Goal: Task Accomplishment & Management: Manage account settings

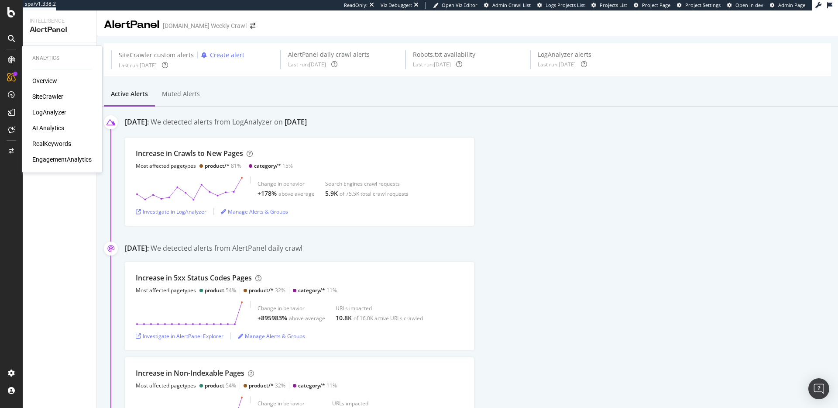
click at [46, 97] on div "SiteCrawler" at bounding box center [47, 96] width 31 height 9
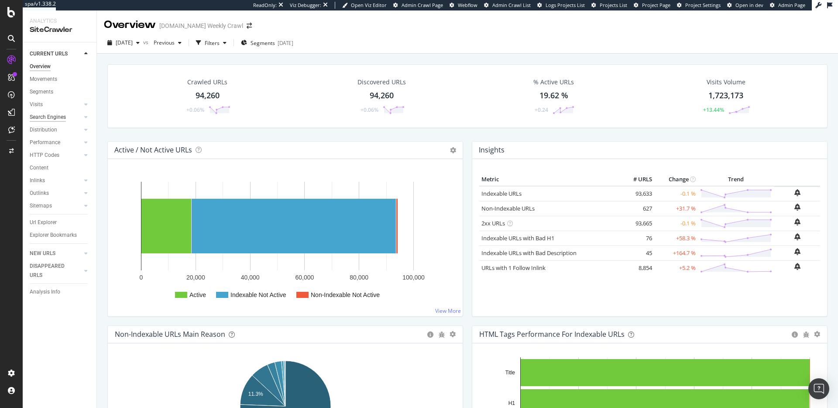
click at [57, 118] on div "Search Engines" at bounding box center [48, 117] width 36 height 9
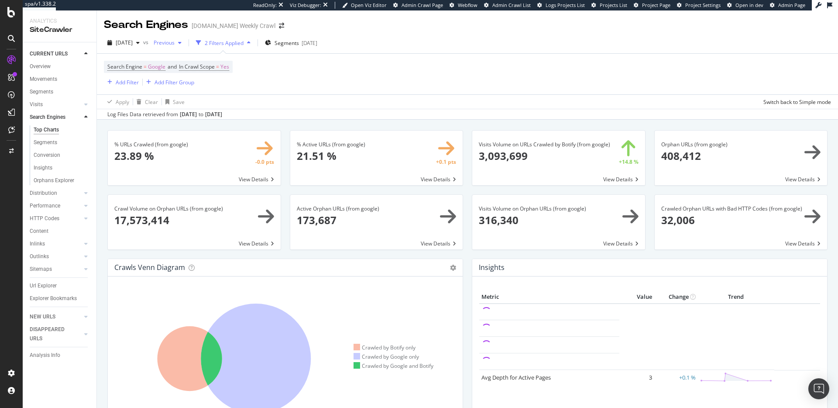
click at [175, 45] on span "Previous" at bounding box center [162, 42] width 24 height 7
click at [443, 59] on div "Search Engine = Google and In Crawl Scope = Yes Add Filter Add Filter Group" at bounding box center [467, 74] width 727 height 41
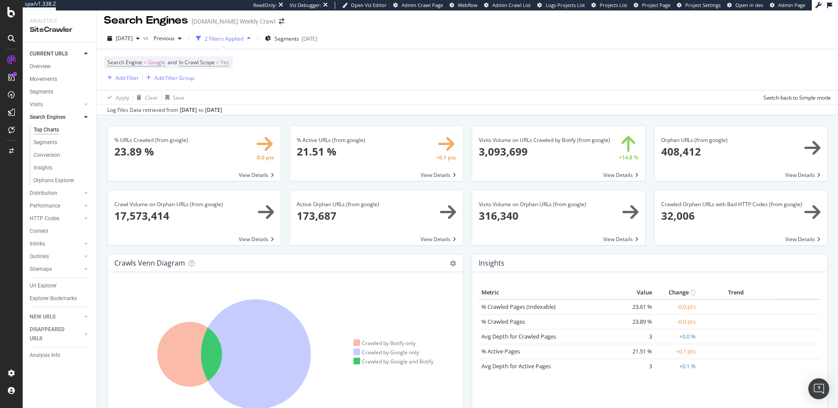
scroll to position [4, 0]
click at [46, 111] on div "AlertPanel" at bounding box center [46, 114] width 28 height 9
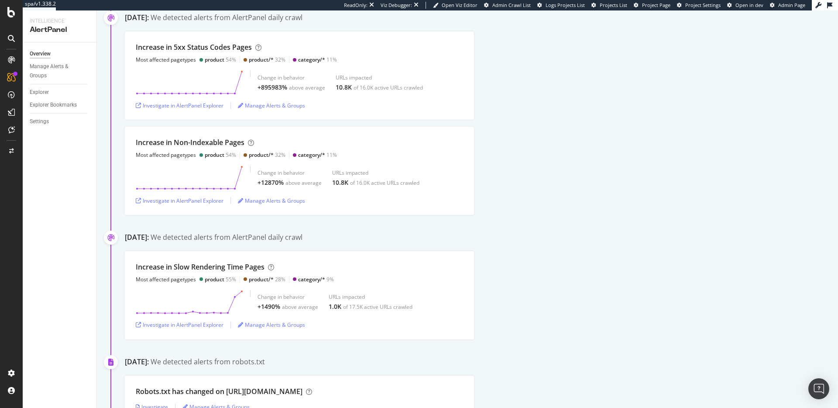
scroll to position [254, 0]
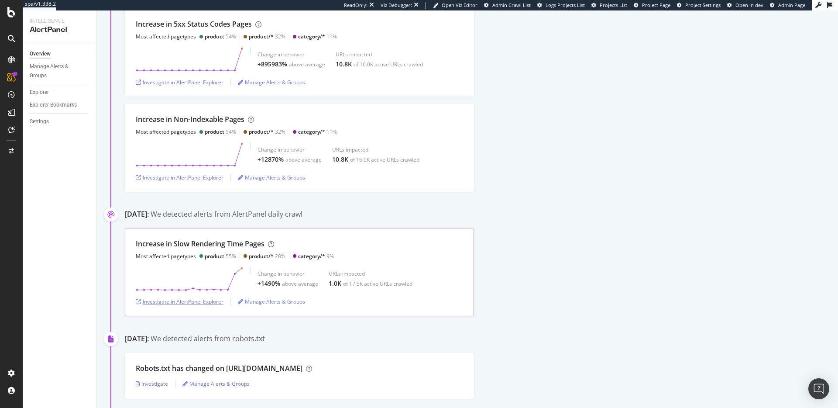
click at [194, 300] on div "Investigate in AlertPanel Explorer" at bounding box center [180, 301] width 88 height 7
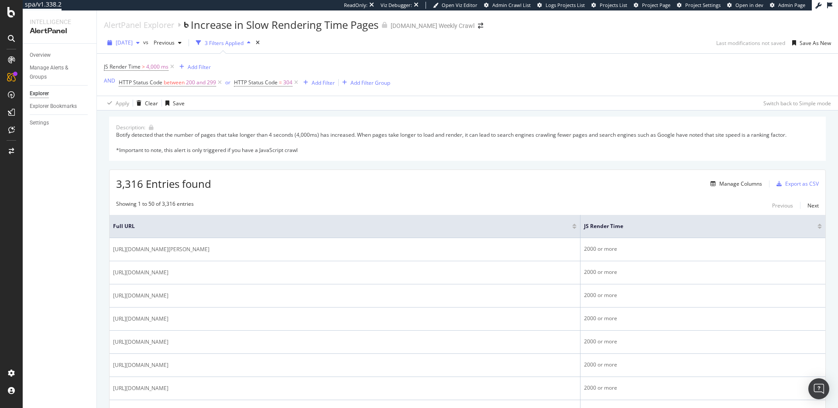
click at [132, 40] on span "2025 Sep. 18th" at bounding box center [124, 42] width 17 height 7
click at [148, 65] on div "2025 Oct. 7th 63.8K URLs" at bounding box center [162, 60] width 104 height 13
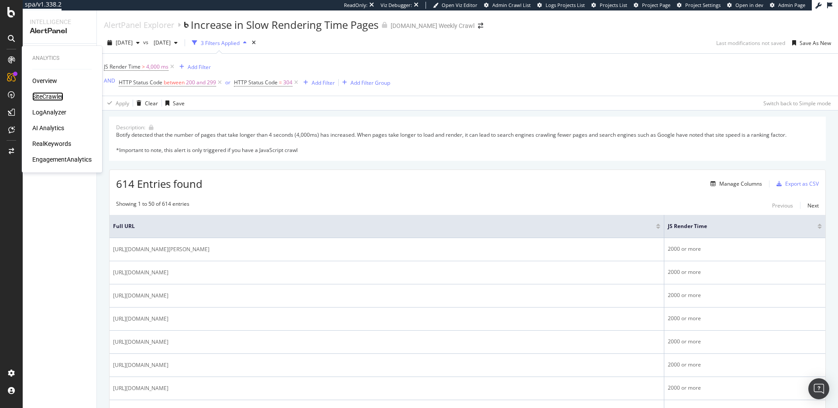
click at [55, 97] on div "SiteCrawler" at bounding box center [47, 96] width 31 height 9
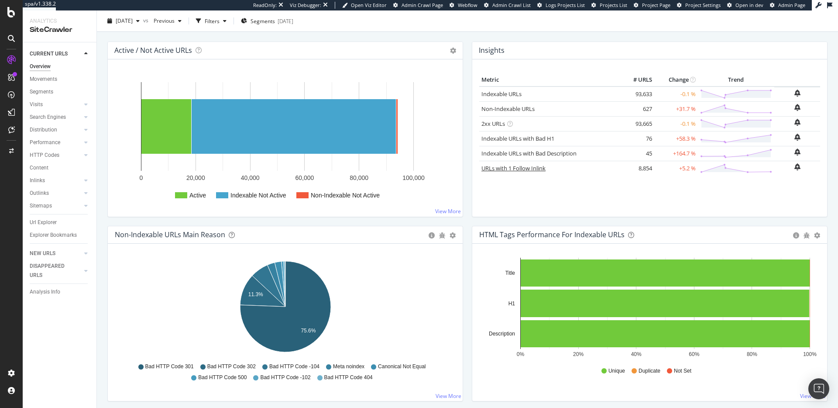
scroll to position [104, 0]
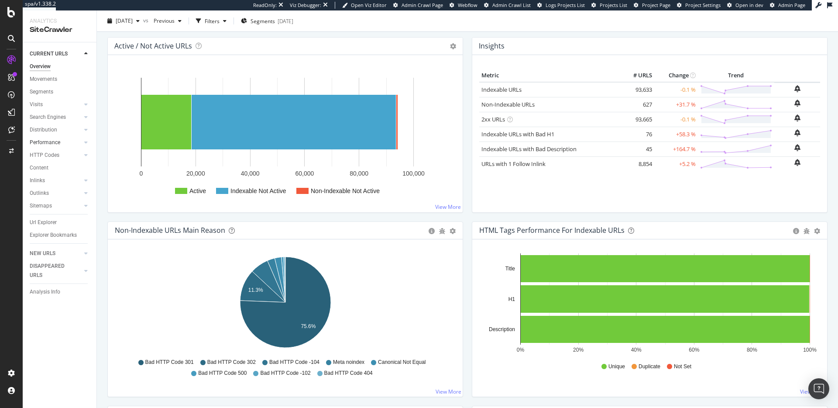
click at [62, 139] on link "Performance" at bounding box center [56, 142] width 52 height 9
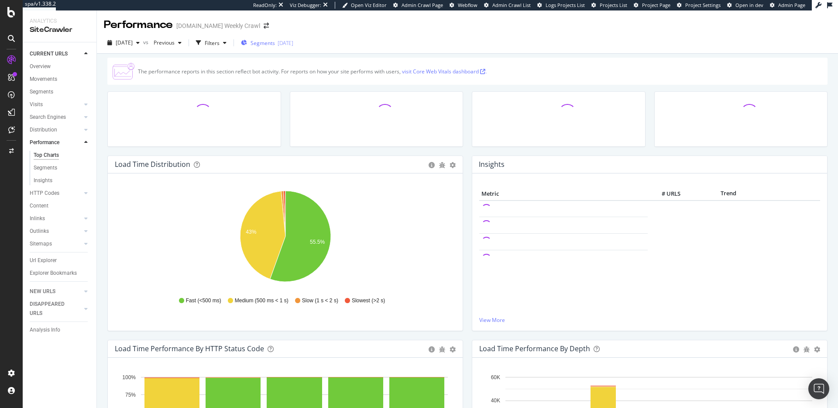
click at [293, 47] on div "Segments 2025-09-16" at bounding box center [267, 42] width 52 height 13
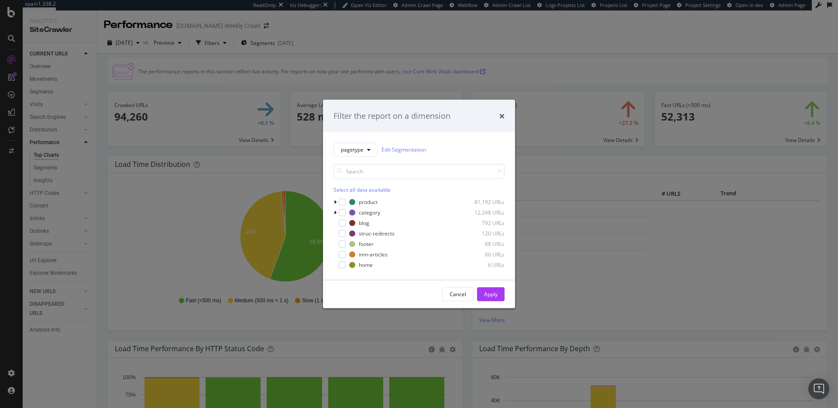
click at [508, 117] on div "Filter the report on a dimension" at bounding box center [419, 116] width 192 height 32
click at [500, 114] on icon "times" at bounding box center [501, 115] width 5 height 7
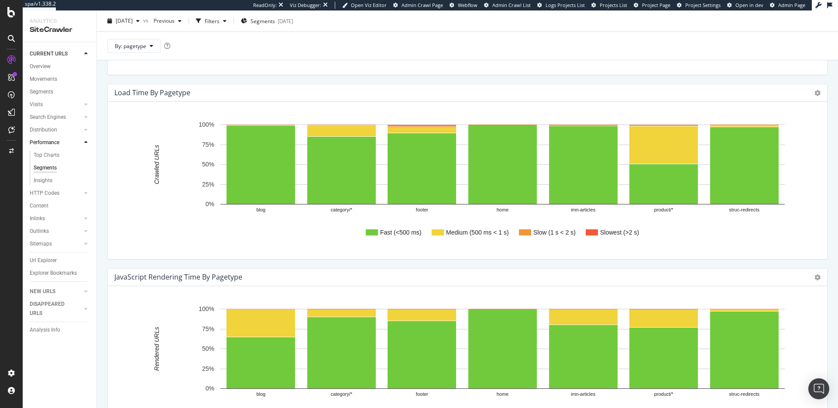
scroll to position [86, 0]
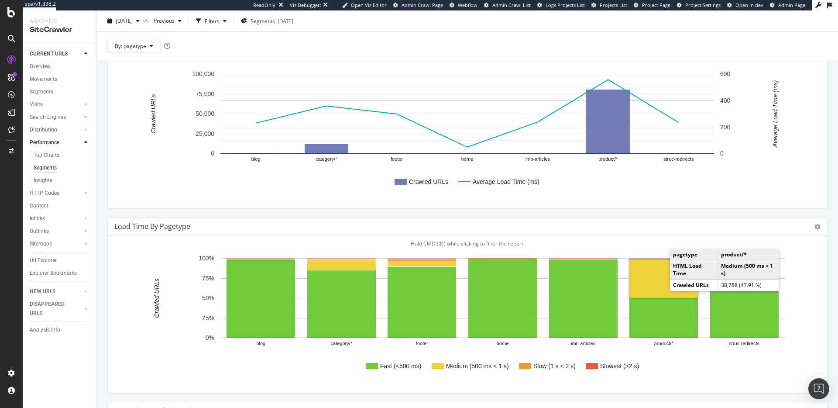
click at [649, 274] on rect "A chart." at bounding box center [663, 279] width 69 height 38
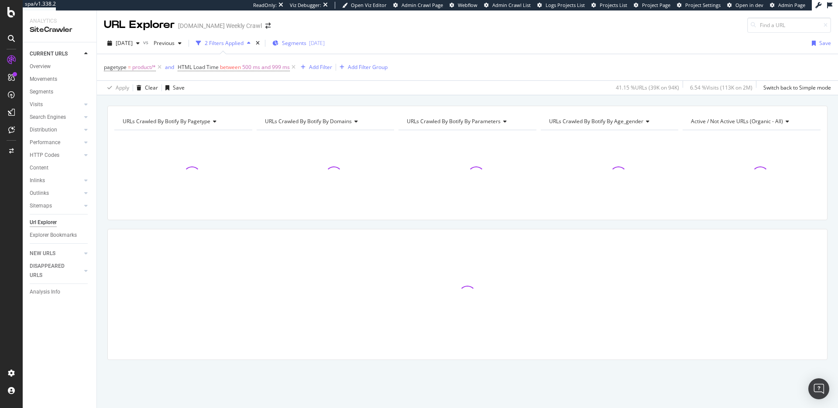
click at [306, 45] on span "Segments" at bounding box center [294, 42] width 24 height 7
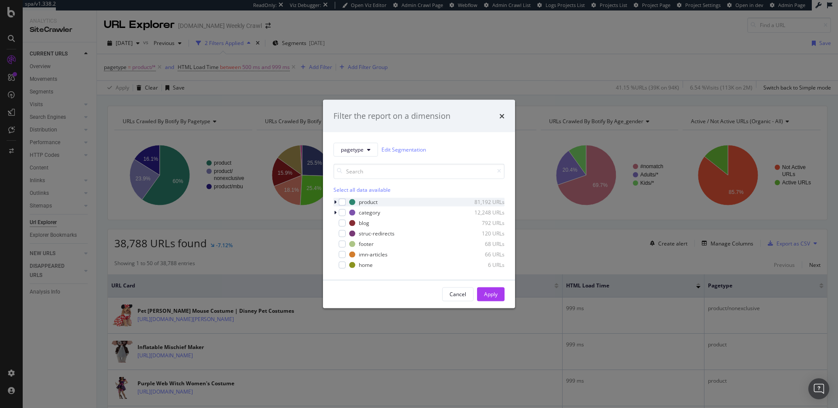
click at [335, 203] on icon "modal" at bounding box center [335, 201] width 3 height 5
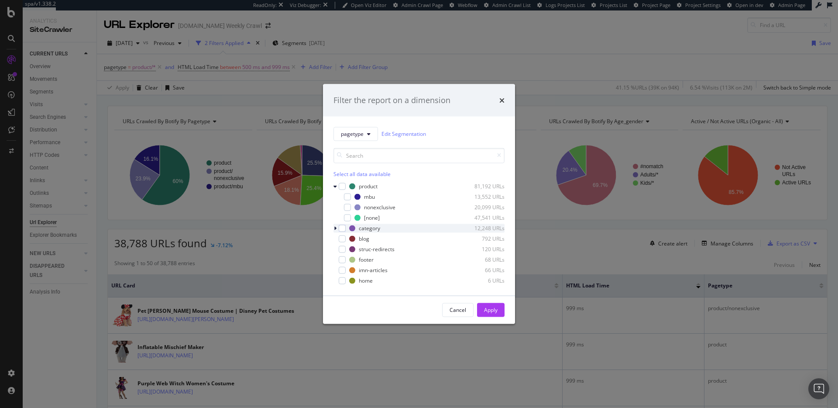
click at [334, 227] on icon "modal" at bounding box center [335, 227] width 3 height 5
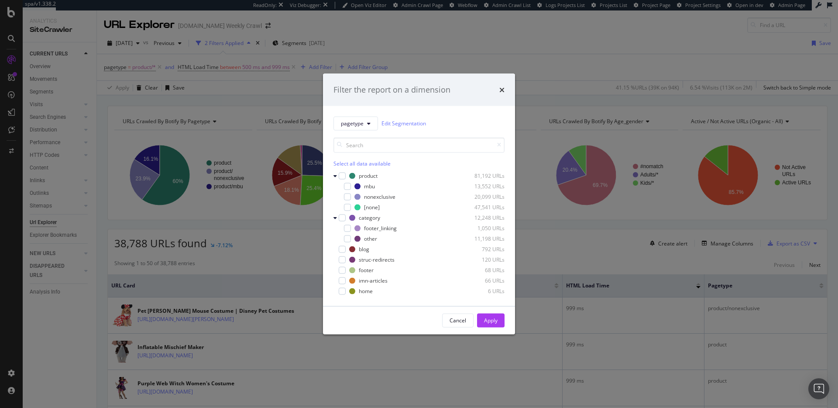
click at [501, 87] on icon "times" at bounding box center [501, 89] width 5 height 7
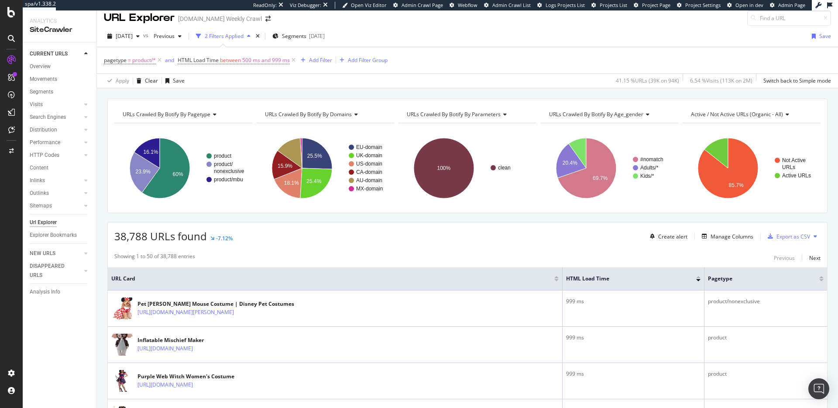
scroll to position [1, 0]
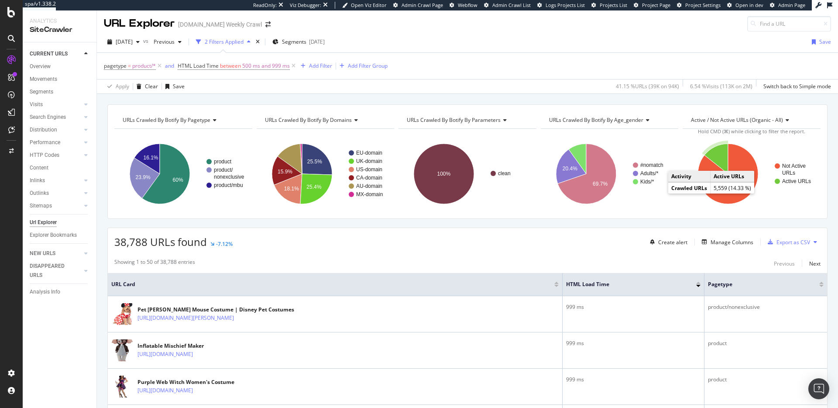
click at [721, 158] on icon "A chart." at bounding box center [716, 159] width 24 height 30
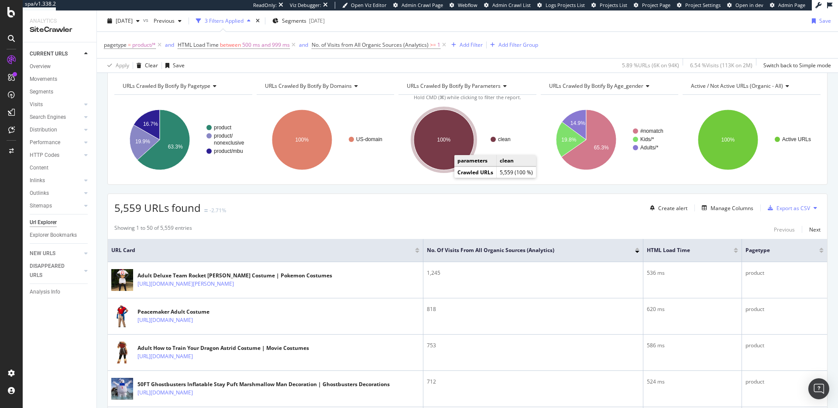
scroll to position [53, 0]
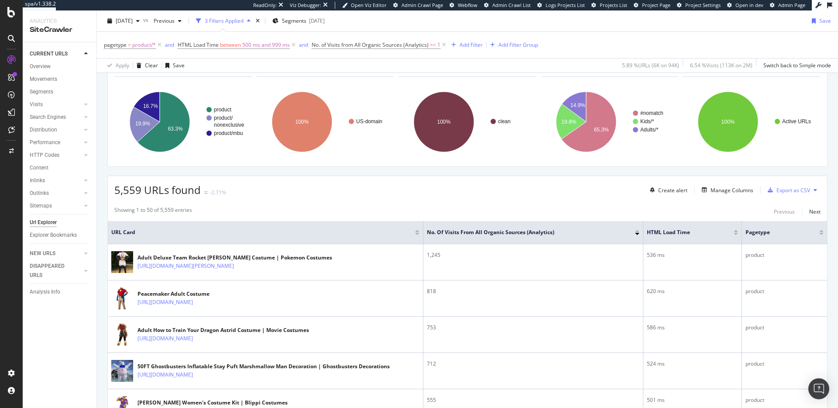
click at [498, 189] on div "5,559 URLs found -2.71% Create alert Manage Columns Export as CSV" at bounding box center [467, 186] width 719 height 21
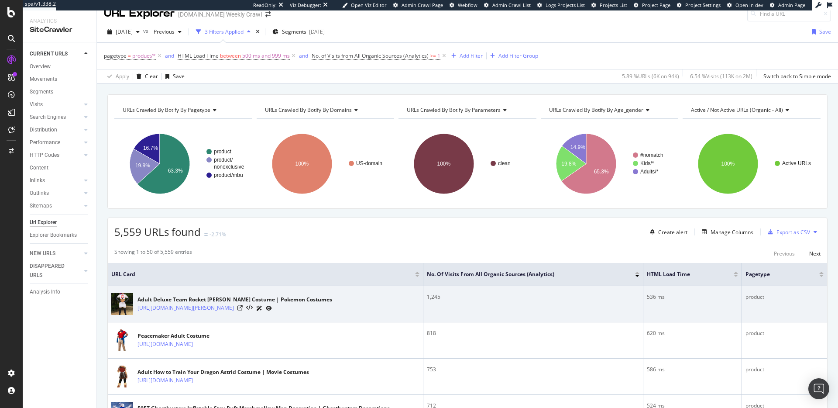
scroll to position [0, 0]
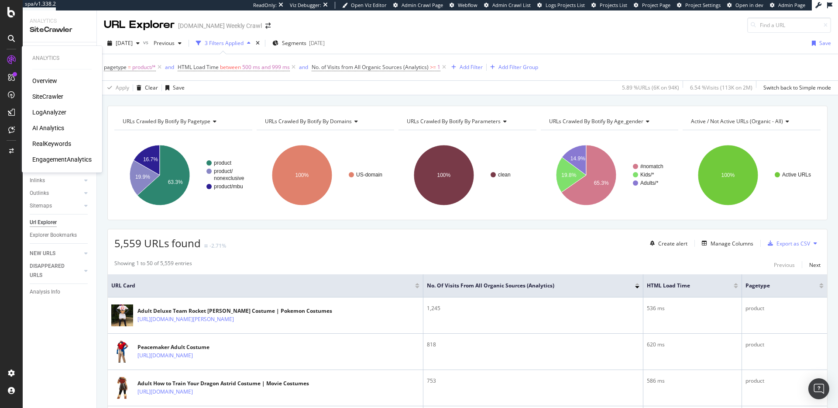
click at [53, 143] on div "RealKeywords" at bounding box center [51, 143] width 39 height 9
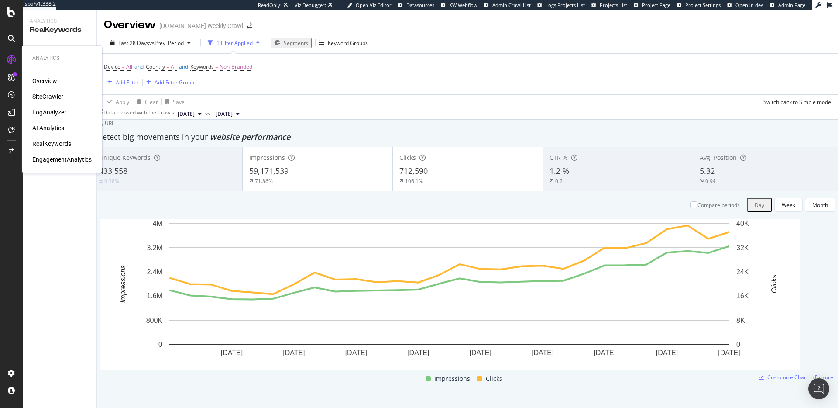
click at [41, 93] on div "SiteCrawler" at bounding box center [47, 96] width 31 height 9
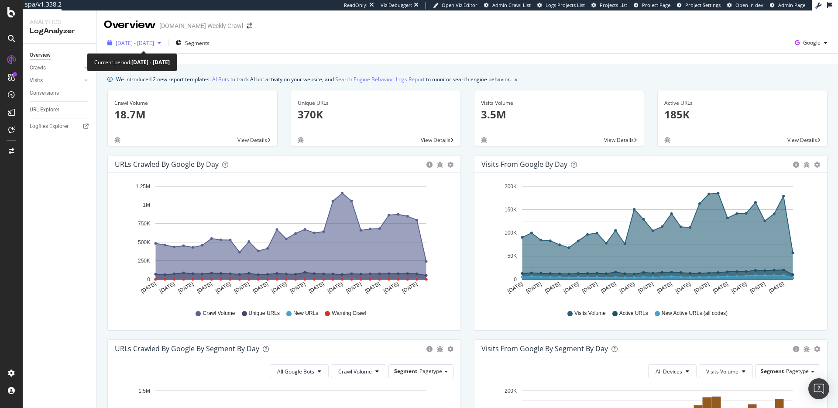
click at [157, 48] on div "[DATE] - [DATE]" at bounding box center [134, 42] width 61 height 13
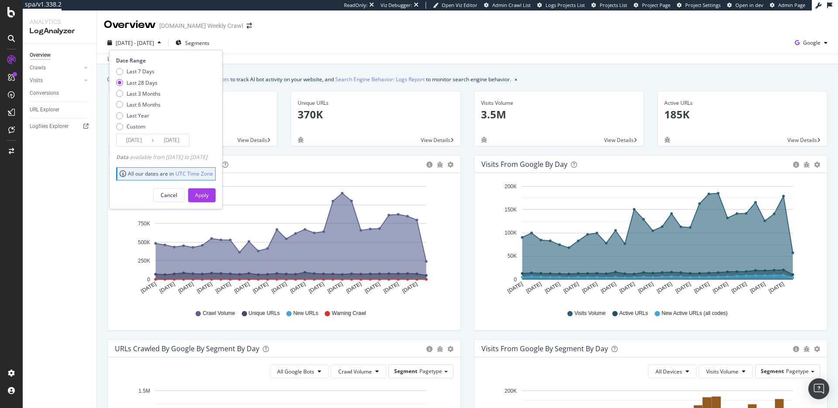
click at [360, 45] on div "[DATE] - [DATE] Segments Date Range Last 7 Days Last 28 Days Last 3 Months Last…" at bounding box center [467, 44] width 741 height 17
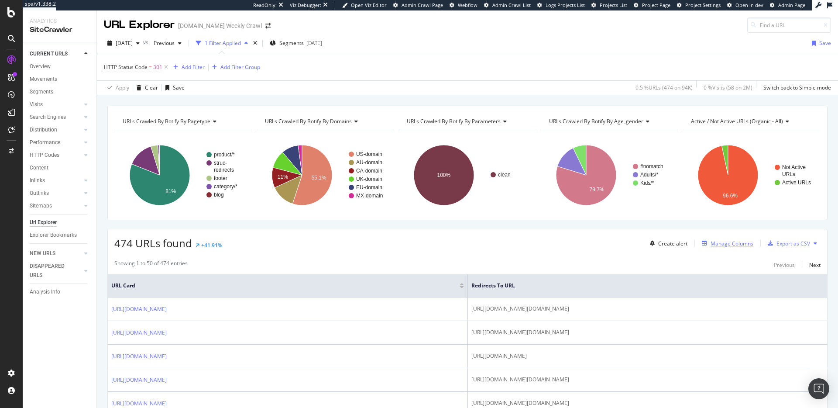
click at [748, 244] on div "Manage Columns" at bounding box center [731, 243] width 43 height 7
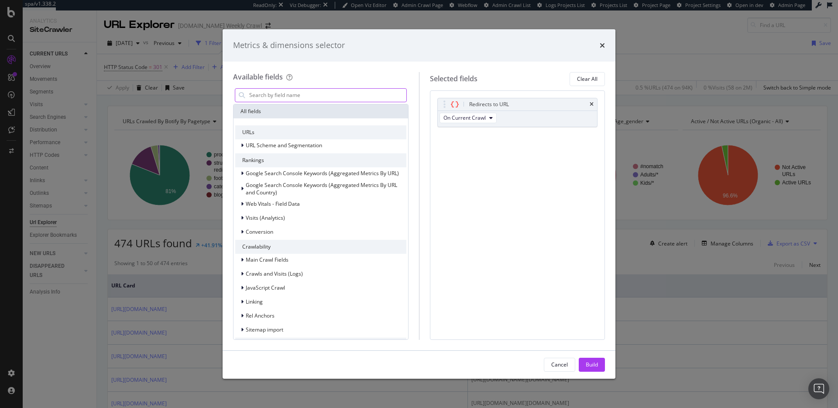
click at [301, 93] on input "modal" at bounding box center [327, 95] width 158 height 13
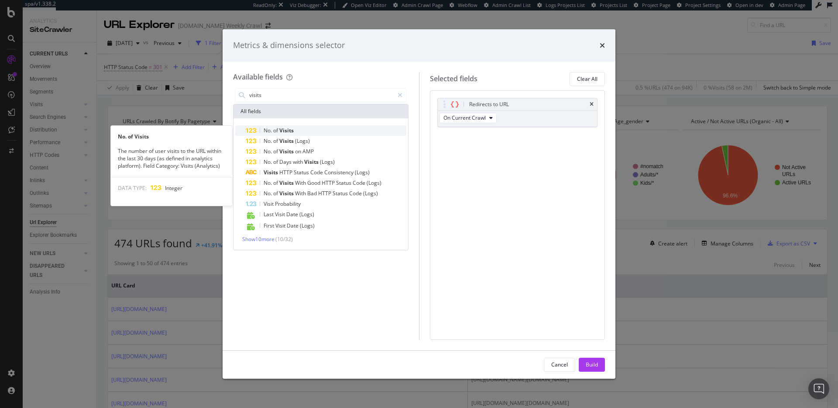
type input "visits"
click at [323, 130] on div "No. of Visits" at bounding box center [326, 130] width 161 height 10
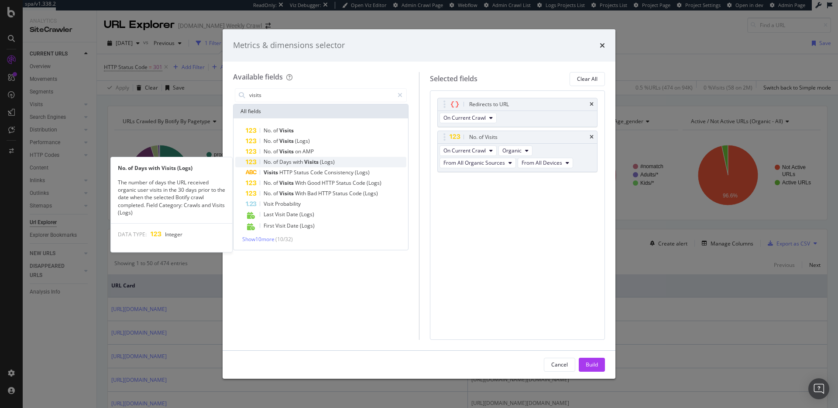
click at [353, 159] on div "No. of Days with Visits (Logs)" at bounding box center [326, 162] width 161 height 10
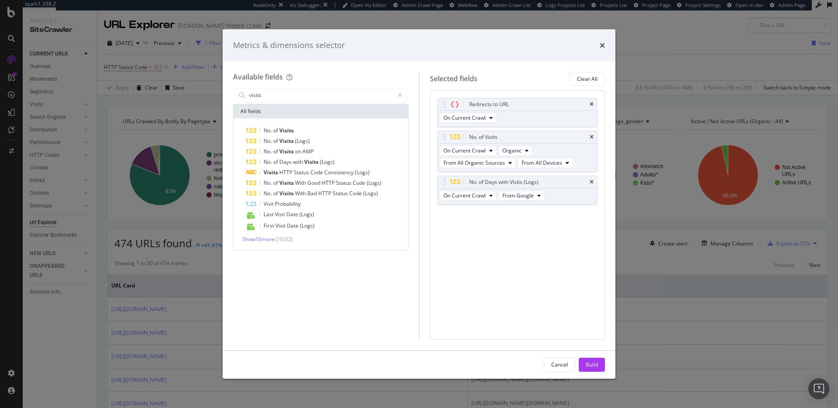
click at [597, 356] on div "Cancel Build" at bounding box center [419, 364] width 393 height 28
click at [592, 360] on div "Build" at bounding box center [592, 363] width 12 height 7
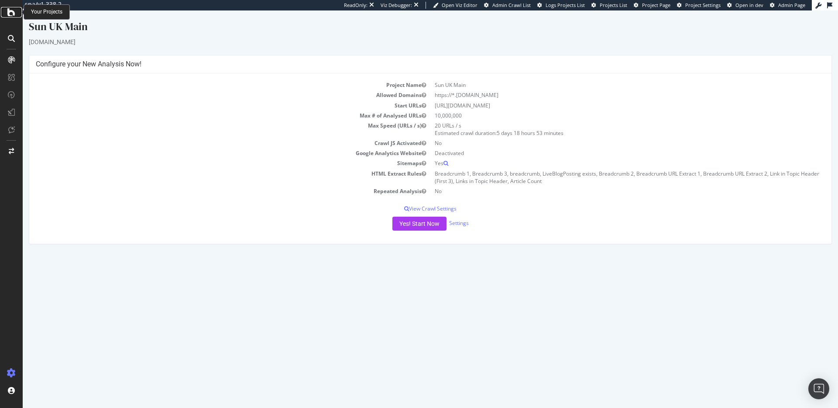
click at [11, 14] on icon at bounding box center [11, 12] width 8 height 10
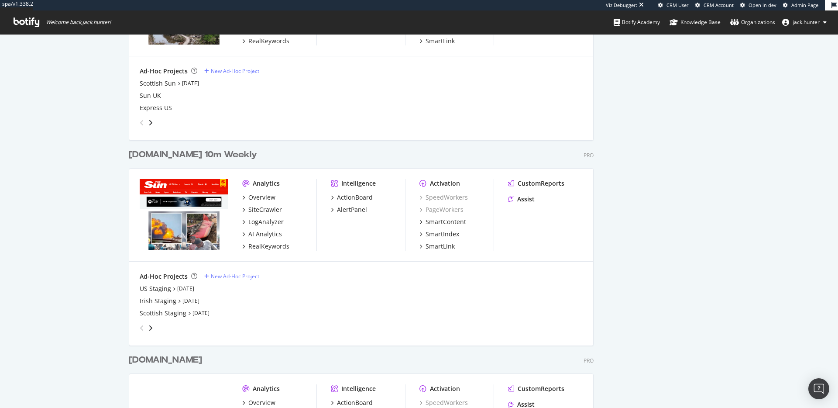
click at [171, 155] on div "[DOMAIN_NAME] 10m Weekly" at bounding box center [193, 154] width 128 height 13
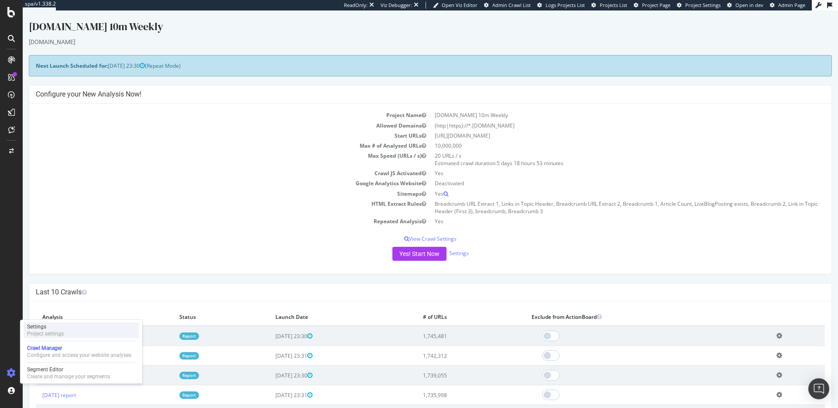
click at [40, 325] on div "Settings" at bounding box center [45, 326] width 37 height 7
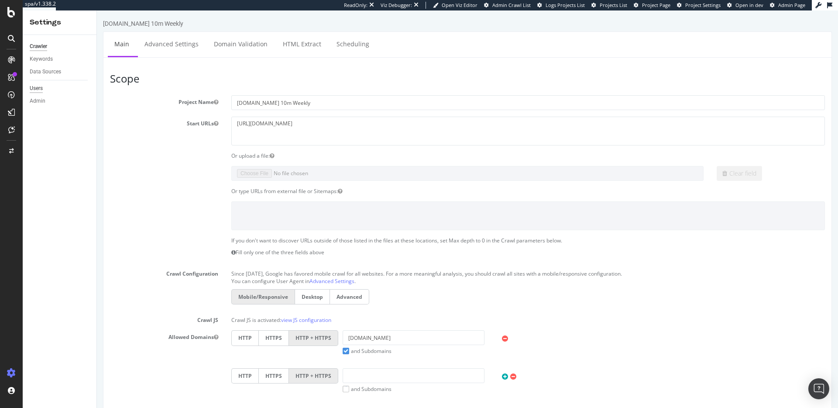
click at [42, 87] on div "Users" at bounding box center [36, 88] width 13 height 9
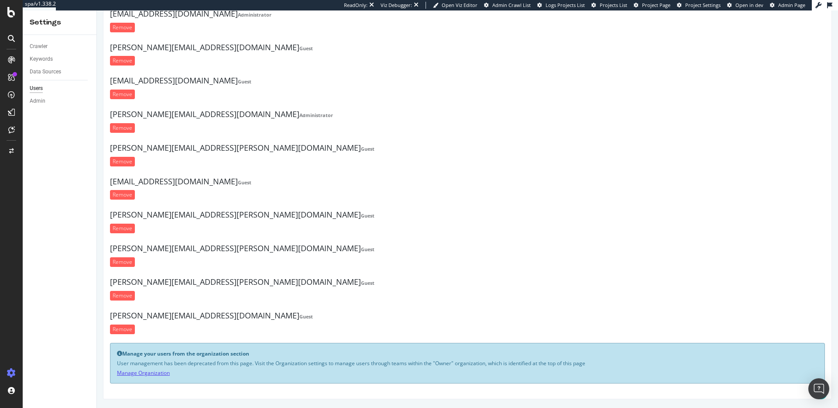
click at [152, 374] on link "Manage Organization" at bounding box center [143, 372] width 53 height 7
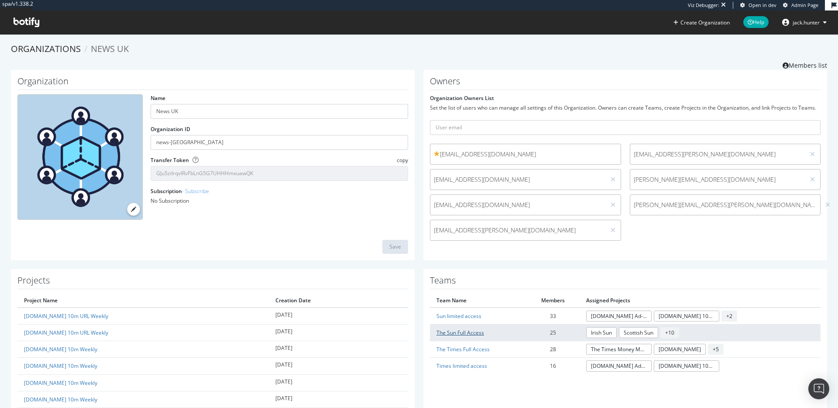
click at [465, 332] on link "The Sun Full Access" at bounding box center [460, 332] width 48 height 7
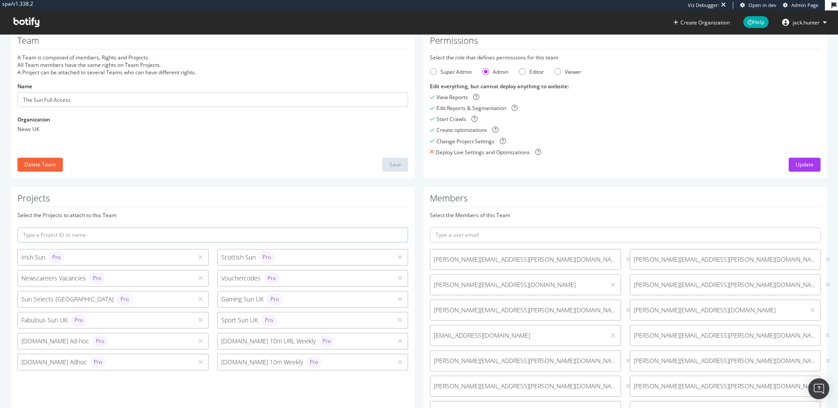
scroll to position [12, 0]
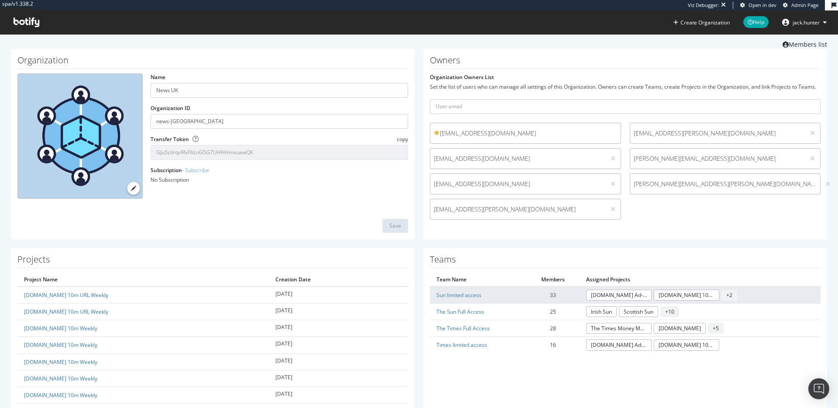
scroll to position [26, 0]
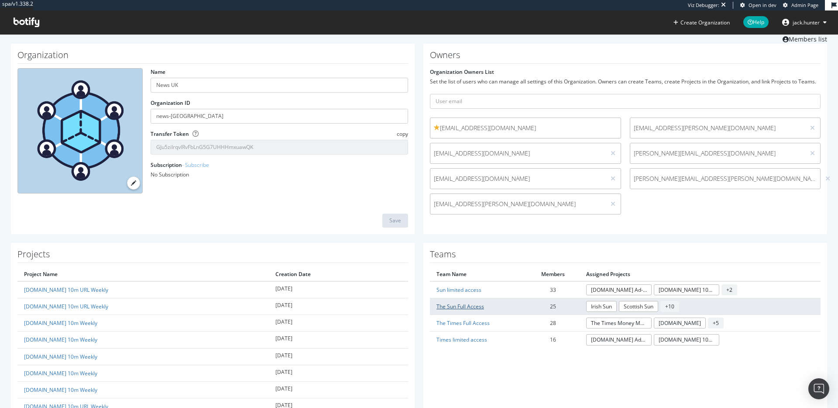
click at [474, 305] on link "The Sun Full Access" at bounding box center [460, 305] width 48 height 7
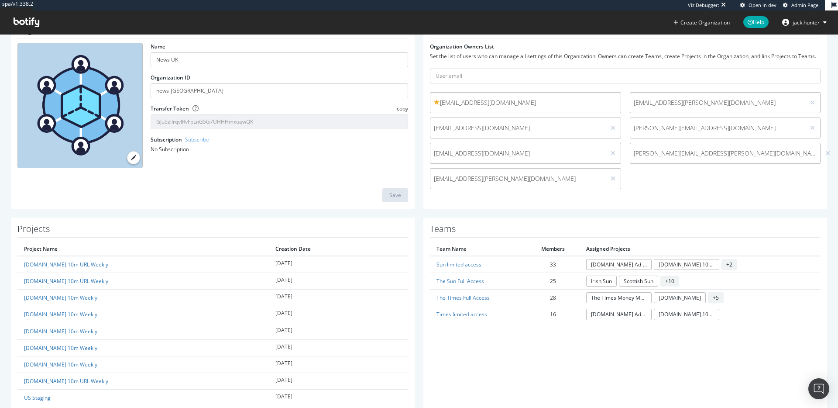
scroll to position [68, 0]
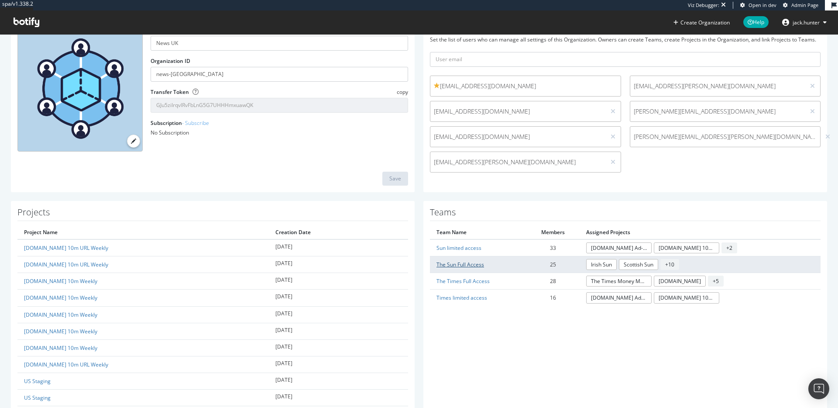
click at [474, 263] on link "The Sun Full Access" at bounding box center [460, 264] width 48 height 7
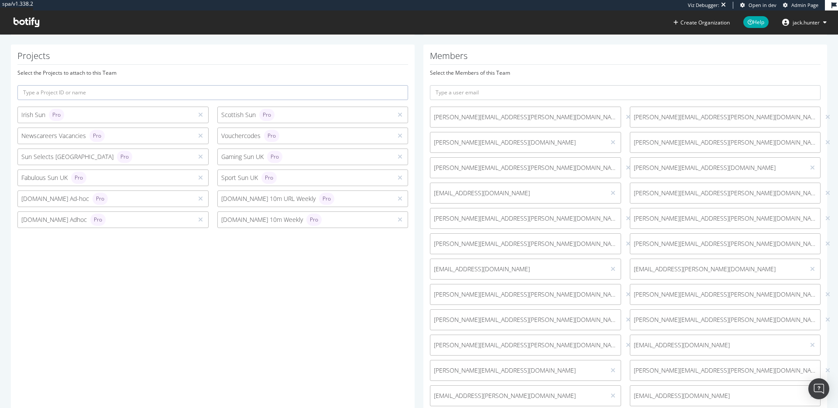
scroll to position [183, 0]
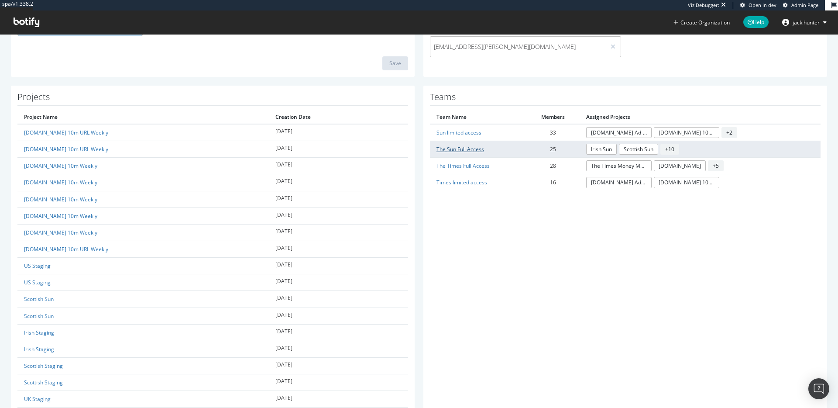
click at [466, 147] on link "The Sun Full Access" at bounding box center [460, 148] width 48 height 7
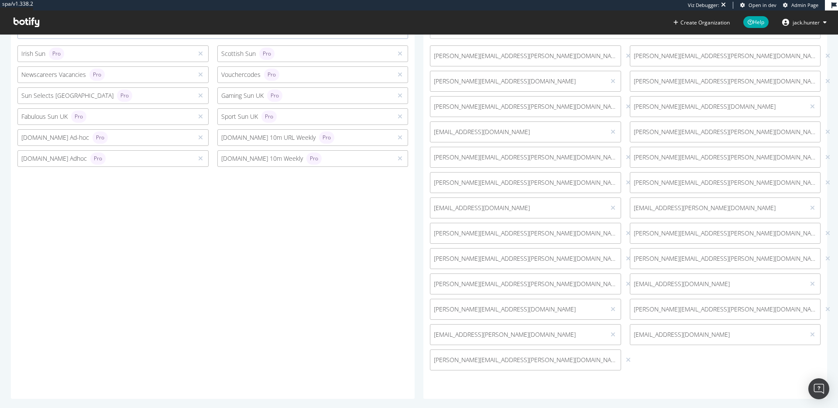
scroll to position [238, 0]
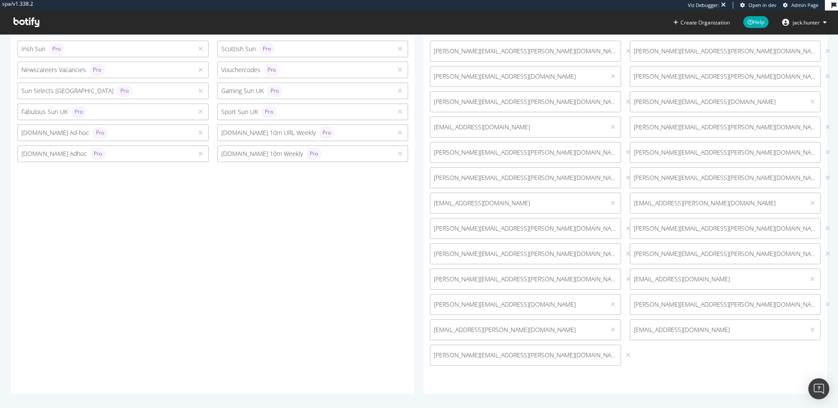
click at [666, 356] on div "[PERSON_NAME][EMAIL_ADDRESS][PERSON_NAME][DOMAIN_NAME] [PERSON_NAME][DOMAIN_NAM…" at bounding box center [624, 205] width 399 height 329
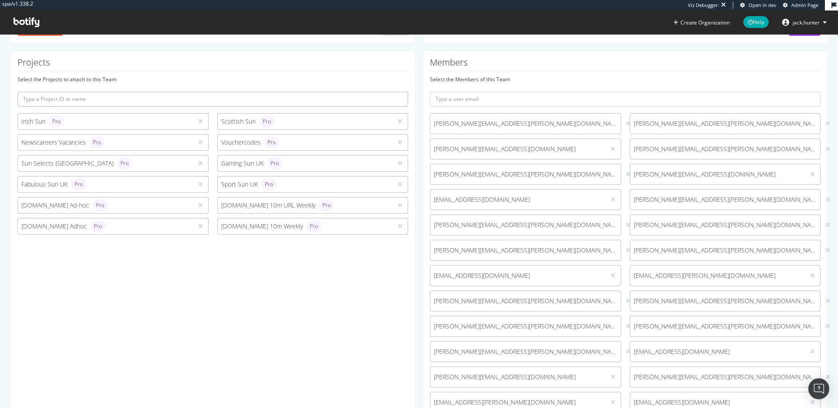
scroll to position [55, 0]
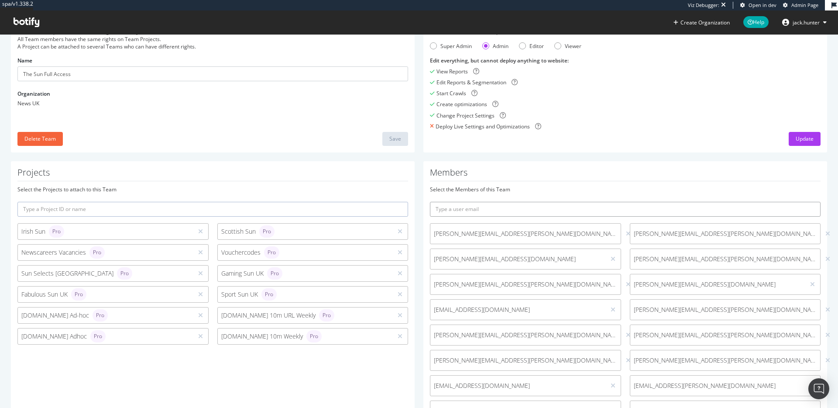
click at [544, 203] on input "text" at bounding box center [625, 209] width 391 height 15
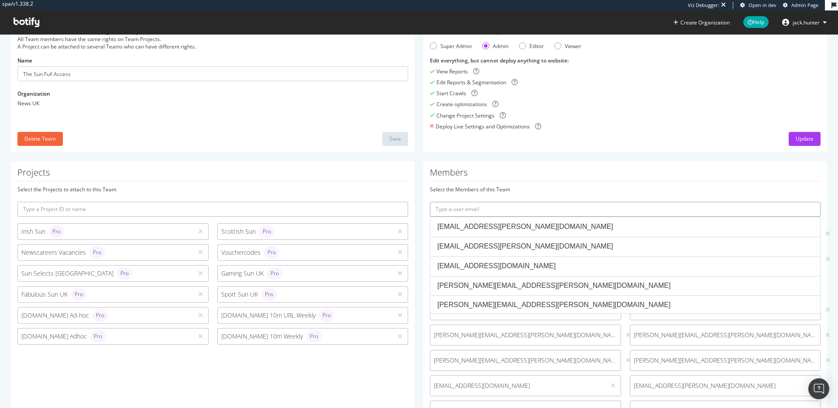
paste input "[PERSON_NAME][EMAIL_ADDRESS][DOMAIN_NAME]"
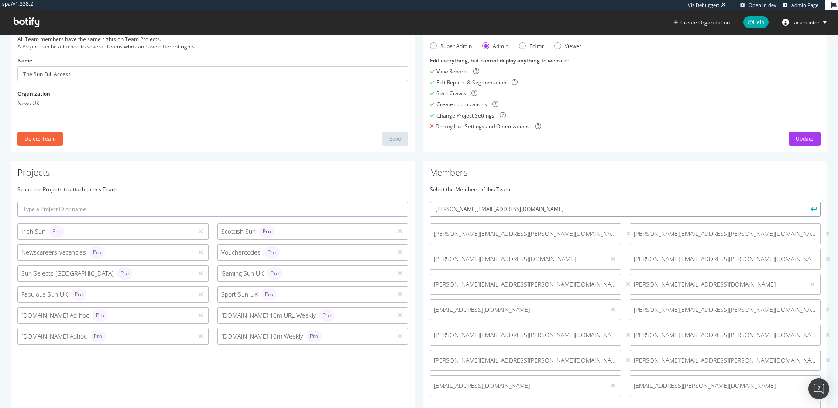
type input "[PERSON_NAME][EMAIL_ADDRESS][DOMAIN_NAME]"
click at [812, 210] on icon "submit" at bounding box center [814, 208] width 6 height 5
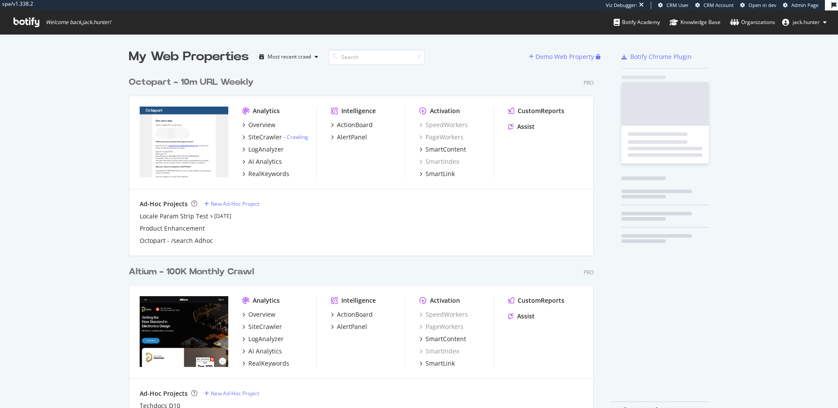
scroll to position [354, 472]
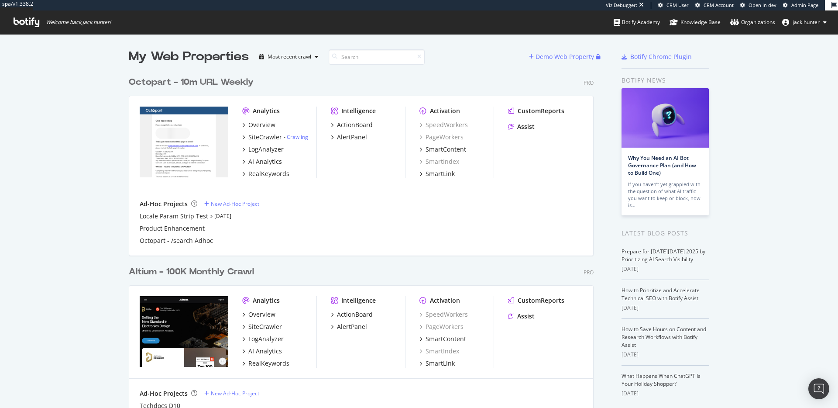
click at [169, 79] on div "Octopart - 10m URL Weekly" at bounding box center [191, 82] width 125 height 13
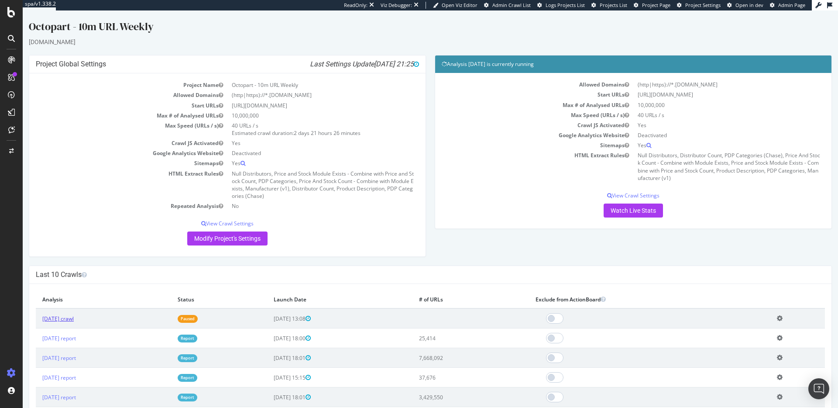
click at [74, 319] on link "[DATE] crawl" at bounding box center [57, 318] width 31 height 7
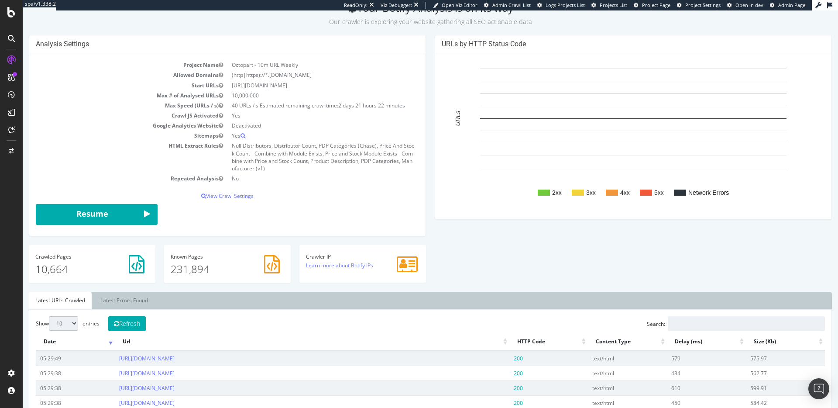
scroll to position [52, 0]
click at [545, 192] on rect "A chart." at bounding box center [544, 193] width 12 height 6
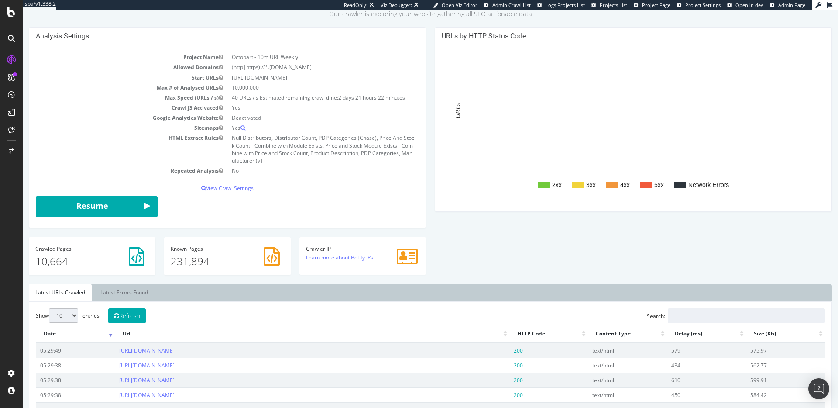
scroll to position [96, 0]
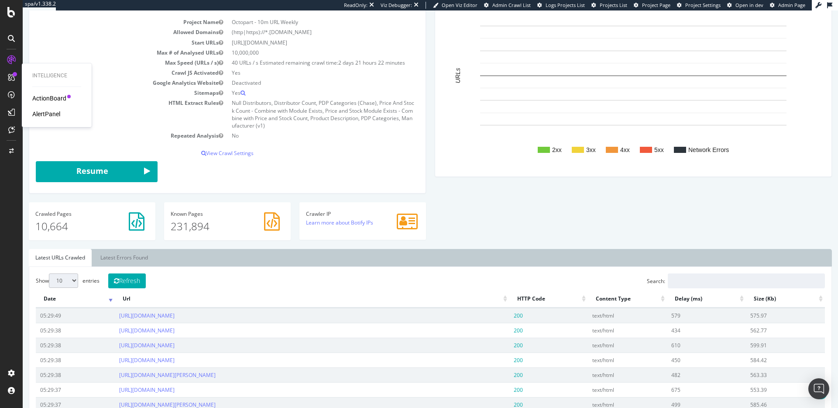
click at [42, 116] on div "AlertPanel" at bounding box center [46, 114] width 28 height 9
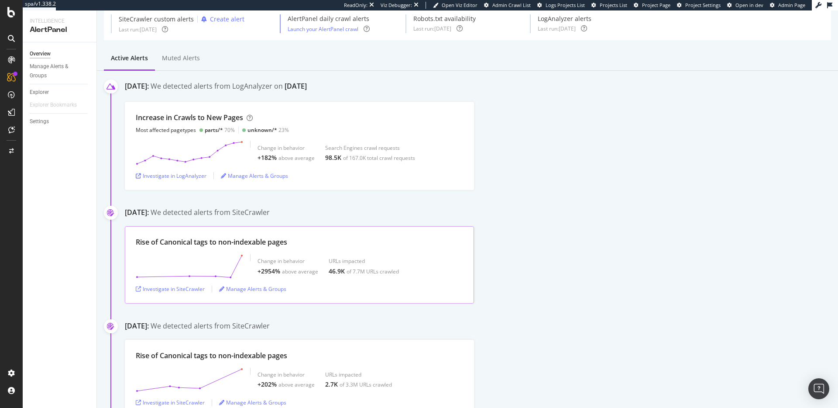
scroll to position [40, 0]
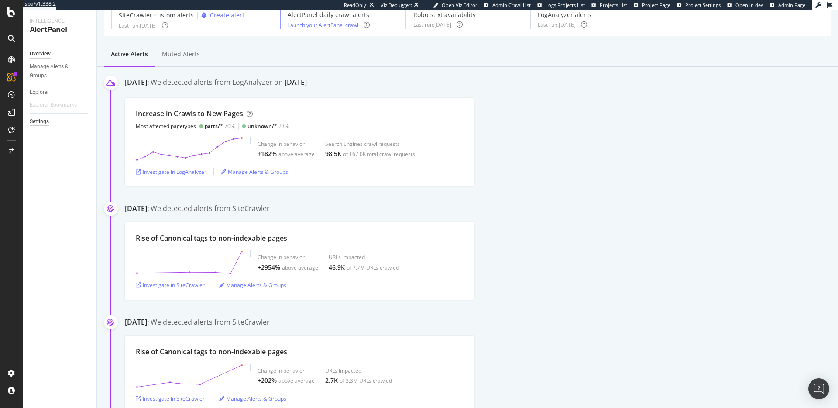
click at [45, 124] on div "Settings" at bounding box center [39, 121] width 19 height 9
select select "03"
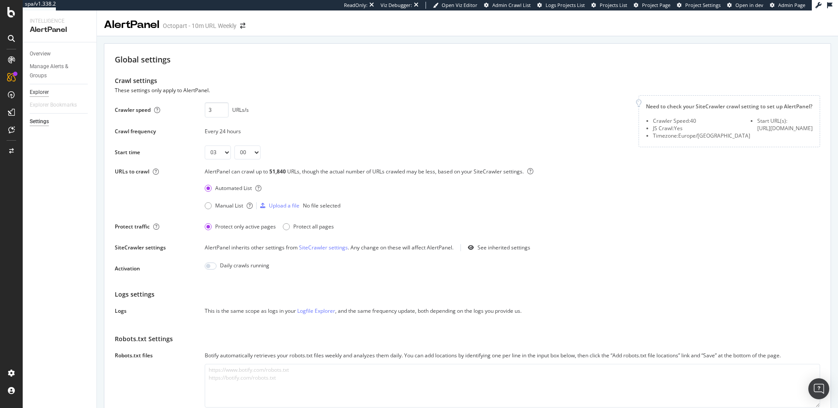
click at [41, 89] on div "Explorer" at bounding box center [39, 92] width 19 height 9
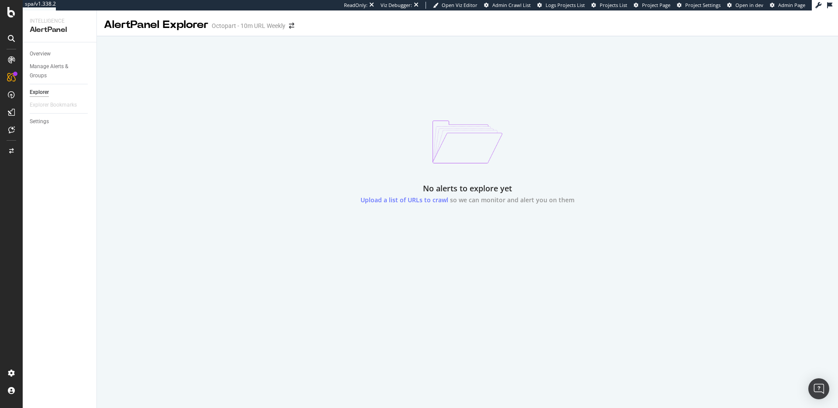
click at [42, 45] on div "Overview Manage Alerts & Groups Explorer Explorer Bookmarks Settings" at bounding box center [60, 224] width 74 height 365
click at [41, 52] on div "Overview" at bounding box center [40, 53] width 21 height 9
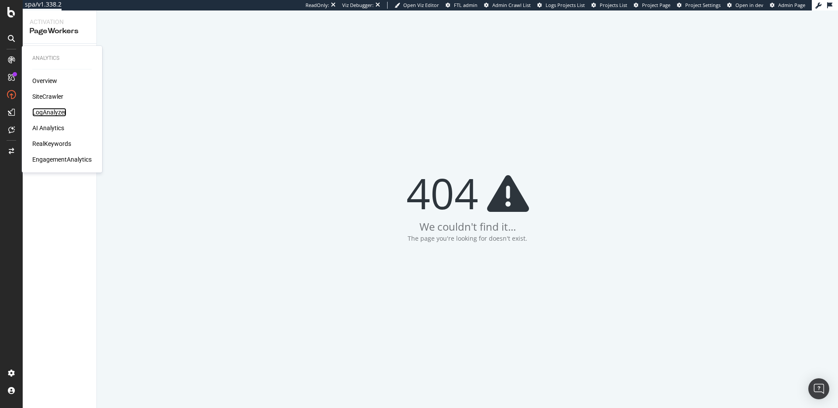
click at [50, 113] on div "LogAnalyzer" at bounding box center [49, 112] width 34 height 9
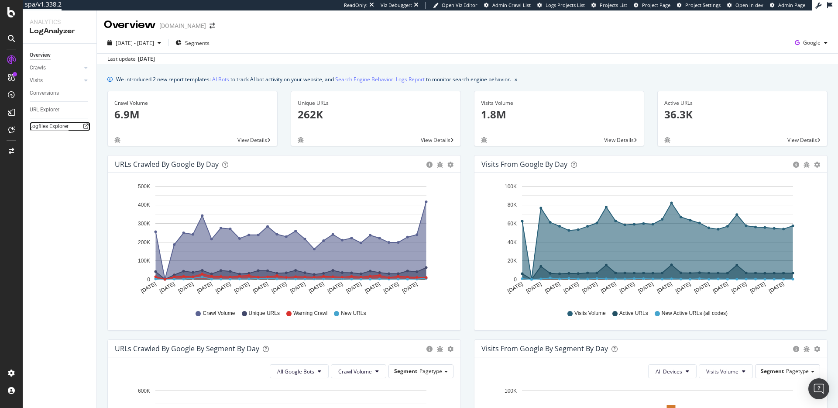
click at [41, 127] on div "Logfiles Explorer" at bounding box center [49, 126] width 39 height 9
click at [42, 109] on div "URL Explorer" at bounding box center [45, 109] width 30 height 9
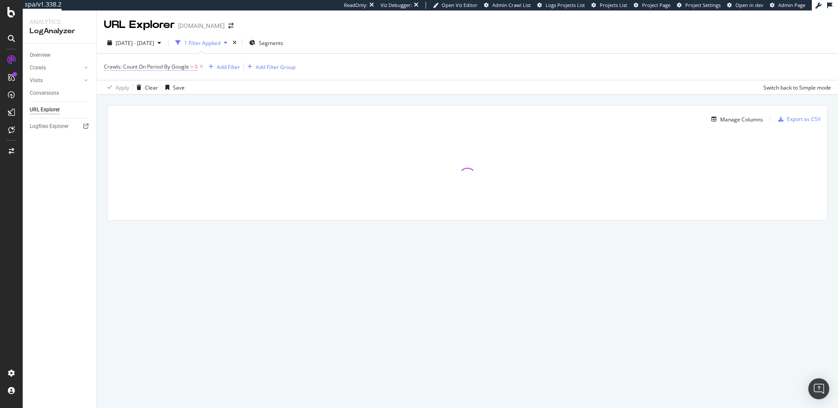
click at [154, 66] on span "Crawls: Count On Period By Google" at bounding box center [146, 66] width 85 height 7
click at [137, 87] on icon at bounding box center [140, 87] width 6 height 5
drag, startPoint x: 134, startPoint y: 67, endPoint x: 118, endPoint y: 66, distance: 16.2
click at [133, 67] on div "Crawls: Count On Period" at bounding box center [145, 65] width 63 height 7
click at [113, 65] on div "Crawls: Count On Period" at bounding box center [159, 65] width 103 height 15
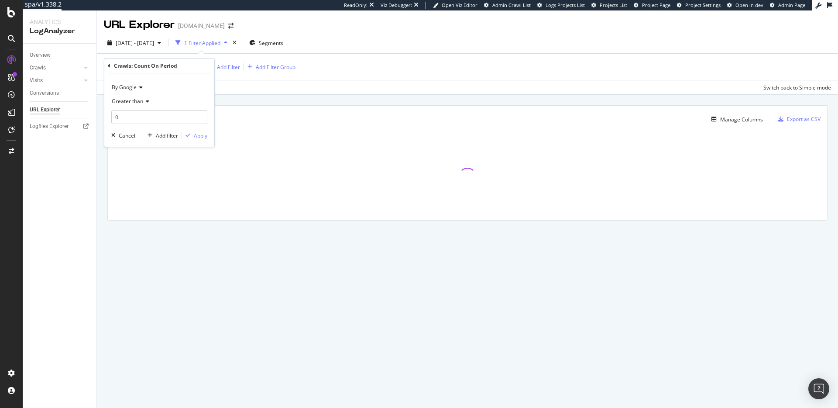
click at [111, 65] on div "Crawls: Count On Period" at bounding box center [159, 65] width 103 height 15
click at [109, 66] on icon at bounding box center [109, 65] width 3 height 5
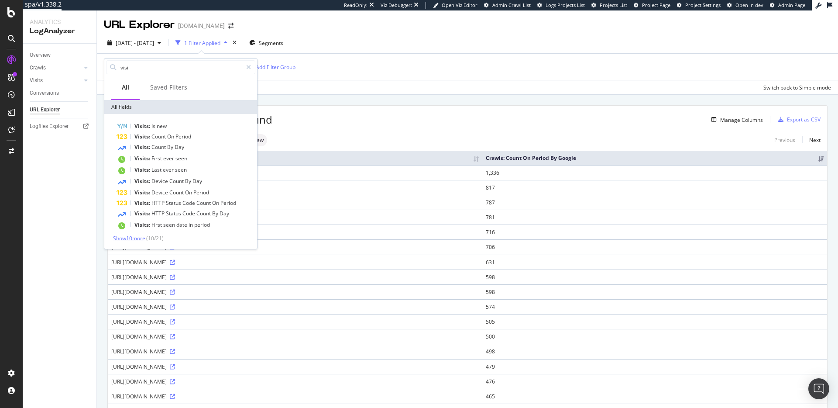
type input "visi"
click at [144, 240] on span "Show 10 more" at bounding box center [129, 237] width 32 height 7
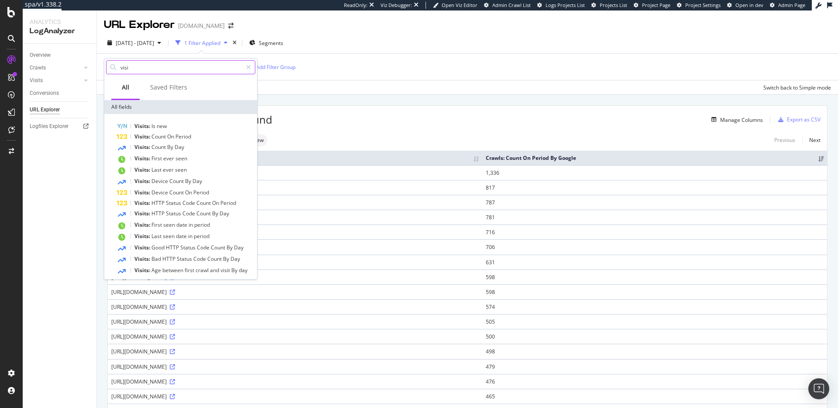
click at [144, 66] on input "visi" at bounding box center [181, 67] width 123 height 13
drag, startPoint x: 250, startPoint y: 70, endPoint x: 190, endPoint y: 73, distance: 60.7
click at [250, 70] on icon at bounding box center [248, 67] width 5 height 6
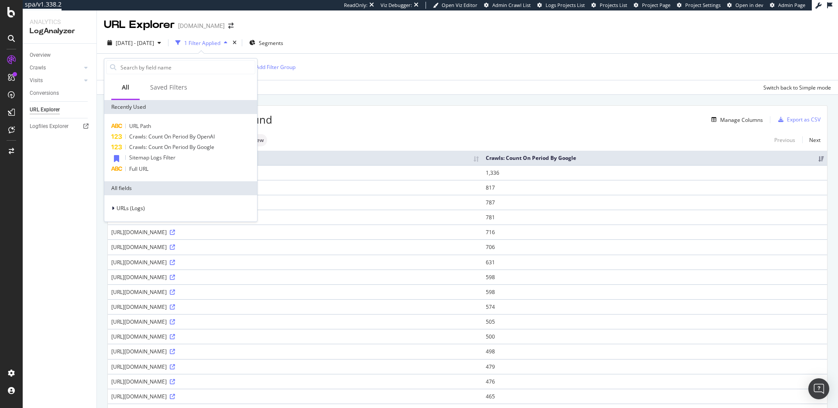
click at [330, 90] on div "Apply Clear Save Switch back to Simple mode" at bounding box center [467, 87] width 741 height 14
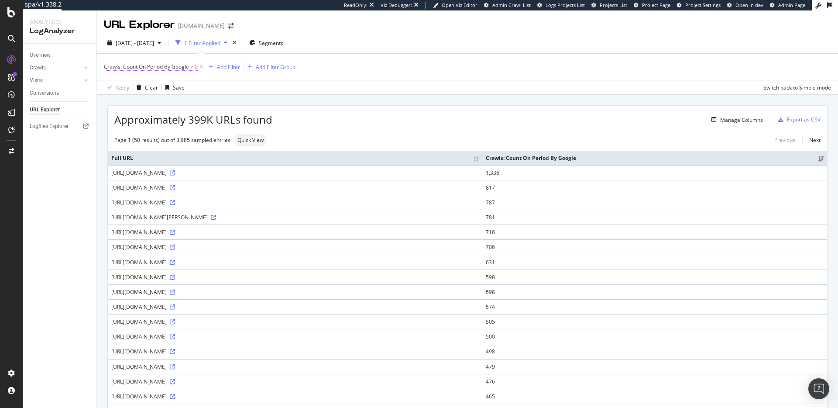
click at [154, 69] on span "Crawls: Count On Period By Google" at bounding box center [146, 66] width 85 height 7
click at [134, 86] on span "By Google" at bounding box center [124, 86] width 25 height 7
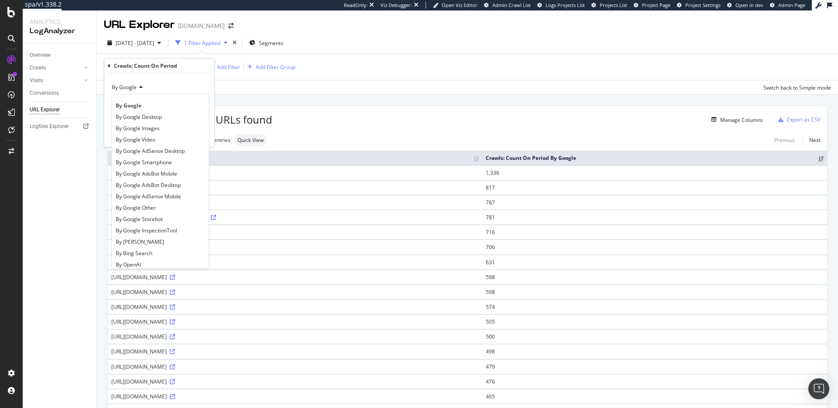
drag, startPoint x: 179, startPoint y: 83, endPoint x: 172, endPoint y: 96, distance: 14.6
click at [179, 83] on div "By Google" at bounding box center [159, 87] width 96 height 14
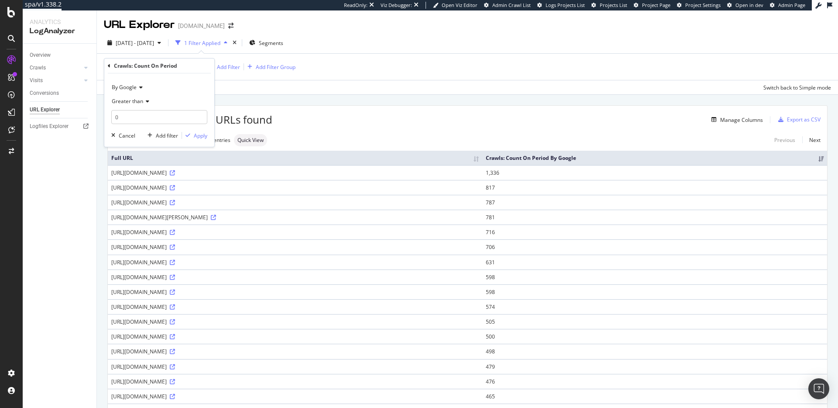
click at [137, 86] on icon at bounding box center [140, 87] width 6 height 5
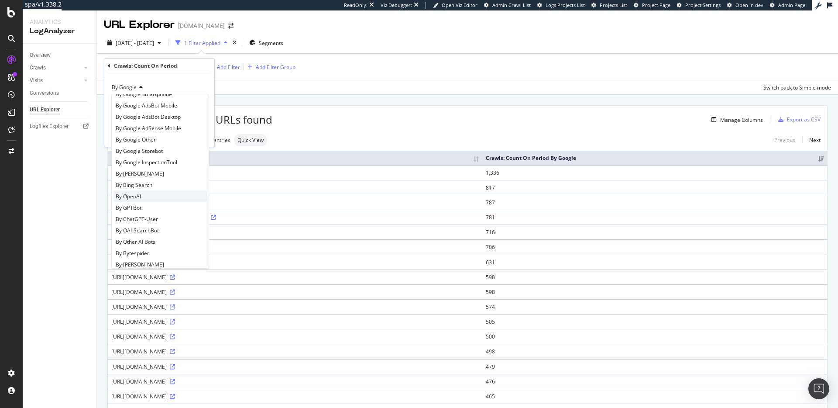
scroll to position [94, 0]
click at [152, 172] on div "By OpenAI" at bounding box center [159, 169] width 93 height 11
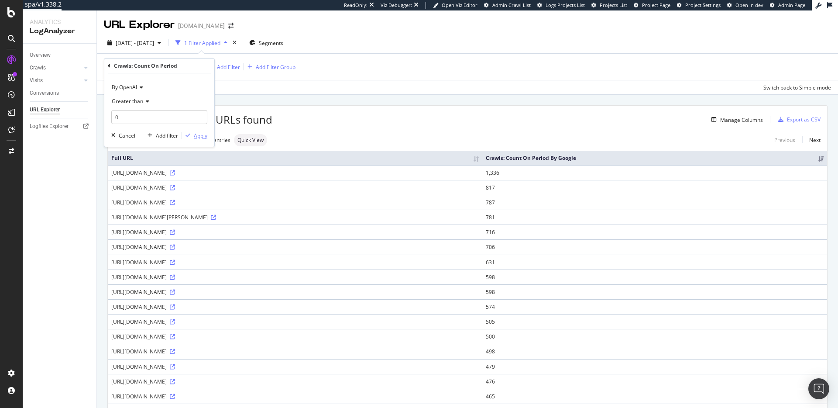
click at [203, 132] on div "Apply" at bounding box center [201, 135] width 14 height 7
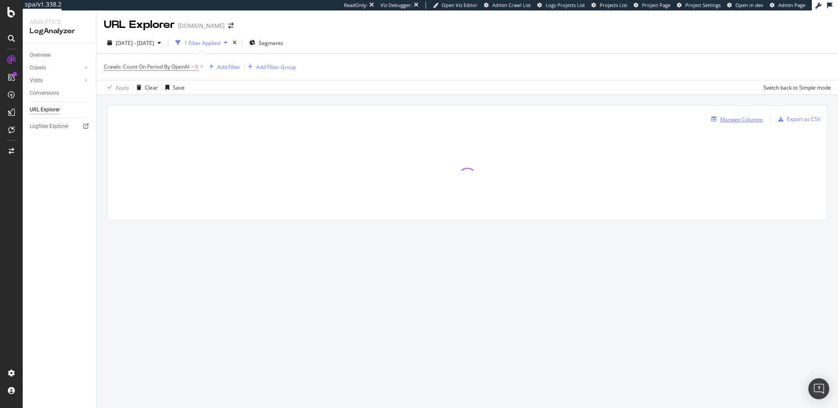
click at [730, 120] on div "Manage Columns" at bounding box center [741, 119] width 43 height 7
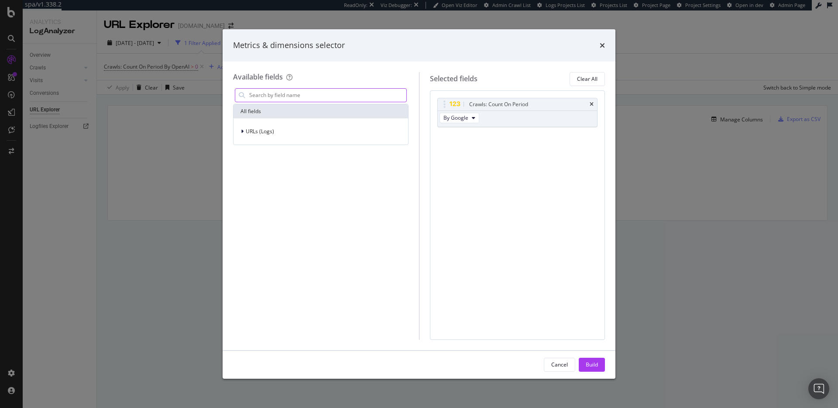
click at [306, 92] on input "modal" at bounding box center [327, 95] width 158 height 13
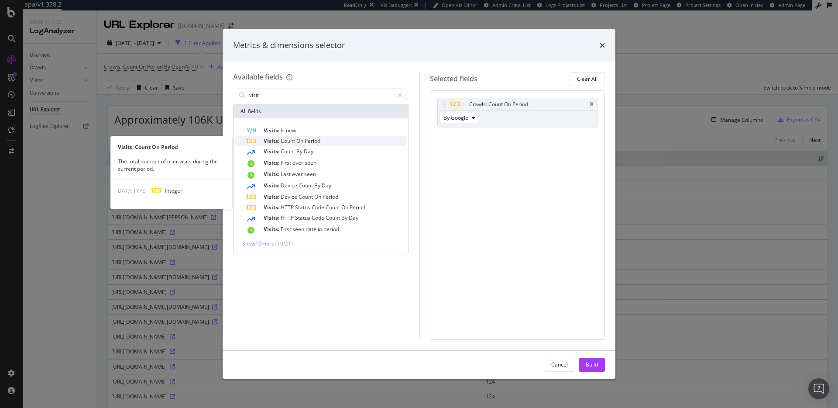
click at [305, 140] on span "Period" at bounding box center [313, 140] width 16 height 7
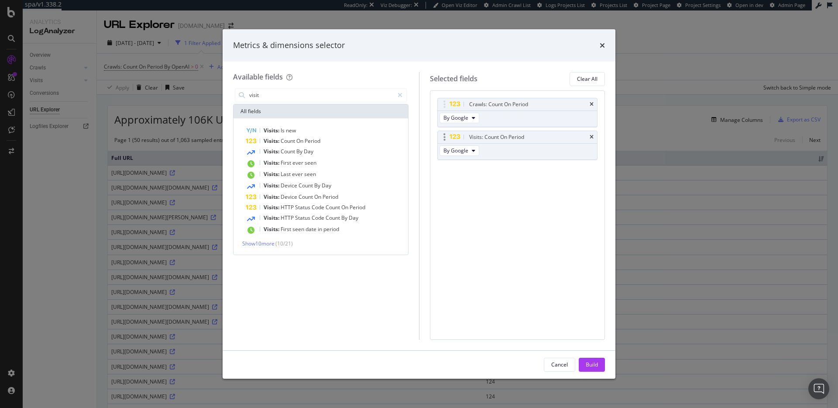
drag, startPoint x: 591, startPoint y: 103, endPoint x: 559, endPoint y: 114, distance: 34.1
click at [591, 103] on icon "times" at bounding box center [592, 104] width 4 height 5
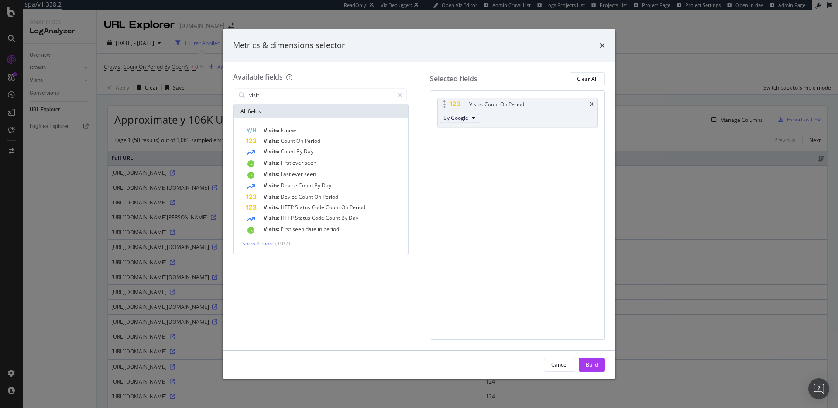
click at [451, 120] on span "By Google" at bounding box center [455, 117] width 25 height 7
click at [472, 167] on span "By OpenAI" at bounding box center [471, 166] width 48 height 8
click at [296, 94] on input "visit" at bounding box center [320, 95] width 145 height 13
click at [296, 93] on input "visit" at bounding box center [320, 95] width 145 height 13
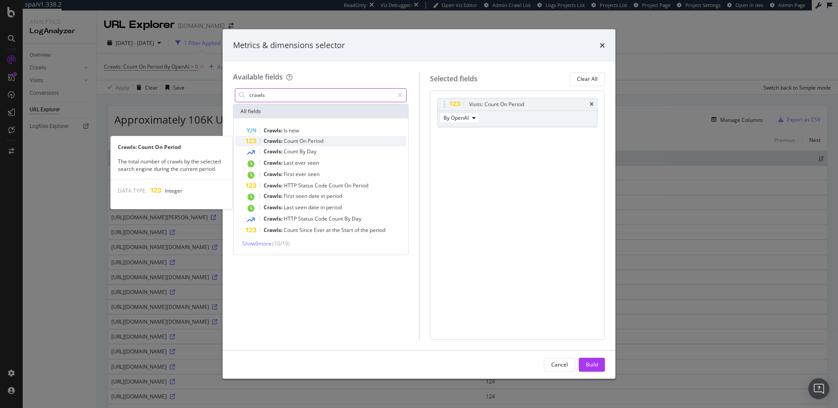
type input "crawls"
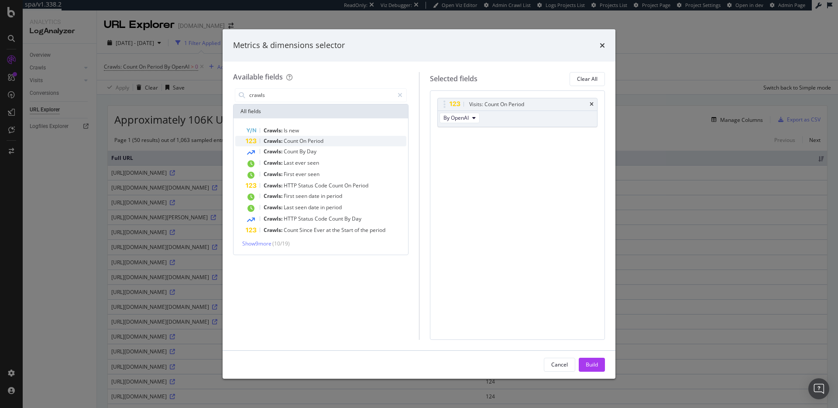
click at [317, 140] on span "Period" at bounding box center [316, 140] width 16 height 7
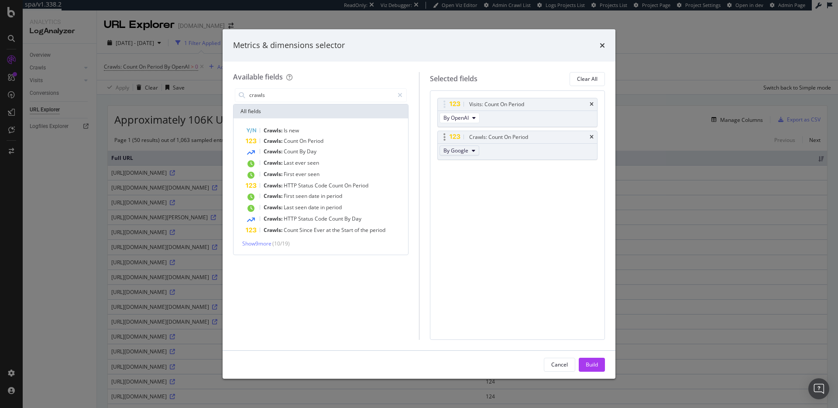
click at [463, 151] on span "By Google" at bounding box center [455, 150] width 25 height 7
click at [473, 180] on span "By OpenAI" at bounding box center [481, 177] width 69 height 8
click at [599, 361] on button "Build" at bounding box center [592, 364] width 26 height 14
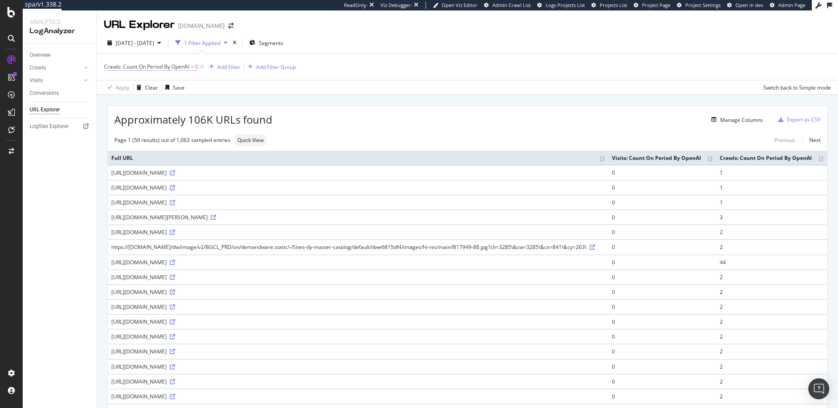
click at [169, 69] on span "Crawls: Count On Period By OpenAI" at bounding box center [147, 66] width 86 height 7
click at [110, 66] on div "Crawls: Count On Period" at bounding box center [159, 65] width 103 height 15
click at [109, 64] on icon at bounding box center [109, 65] width 3 height 5
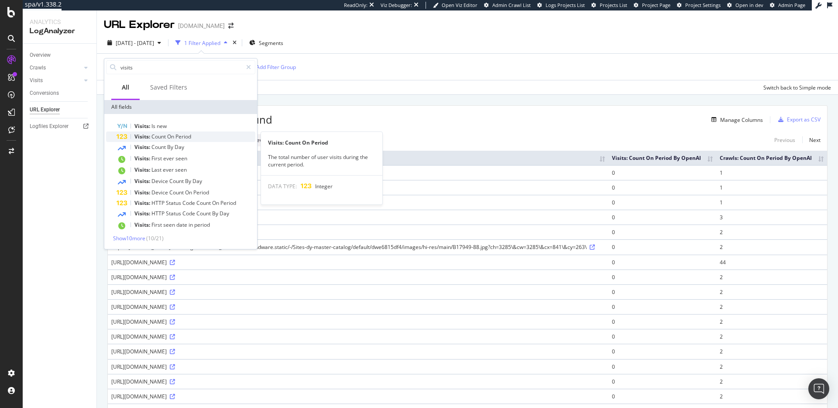
type input "visits"
click at [189, 137] on span "Period" at bounding box center [183, 136] width 16 height 7
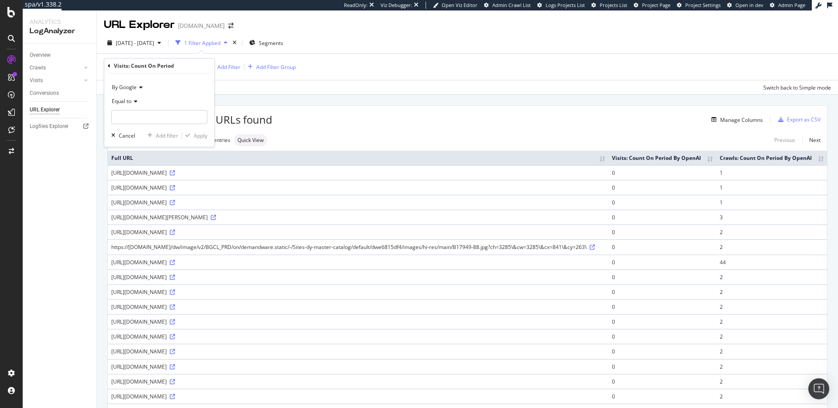
click at [125, 84] on span "By Google" at bounding box center [124, 86] width 25 height 7
click at [157, 126] on div "By OpenAI" at bounding box center [159, 127] width 93 height 11
click at [161, 112] on input "number" at bounding box center [159, 117] width 96 height 14
click at [130, 103] on span "Equal to" at bounding box center [122, 100] width 20 height 7
drag, startPoint x: 139, startPoint y: 162, endPoint x: 142, endPoint y: 149, distance: 13.4
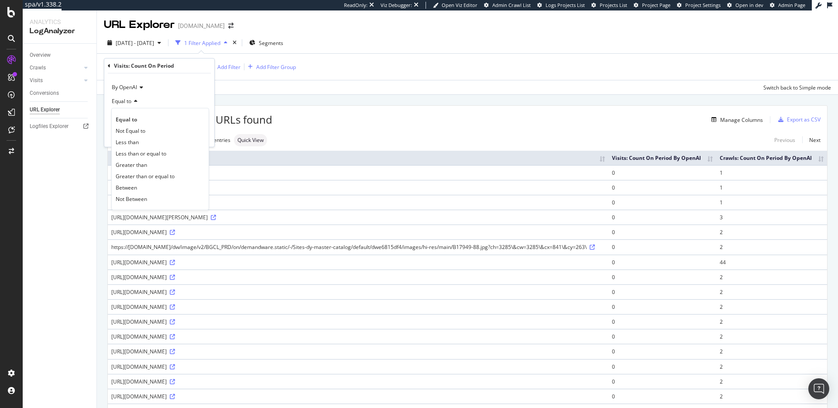
click at [139, 162] on span "Greater than" at bounding box center [131, 164] width 31 height 7
click at [151, 115] on input "number" at bounding box center [159, 117] width 96 height 14
type input "0"
click at [199, 136] on div "Apply" at bounding box center [201, 135] width 14 height 7
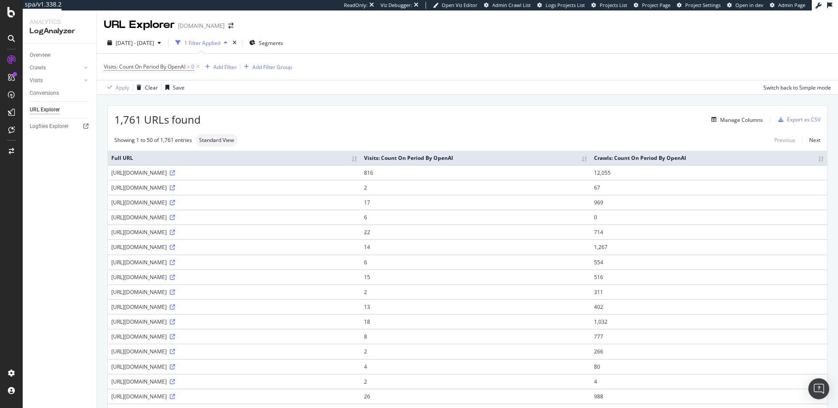
click at [159, 119] on span "1,761 URLs found" at bounding box center [157, 119] width 86 height 15
click at [193, 119] on span "1,761 URLs found" at bounding box center [157, 119] width 86 height 15
click at [292, 219] on td "https://www.davidyurman.com/assistance/about-us.html/" at bounding box center [234, 216] width 253 height 15
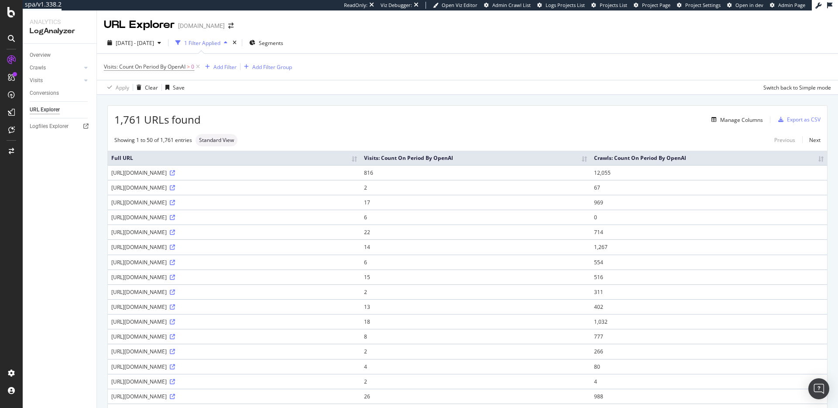
click at [296, 221] on div "https://www.davidyurman.com/assistance/about-us.html/" at bounding box center [234, 216] width 246 height 7
click at [147, 41] on span "2025 Sep. 6th - Oct. 5th" at bounding box center [135, 42] width 38 height 7
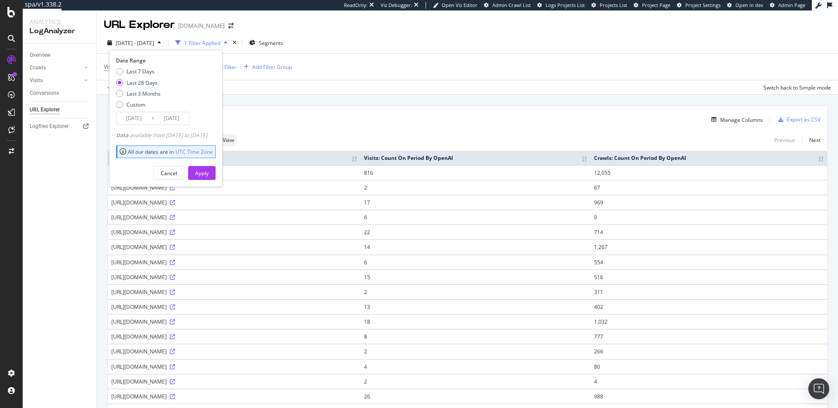
click at [372, 69] on div "Visits: Count On Period By OpenAI > 0 Add Filter Add Filter Group" at bounding box center [467, 67] width 727 height 26
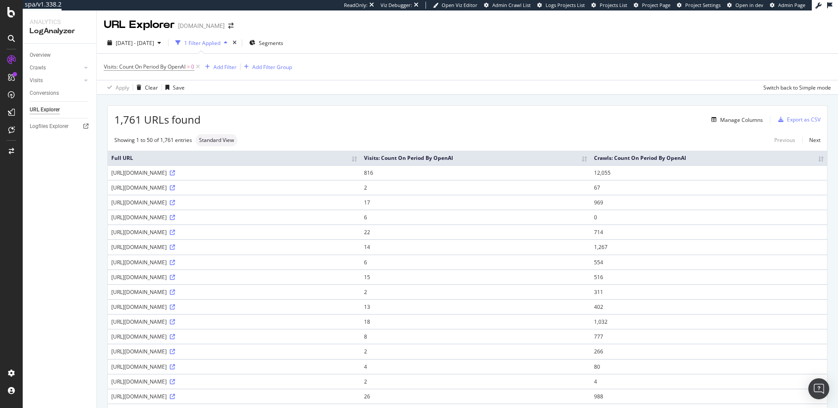
click at [823, 162] on th "Crawls: Count On Period By OpenAI" at bounding box center [708, 158] width 237 height 14
click at [226, 68] on div "Add Filter" at bounding box center [224, 66] width 23 height 7
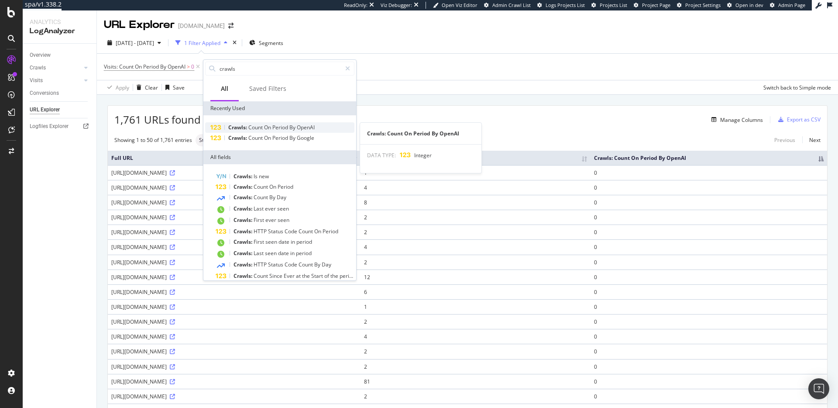
type input "crawls"
click at [282, 129] on span "Period" at bounding box center [280, 126] width 17 height 7
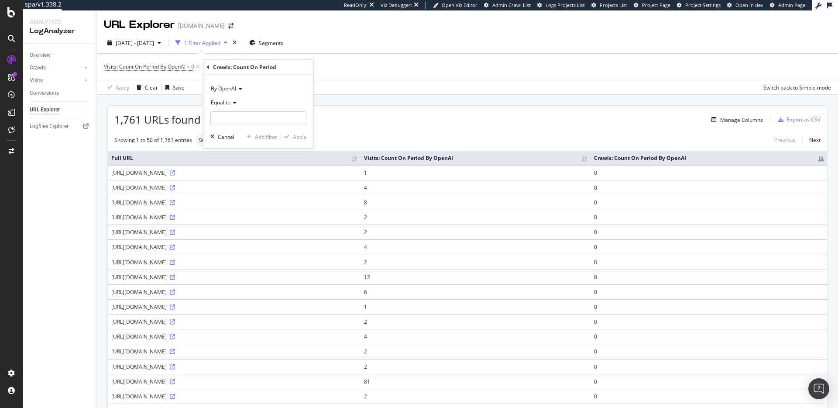
click at [225, 98] on div "Equal to" at bounding box center [258, 103] width 96 height 14
drag, startPoint x: 292, startPoint y: 103, endPoint x: 281, endPoint y: 114, distance: 16.1
click at [292, 103] on div "Equal to" at bounding box center [258, 103] width 96 height 14
click at [277, 117] on input "number" at bounding box center [258, 118] width 96 height 14
type input "0"
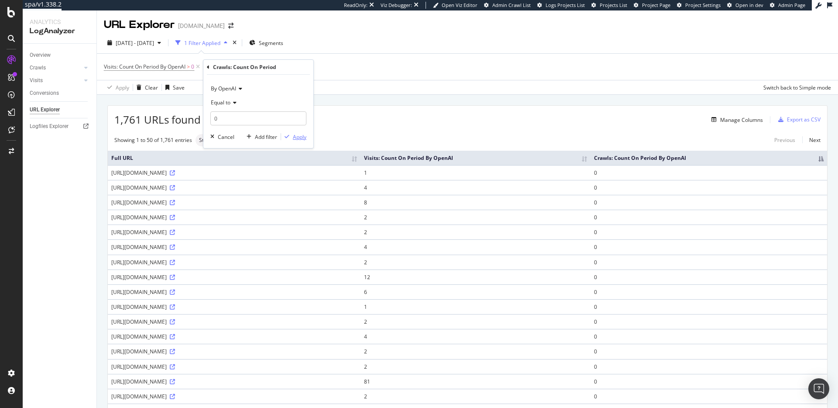
click at [289, 139] on div "button" at bounding box center [287, 136] width 12 height 5
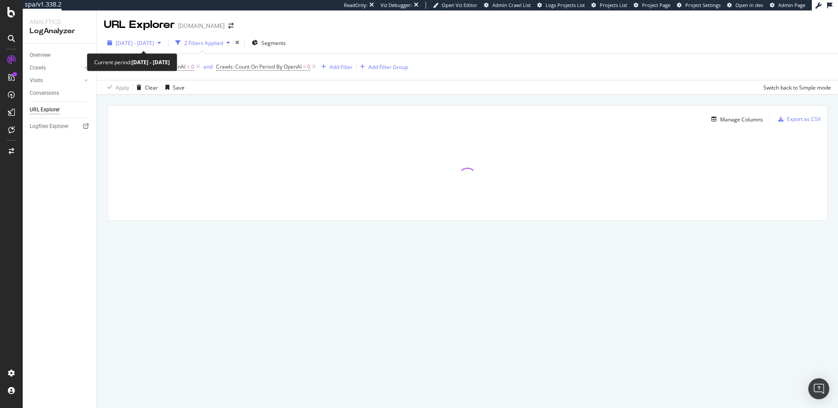
click at [148, 39] on span "2025 Sep. 6th - Oct. 5th" at bounding box center [135, 42] width 38 height 7
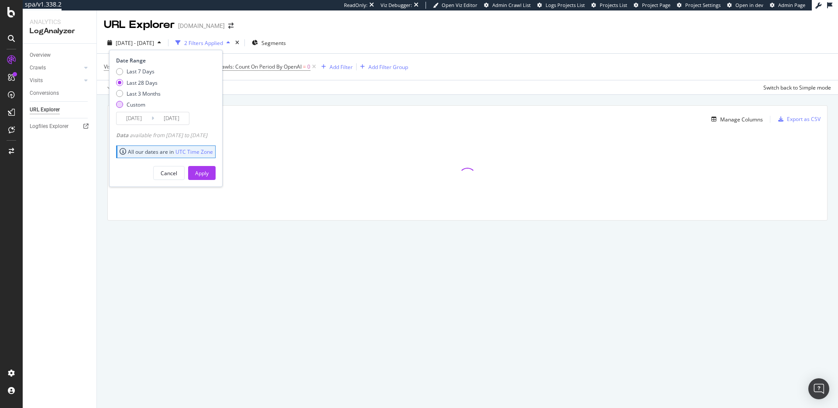
click at [119, 105] on div "Custom" at bounding box center [119, 104] width 7 height 7
click at [133, 117] on input "2025/09/08" at bounding box center [134, 118] width 35 height 12
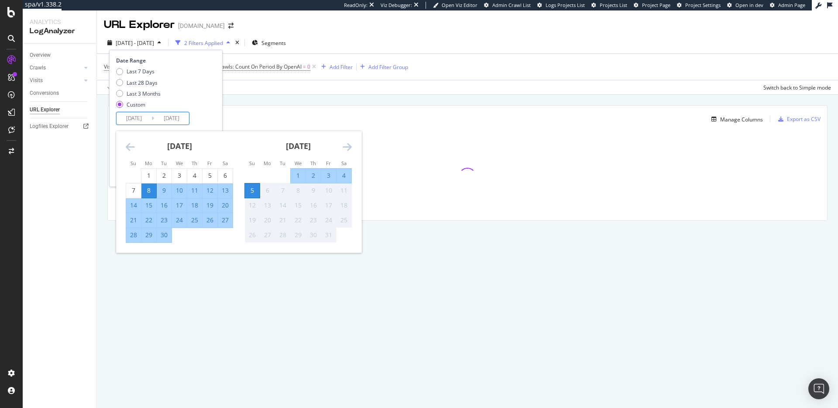
click at [179, 206] on div "17" at bounding box center [179, 205] width 15 height 9
type input "2025/09/17"
click at [209, 110] on div "Last 7 Days Last 28 Days Last 3 Months Custom" at bounding box center [164, 90] width 97 height 44
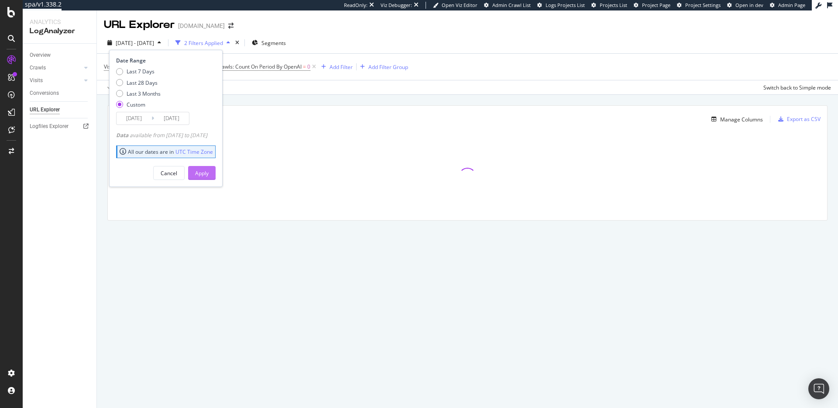
click at [209, 168] on div "Apply" at bounding box center [202, 172] width 14 height 13
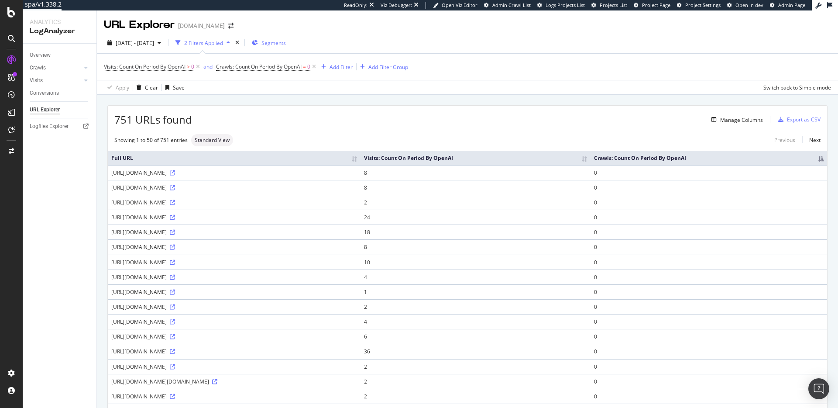
click at [286, 39] on span "Segments" at bounding box center [273, 42] width 24 height 7
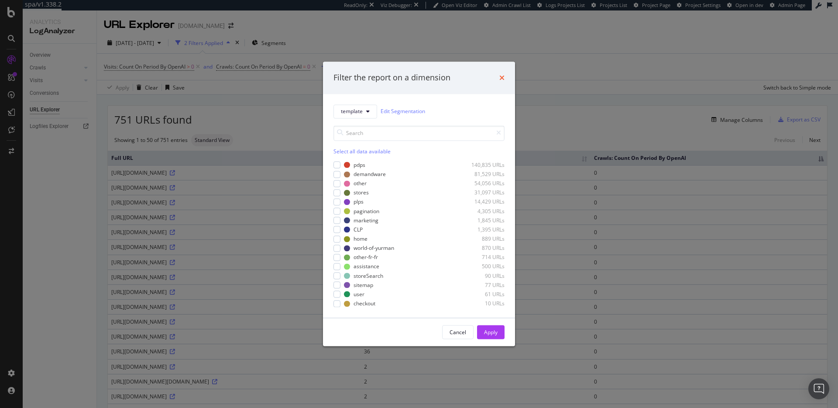
click at [504, 77] on icon "times" at bounding box center [501, 77] width 5 height 7
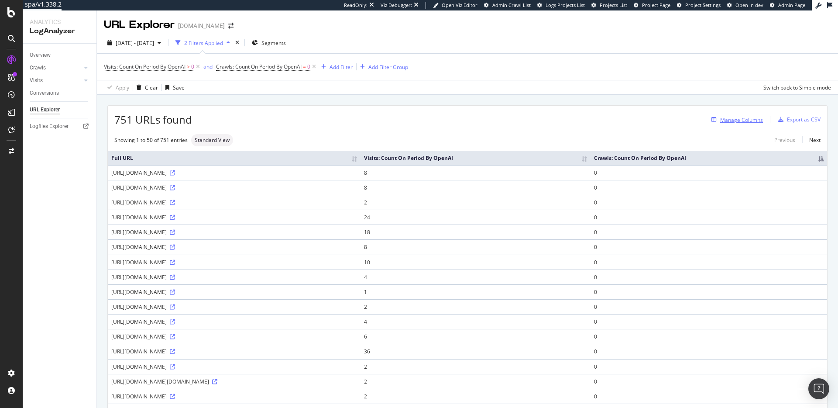
click at [745, 121] on div "Manage Columns" at bounding box center [741, 119] width 43 height 7
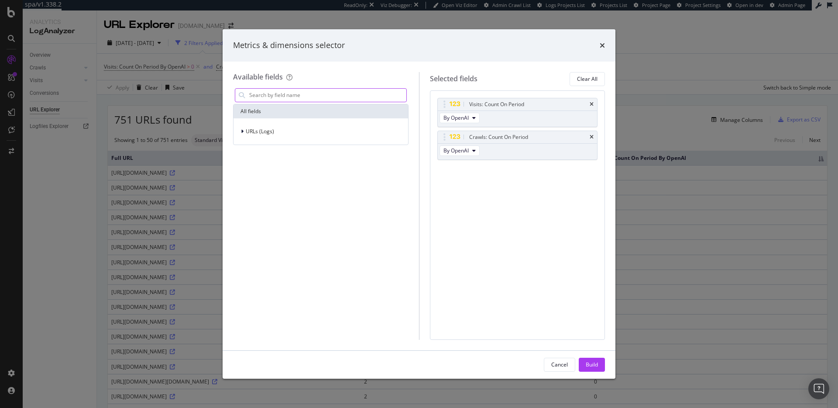
click at [347, 97] on input "modal" at bounding box center [327, 95] width 158 height 13
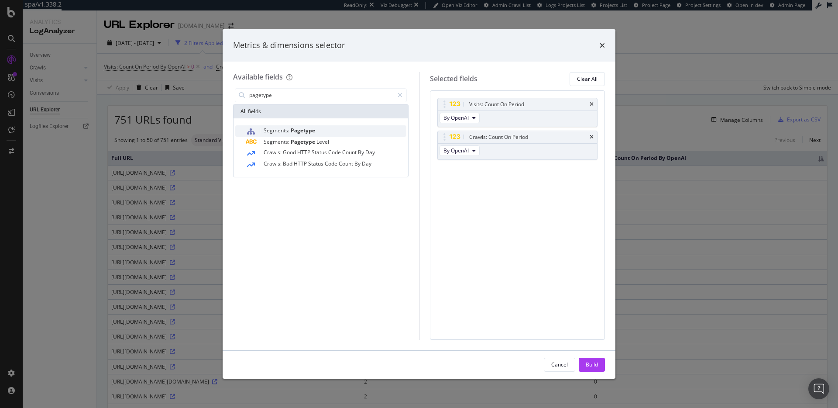
click at [346, 129] on div "Segments: Pagetype" at bounding box center [326, 130] width 161 height 11
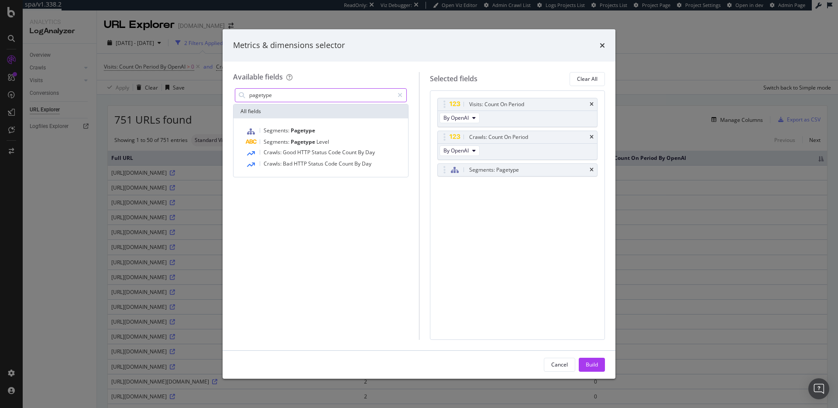
click at [328, 93] on input "pagetype" at bounding box center [320, 95] width 145 height 13
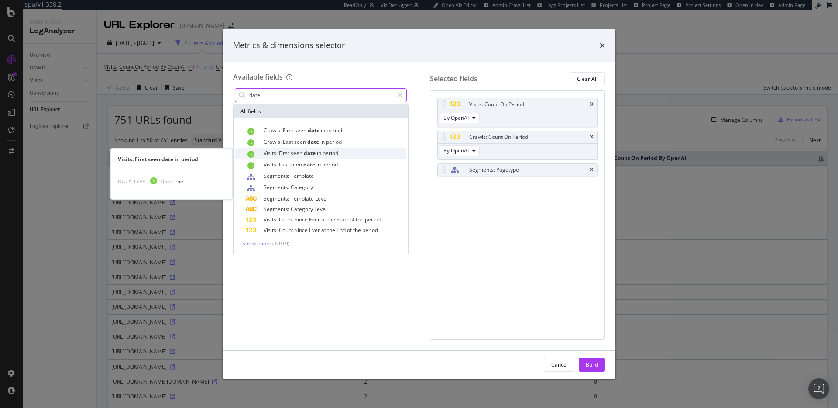
type input "date"
click at [364, 149] on div "Visits: First seen date in period" at bounding box center [326, 153] width 161 height 11
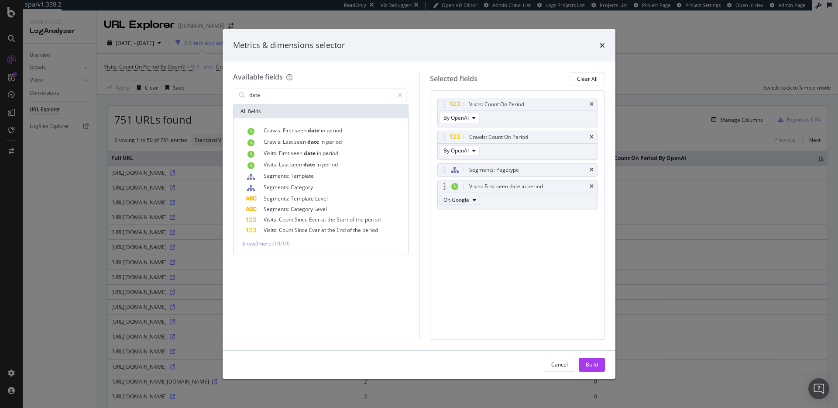
click at [458, 195] on button "On Google" at bounding box center [459, 200] width 41 height 10
click at [466, 250] on span "On OpenAI" at bounding box center [467, 248] width 41 height 8
click at [594, 360] on div "Build" at bounding box center [592, 363] width 12 height 7
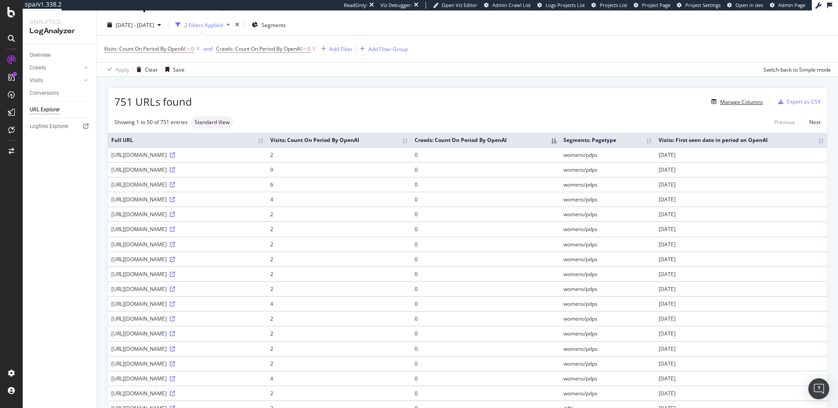
scroll to position [19, 0]
click at [821, 143] on th "Visits: First seen date in period on OpenAI" at bounding box center [741, 139] width 172 height 14
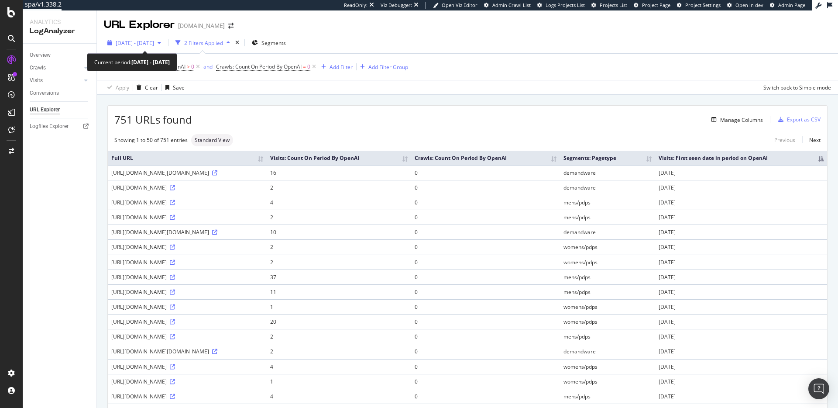
click at [147, 38] on div "2025 Sep. 17th - Oct. 5th" at bounding box center [134, 42] width 61 height 13
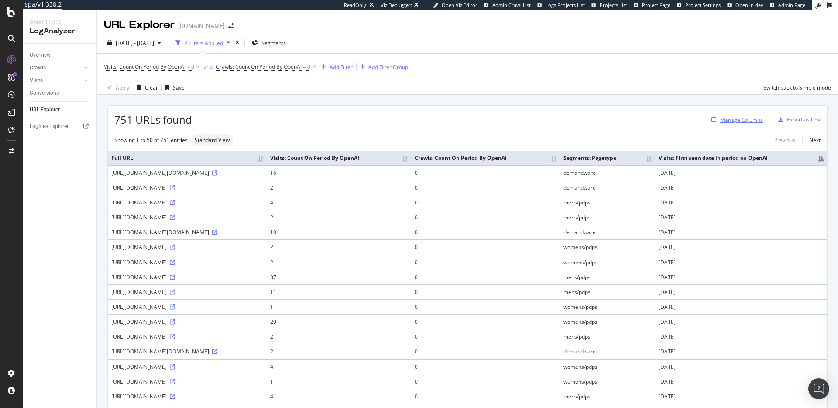
click at [731, 119] on div "Manage Columns" at bounding box center [741, 119] width 43 height 7
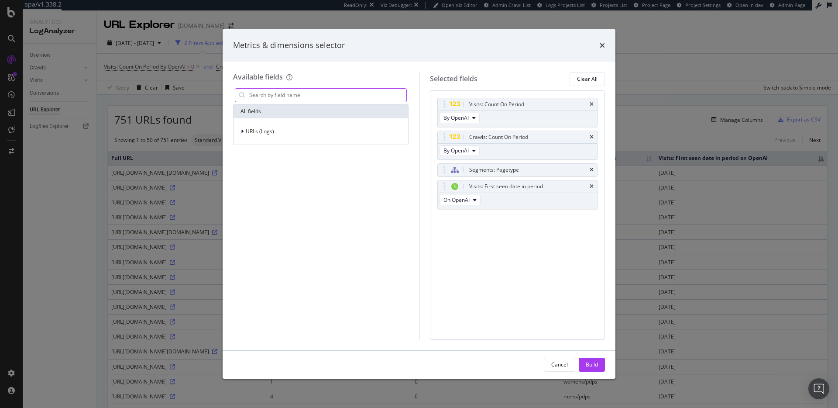
click at [328, 98] on input "modal" at bounding box center [327, 95] width 158 height 13
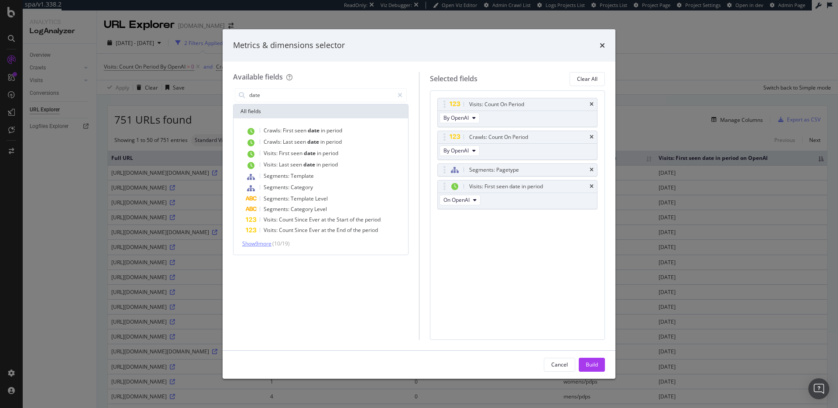
type input "date"
click at [263, 246] on span "Show 9 more" at bounding box center [256, 243] width 29 height 7
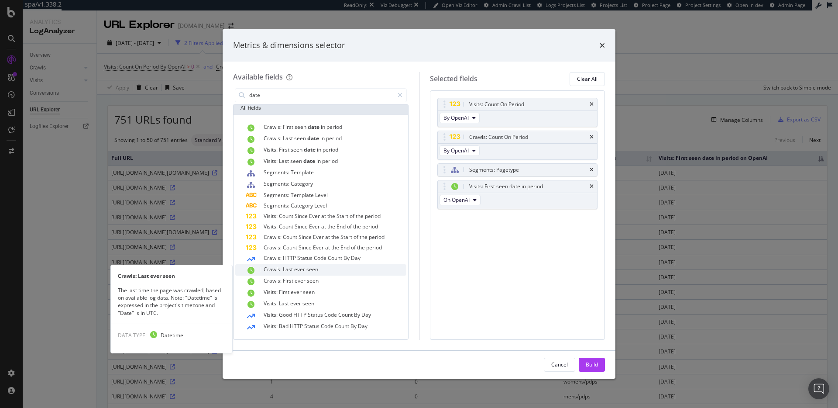
scroll to position [3, 0]
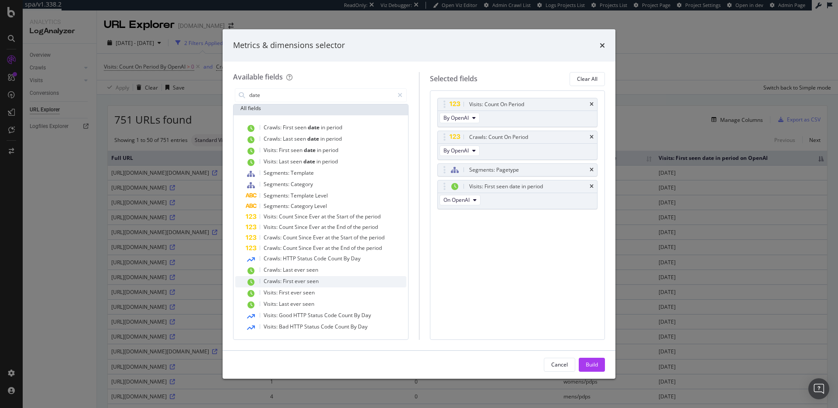
click at [353, 278] on div "Crawls: First ever seen" at bounding box center [326, 281] width 161 height 11
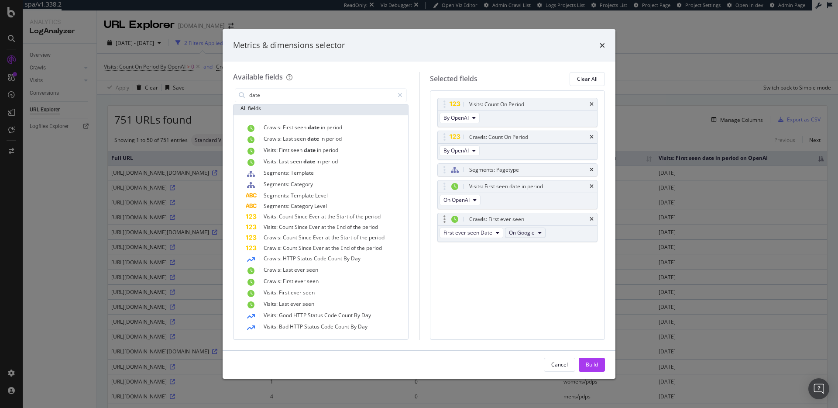
click at [513, 233] on span "On Google" at bounding box center [522, 232] width 26 height 7
click at [529, 275] on div "On OpenAI" at bounding box center [531, 280] width 55 height 13
click at [593, 360] on div "Build" at bounding box center [592, 363] width 12 height 7
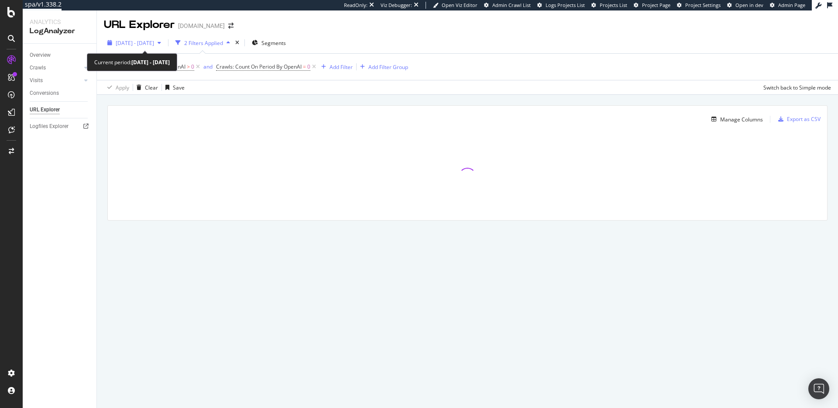
click at [154, 41] on span "2025 Sep. 17th - Oct. 5th" at bounding box center [135, 42] width 38 height 7
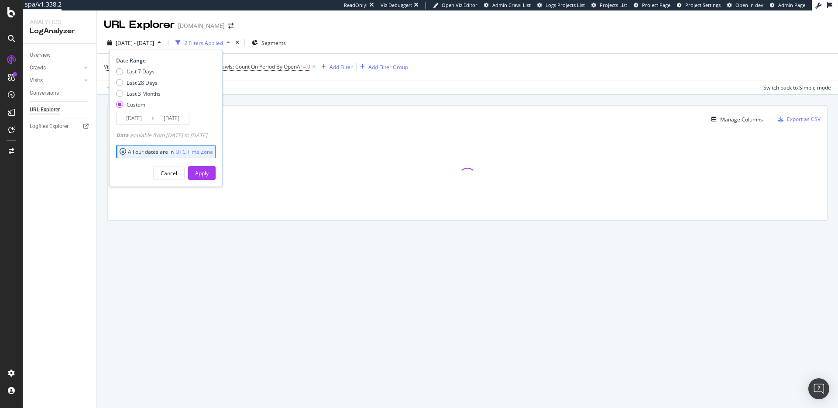
drag, startPoint x: 143, startPoint y: 81, endPoint x: 150, endPoint y: 108, distance: 28.4
click at [143, 81] on div "Last 28 Days" at bounding box center [142, 82] width 31 height 7
type input "2025/09/08"
click at [209, 168] on div "Apply" at bounding box center [202, 172] width 14 height 13
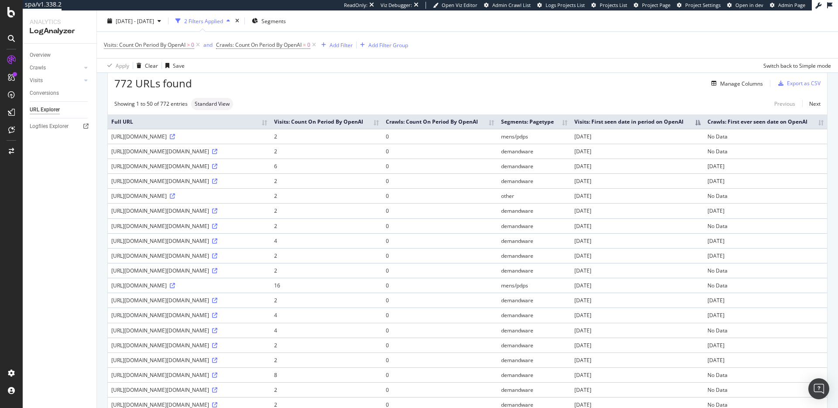
scroll to position [26, 0]
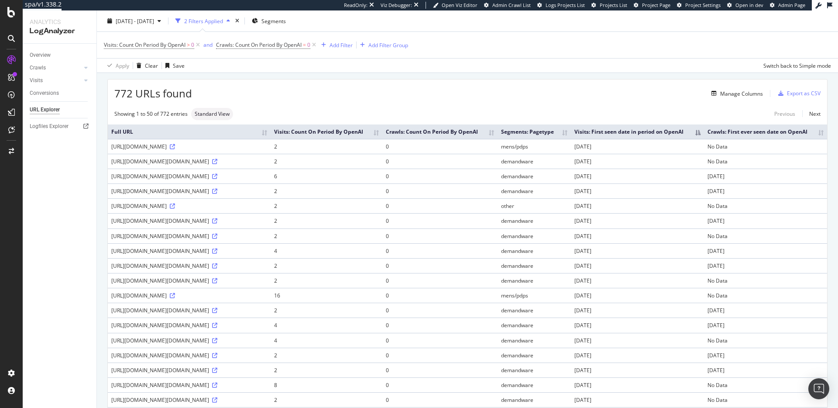
click at [820, 137] on th "Crawls: First ever seen date on OpenAI" at bounding box center [765, 131] width 123 height 14
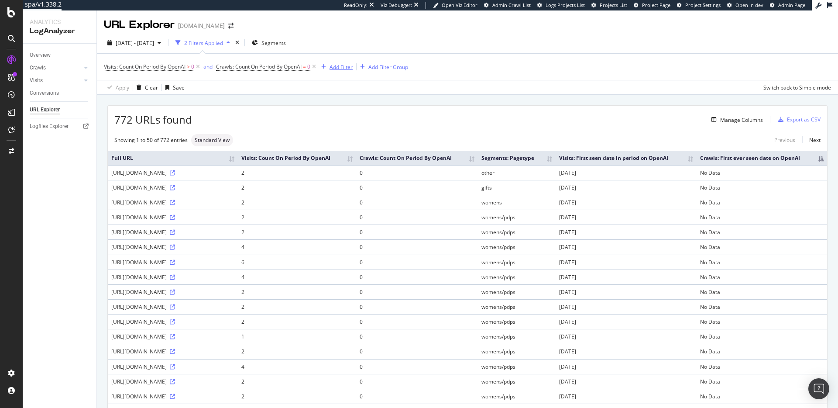
click at [339, 69] on div "Add Filter" at bounding box center [340, 66] width 23 height 7
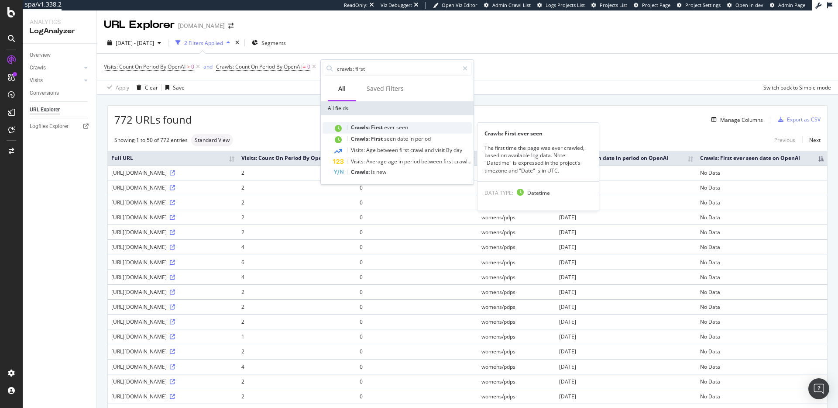
type input "crawls: first"
click at [418, 127] on div "Crawls: First ever seen" at bounding box center [402, 127] width 139 height 11
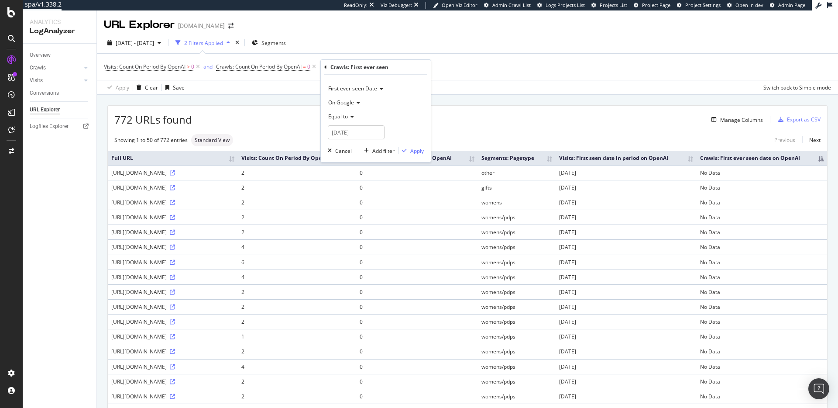
click at [352, 115] on icon at bounding box center [351, 116] width 6 height 5
click at [388, 112] on div "Equal to" at bounding box center [376, 117] width 96 height 14
click at [349, 102] on span "On Google" at bounding box center [341, 102] width 26 height 7
click at [359, 144] on div "On OpenAI" at bounding box center [376, 142] width 93 height 11
click at [347, 118] on span "Equal to" at bounding box center [338, 116] width 20 height 7
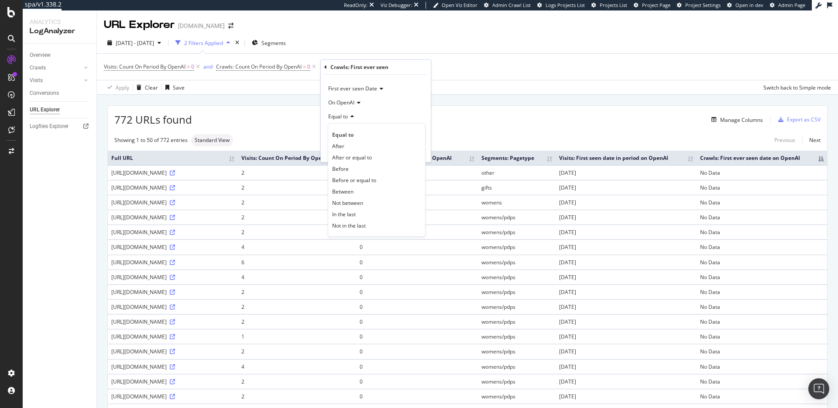
click at [392, 101] on div "On OpenAI" at bounding box center [376, 103] width 96 height 14
click at [404, 101] on div "On OpenAI" at bounding box center [376, 103] width 96 height 14
click at [358, 134] on input "2025-10-07" at bounding box center [356, 132] width 57 height 14
click at [352, 133] on input "2025-10-07" at bounding box center [383, 132] width 104 height 10
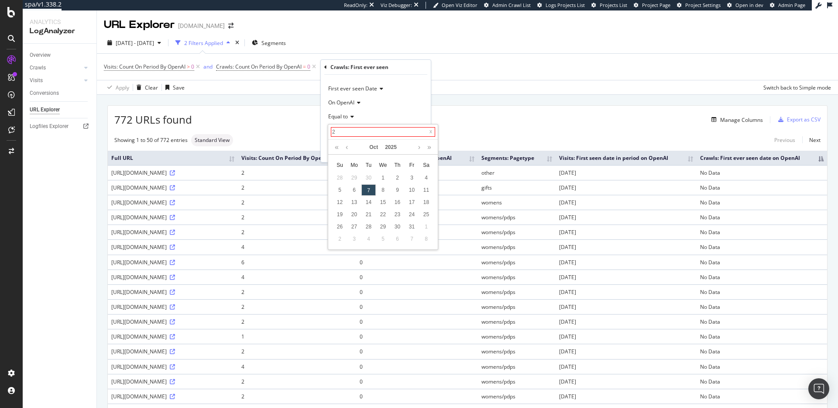
type input "2"
click at [407, 119] on div "Equal to" at bounding box center [376, 117] width 96 height 14
click at [404, 105] on div "On OpenAI" at bounding box center [376, 103] width 96 height 14
click at [350, 66] on div "Crawls: First ever seen" at bounding box center [359, 66] width 58 height 7
click at [345, 113] on span "Equal to" at bounding box center [338, 116] width 20 height 7
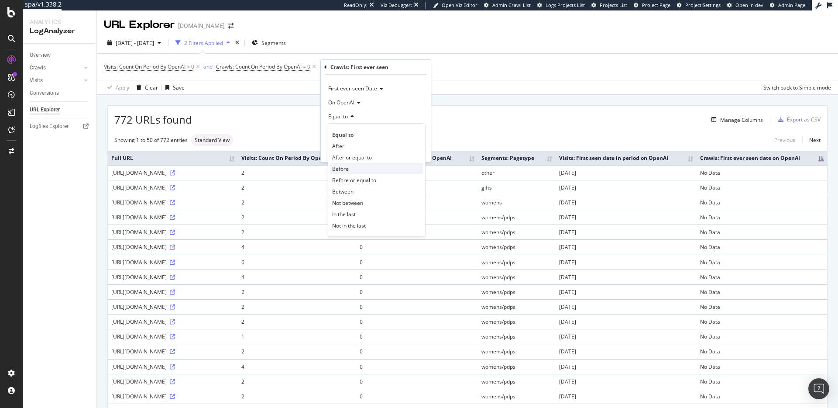
click at [359, 168] on div "Before" at bounding box center [376, 168] width 93 height 11
click at [358, 131] on input "2025-10-07" at bounding box center [356, 132] width 57 height 14
click at [420, 118] on div "Before" at bounding box center [376, 117] width 96 height 14
click at [428, 149] on div "First ever seen Date On OpenAI Before 2025-10-07 Cancel Add filter Apply" at bounding box center [376, 118] width 110 height 87
click at [415, 151] on div "Apply" at bounding box center [417, 150] width 14 height 7
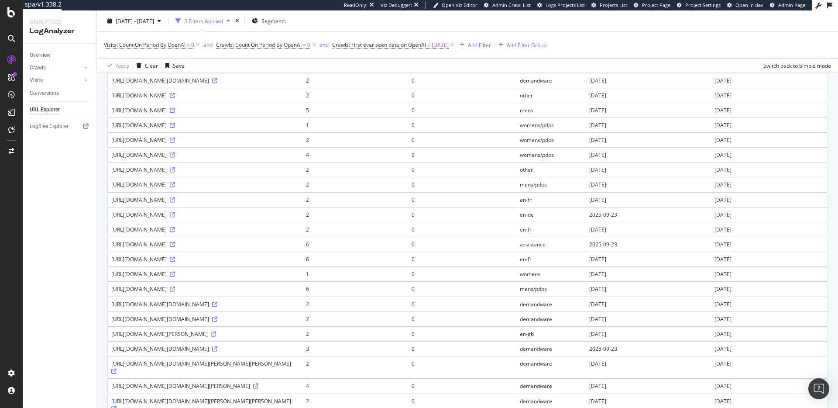
scroll to position [641, 0]
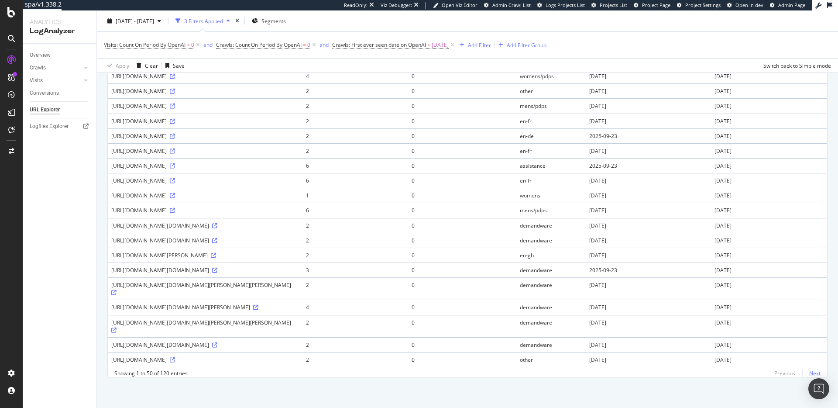
click at [816, 372] on link "Next" at bounding box center [811, 373] width 18 height 13
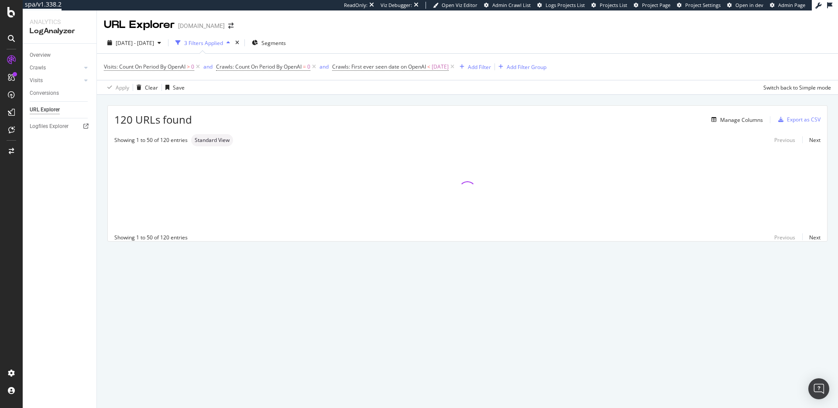
click at [791, 238] on div "Previous Next" at bounding box center [793, 236] width 53 height 7
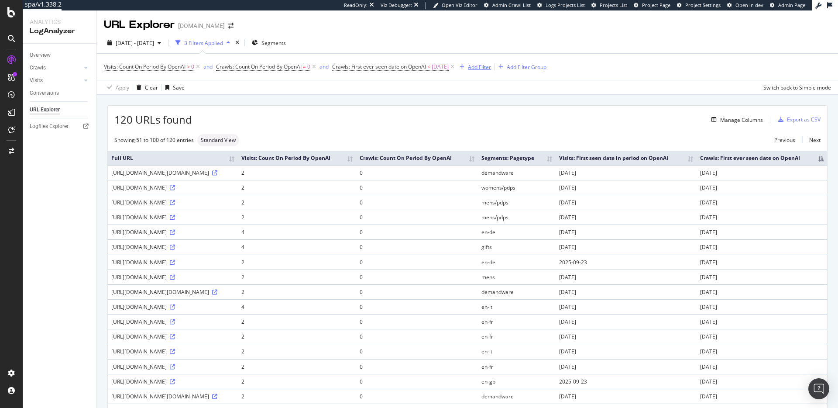
click at [490, 69] on div "Add Filter" at bounding box center [479, 66] width 23 height 7
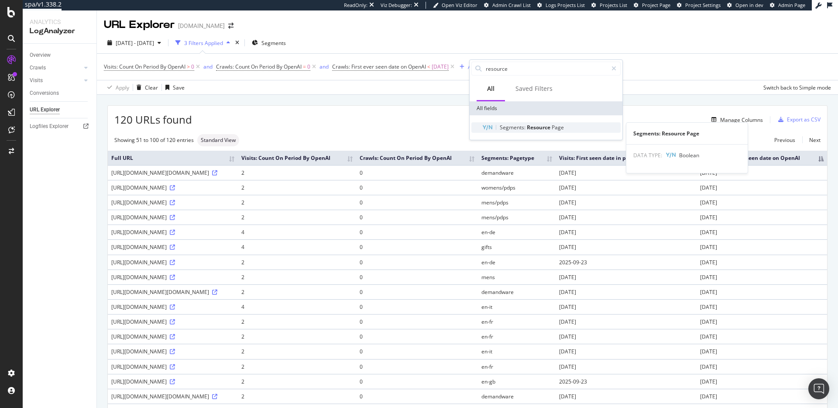
type input "resource"
click at [536, 126] on span "Resource" at bounding box center [539, 126] width 25 height 7
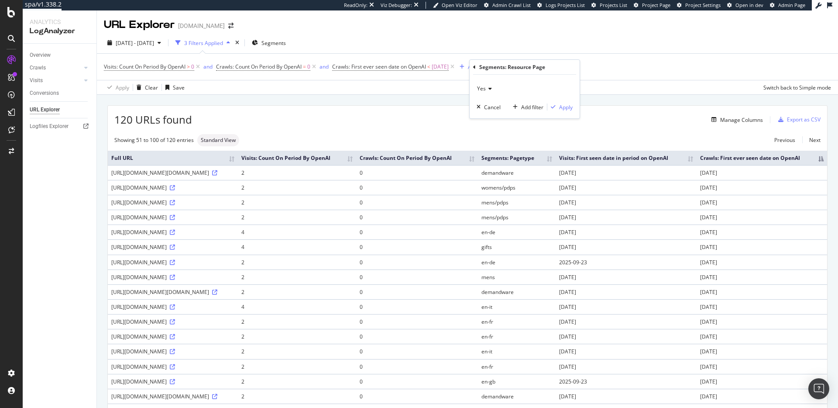
click at [486, 85] on div "Yes" at bounding box center [525, 89] width 96 height 14
click at [503, 119] on div "No" at bounding box center [525, 117] width 93 height 11
click at [567, 109] on div "Apply" at bounding box center [566, 106] width 14 height 7
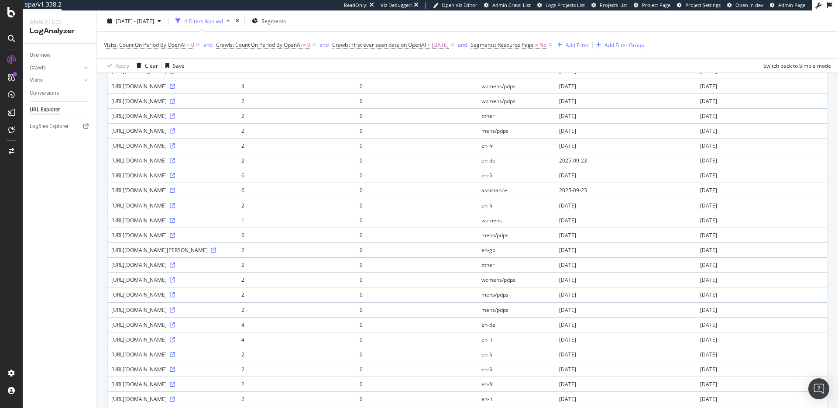
scroll to position [588, 0]
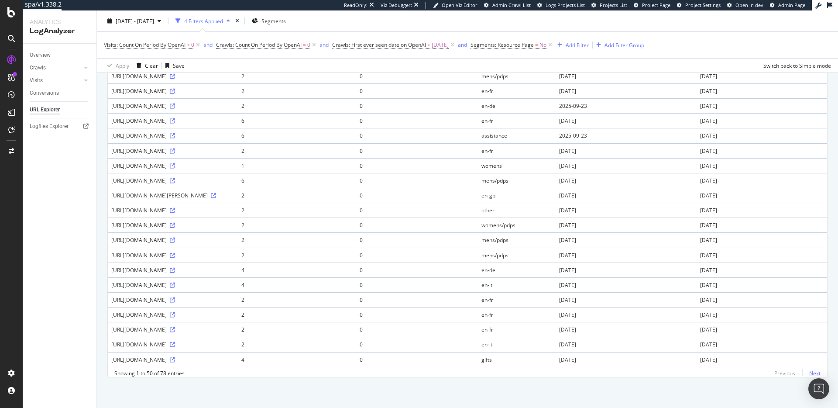
click at [814, 372] on link "Next" at bounding box center [811, 373] width 18 height 13
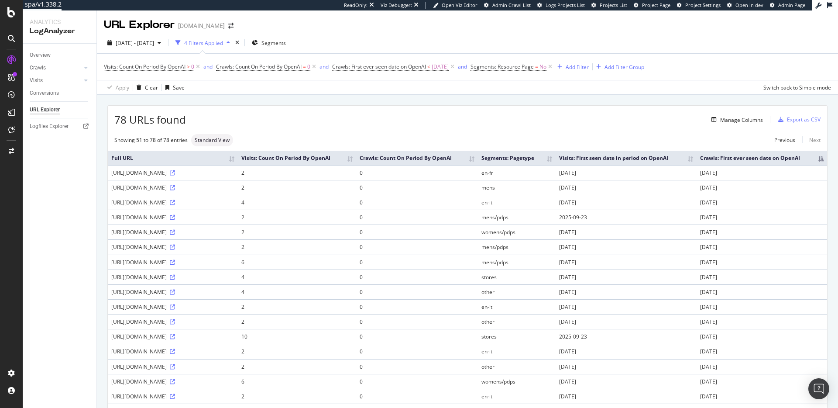
scroll to position [268, 0]
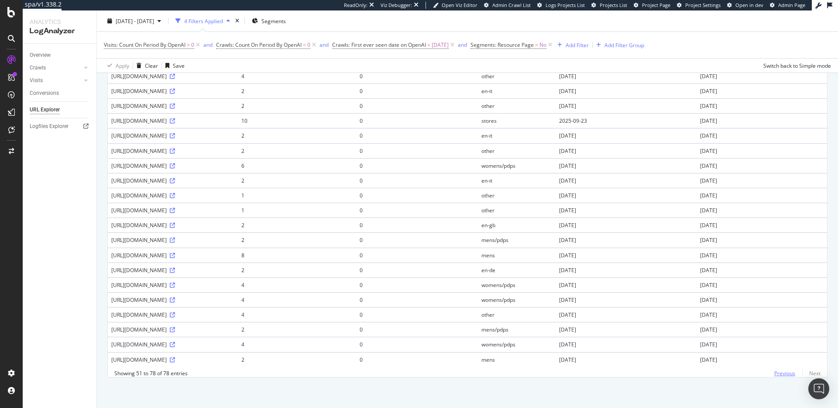
click at [789, 373] on link "Previous" at bounding box center [784, 373] width 35 height 13
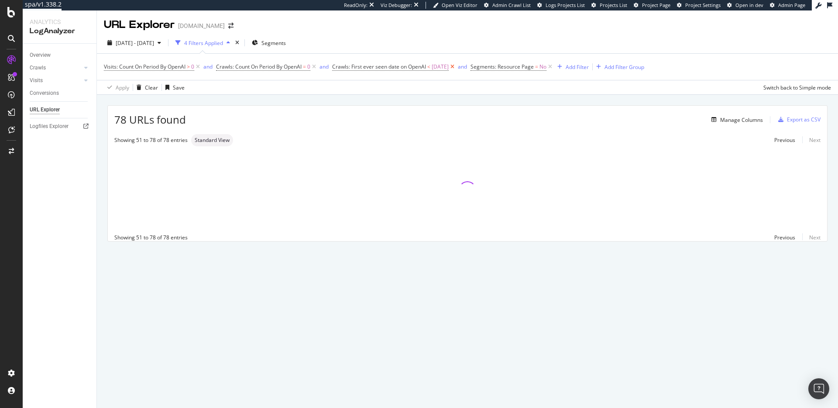
click at [456, 68] on icon at bounding box center [452, 66] width 7 height 9
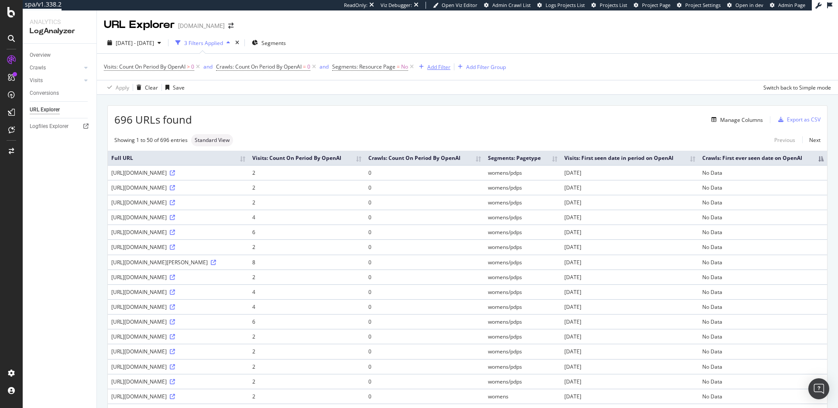
click at [435, 71] on div "Add Filter" at bounding box center [432, 67] width 35 height 10
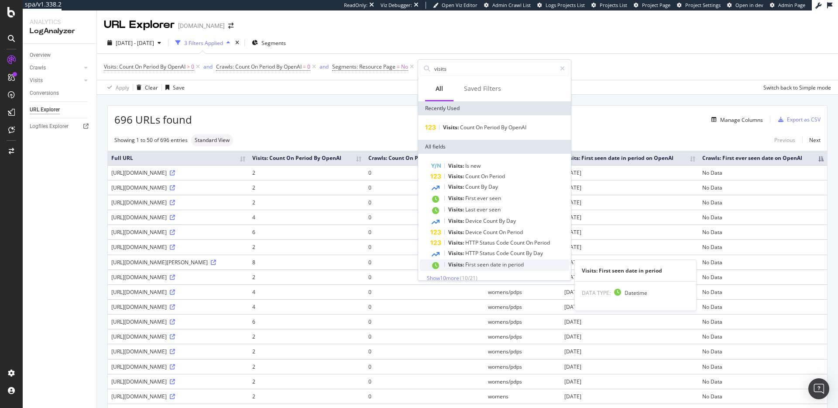
type input "visits"
click at [512, 262] on span "period" at bounding box center [516, 264] width 16 height 7
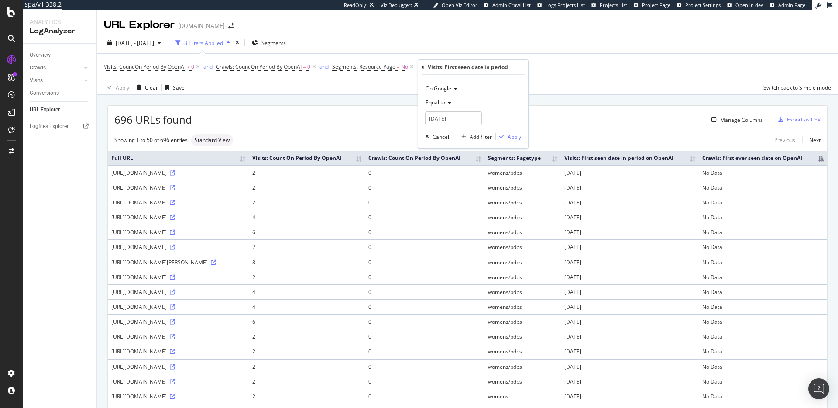
click at [447, 99] on div "Equal to" at bounding box center [473, 103] width 96 height 14
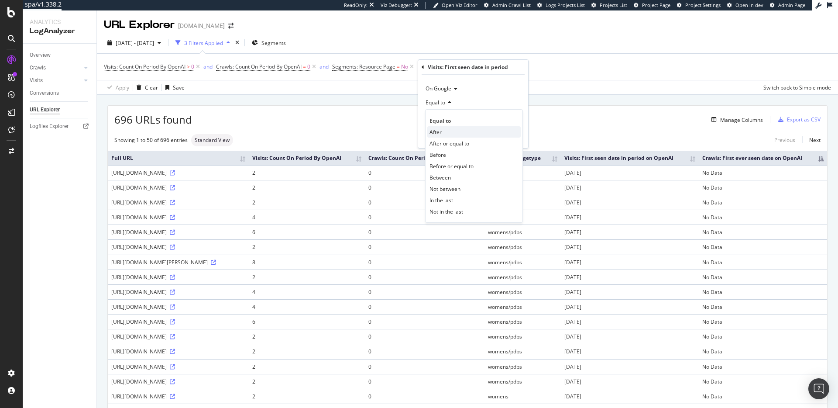
click at [448, 135] on div "After" at bounding box center [473, 131] width 93 height 11
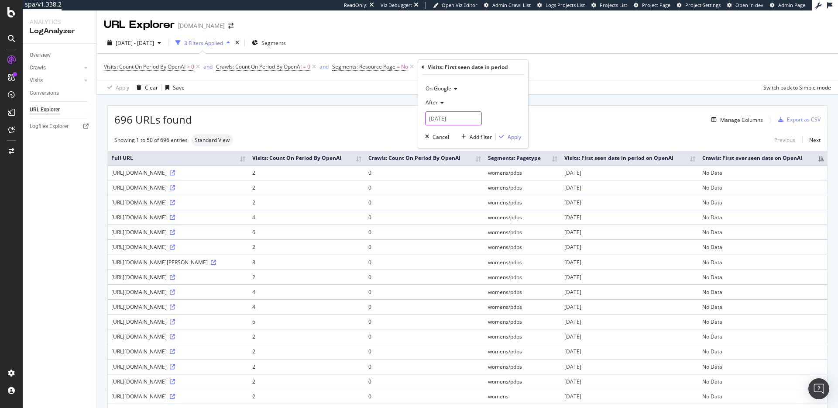
click at [450, 120] on input "2025-10-07" at bounding box center [453, 118] width 57 height 14
click at [442, 133] on link at bounding box center [444, 133] width 7 height 15
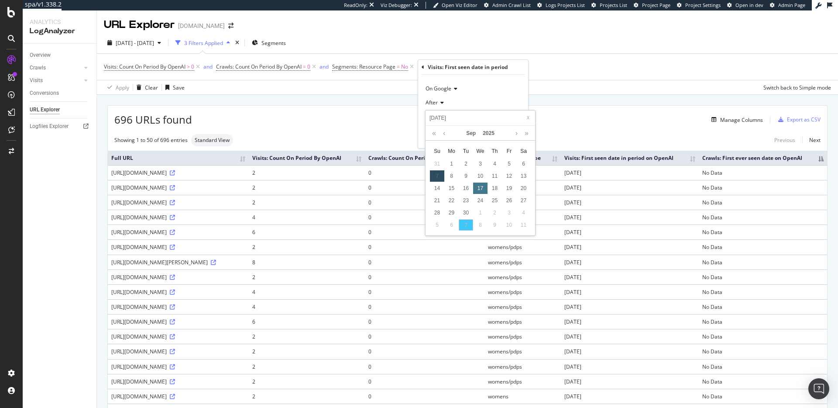
click at [476, 188] on div "17" at bounding box center [480, 187] width 14 height 11
type input "2025-09-17"
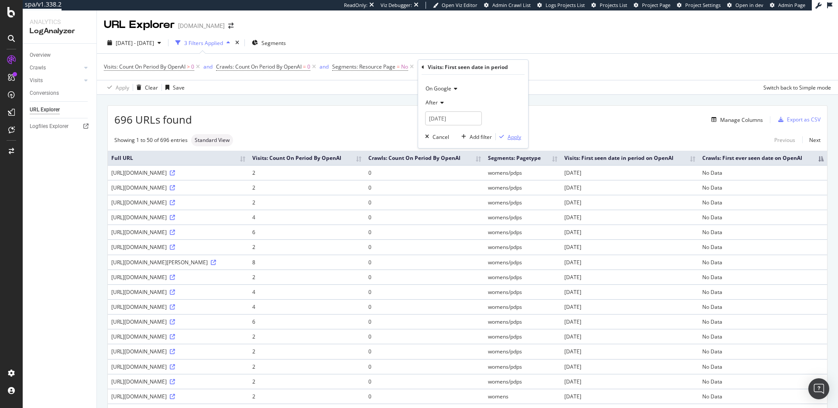
click at [508, 137] on div "Apply" at bounding box center [515, 136] width 14 height 7
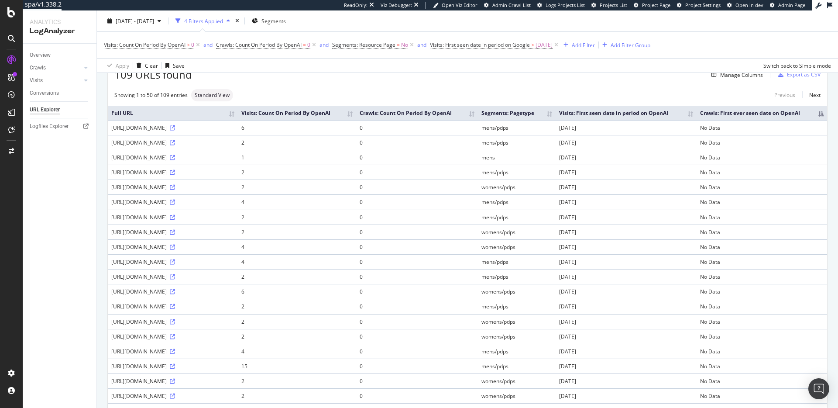
scroll to position [46, 0]
click at [356, 116] on th "Visits: Count On Period By OpenAI" at bounding box center [297, 112] width 118 height 14
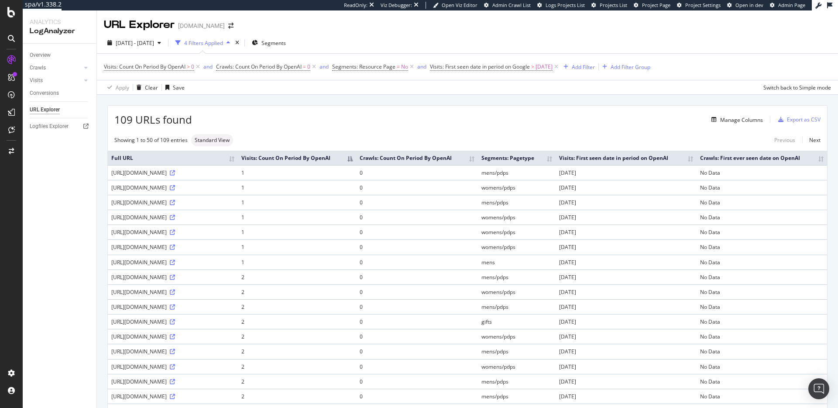
click at [356, 161] on th "Visits: Count On Period By OpenAI" at bounding box center [297, 158] width 118 height 14
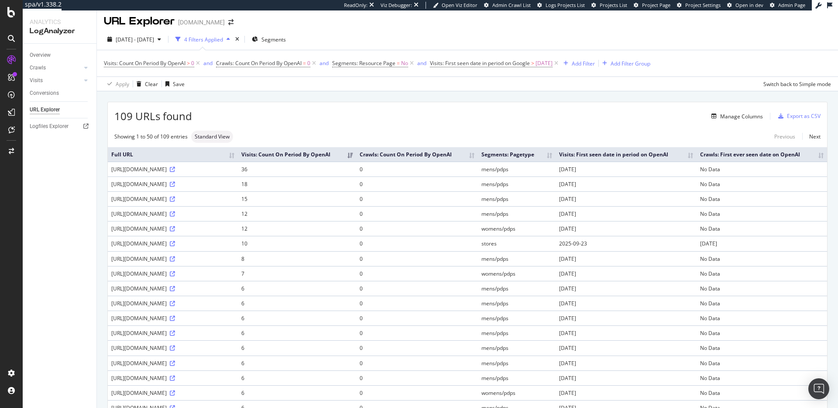
scroll to position [3, 0]
click at [87, 81] on icon at bounding box center [85, 80] width 3 height 5
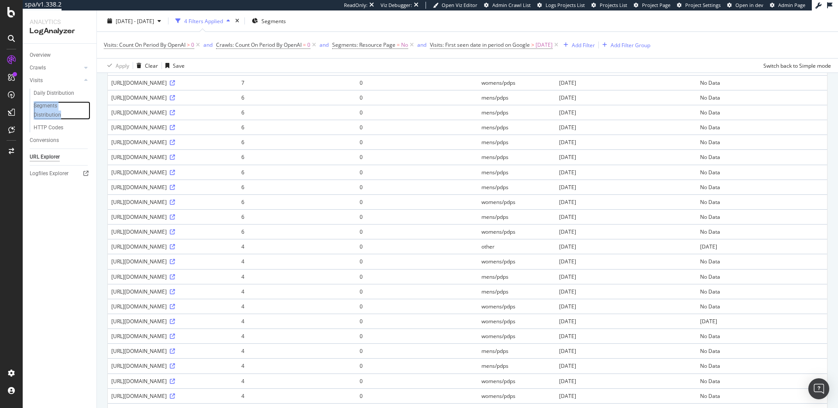
scroll to position [0, 0]
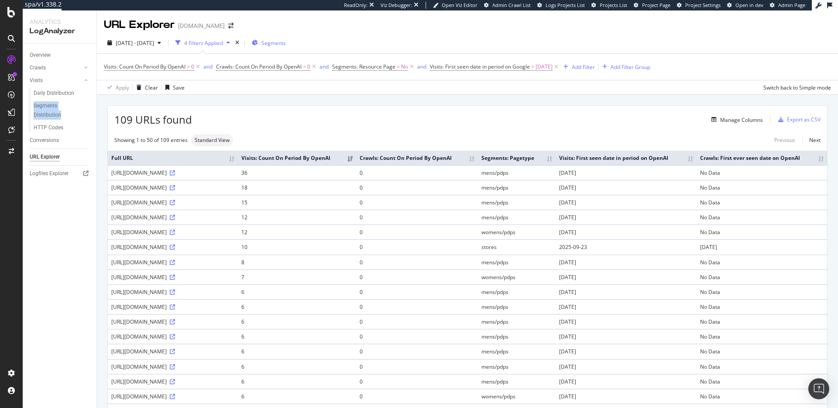
click at [286, 38] on div "Segments" at bounding box center [269, 42] width 34 height 13
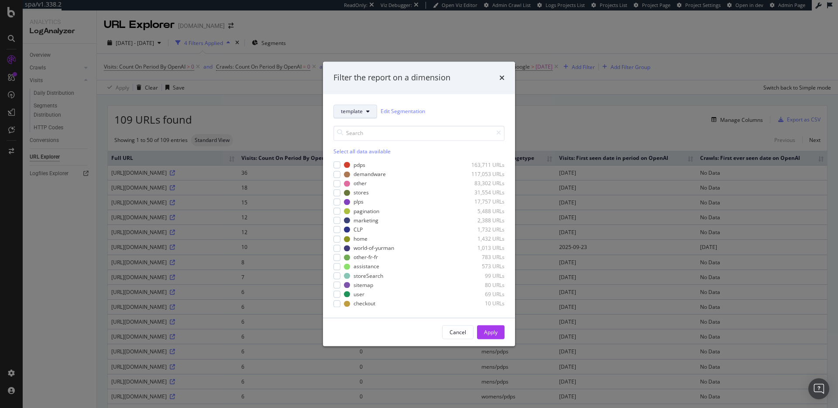
click at [357, 108] on span "template" at bounding box center [352, 111] width 22 height 7
click at [355, 144] on span "pagetype" at bounding box center [356, 143] width 31 height 8
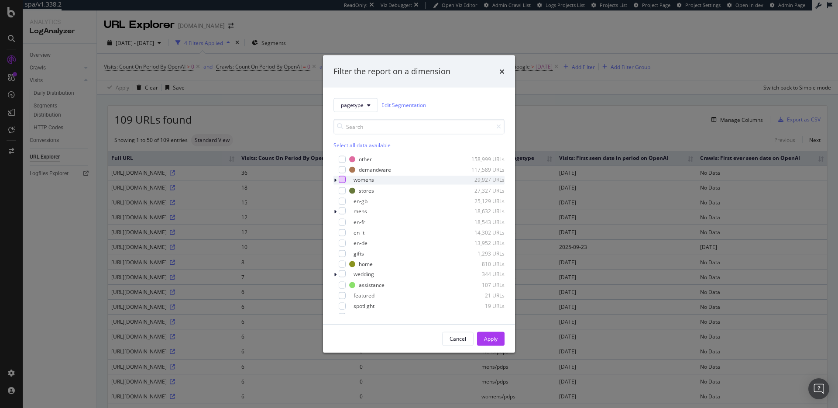
click at [340, 180] on div "modal" at bounding box center [342, 178] width 7 height 7
click at [342, 209] on div "modal" at bounding box center [342, 210] width 7 height 7
click at [493, 333] on div "Apply" at bounding box center [491, 338] width 14 height 13
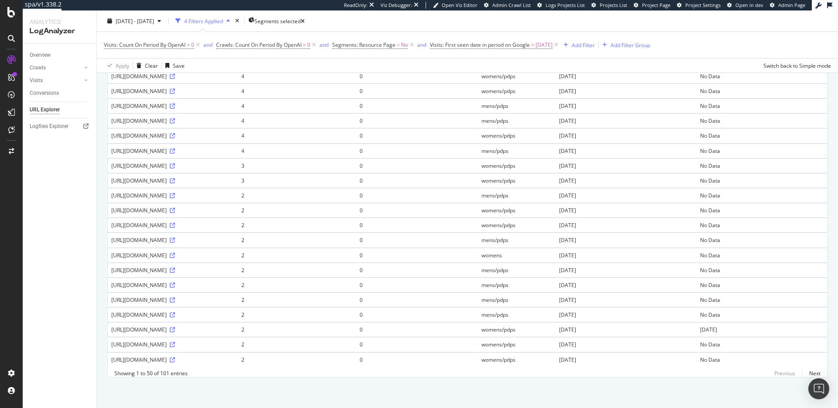
scroll to position [910, 0]
click at [811, 372] on link "Next" at bounding box center [811, 373] width 18 height 13
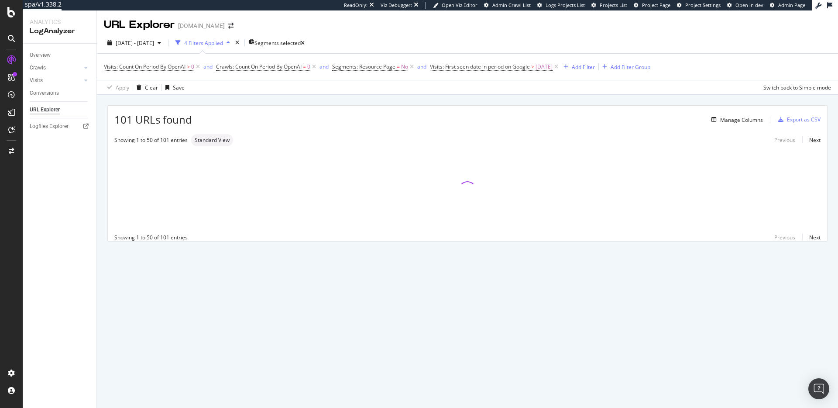
click at [783, 237] on div "Previous Next" at bounding box center [793, 236] width 53 height 7
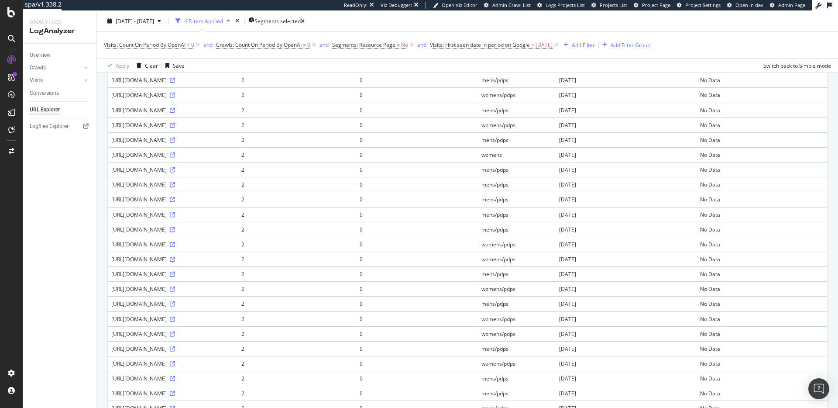
scroll to position [917, 0]
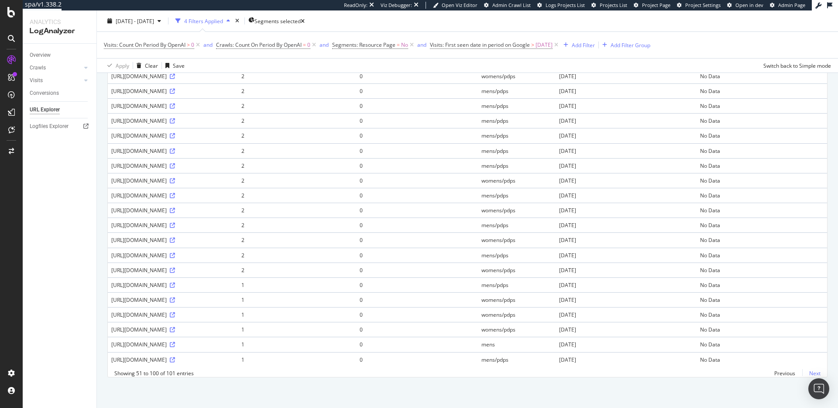
drag, startPoint x: 815, startPoint y: 373, endPoint x: 801, endPoint y: 373, distance: 14.0
click at [815, 373] on link "Next" at bounding box center [811, 373] width 18 height 13
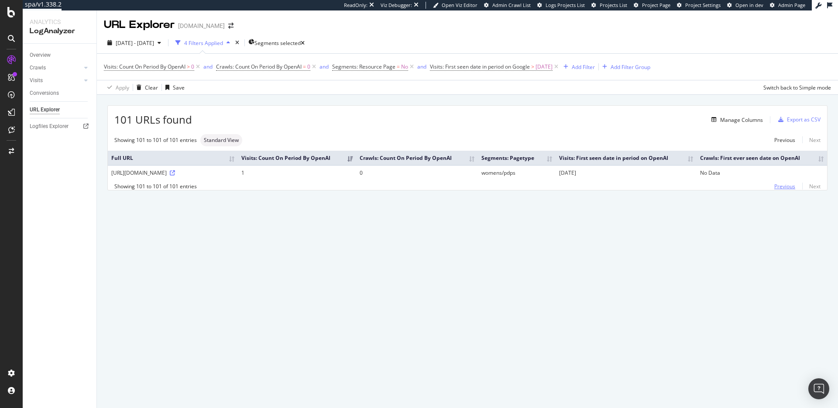
click at [783, 192] on link "Previous" at bounding box center [784, 186] width 35 height 13
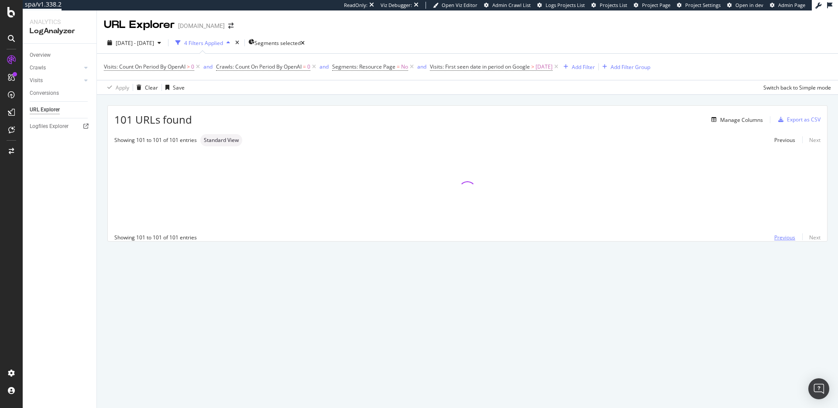
click at [782, 237] on link "Previous" at bounding box center [784, 237] width 35 height 13
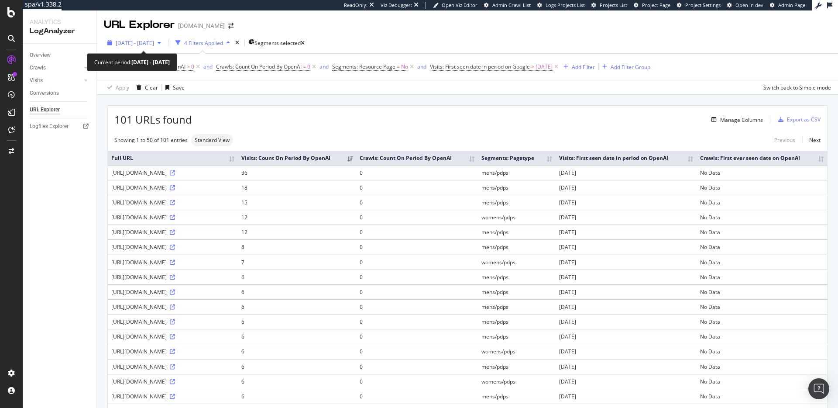
click at [151, 43] on span "2025 Sep. 8th - Oct. 5th" at bounding box center [135, 42] width 38 height 7
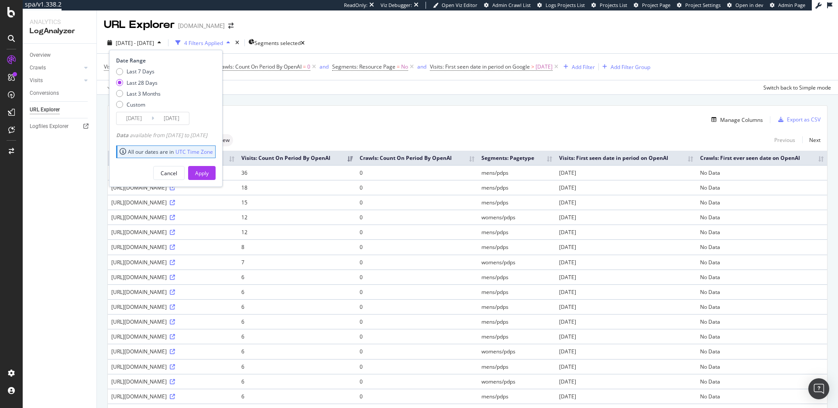
click at [320, 117] on div "Manage Columns" at bounding box center [477, 119] width 571 height 10
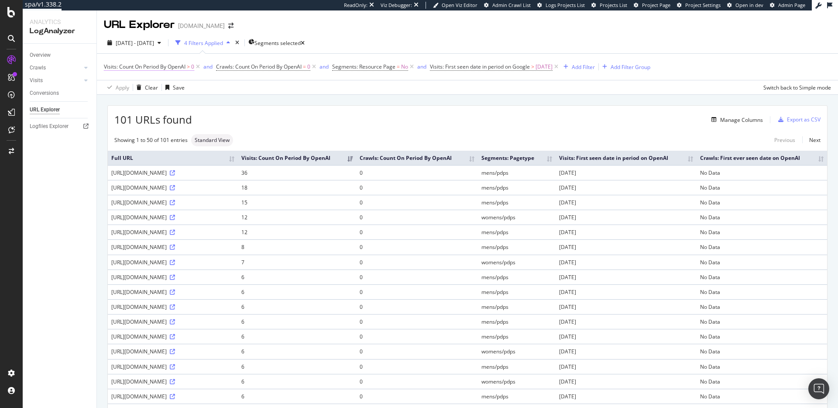
click at [158, 68] on span "Visits: Count On Period By OpenAI" at bounding box center [145, 66] width 82 height 7
click at [137, 89] on span "By OpenAI" at bounding box center [124, 86] width 25 height 7
click at [142, 115] on div "By Bing" at bounding box center [159, 116] width 93 height 11
click at [201, 135] on div "Apply" at bounding box center [201, 135] width 14 height 7
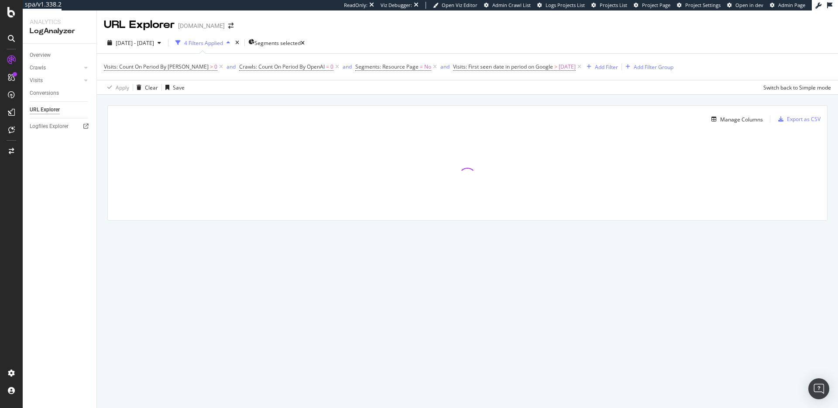
click at [156, 58] on div "Visits: Count On Period By Bing > 0 and Crawls: Count On Period By OpenAI = 0 a…" at bounding box center [467, 67] width 727 height 26
click at [156, 62] on span "Visits: Count On Period By Bing > 0" at bounding box center [164, 67] width 121 height 12
click at [158, 64] on span "Visits: Count On Period By Bing" at bounding box center [156, 66] width 105 height 7
click at [131, 90] on div "By Bing" at bounding box center [159, 87] width 96 height 14
click at [141, 126] on span "By OpenAI" at bounding box center [128, 127] width 25 height 7
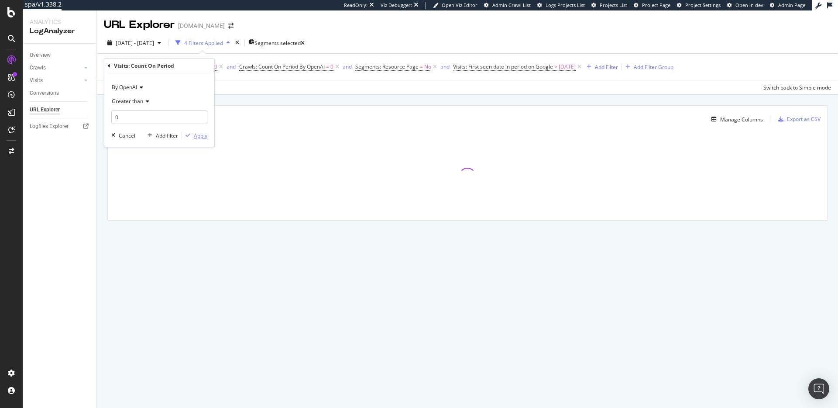
click at [196, 134] on div "Apply" at bounding box center [201, 135] width 14 height 7
click at [268, 67] on span "Crawls: Count On Period By OpenAI" at bounding box center [259, 66] width 86 height 7
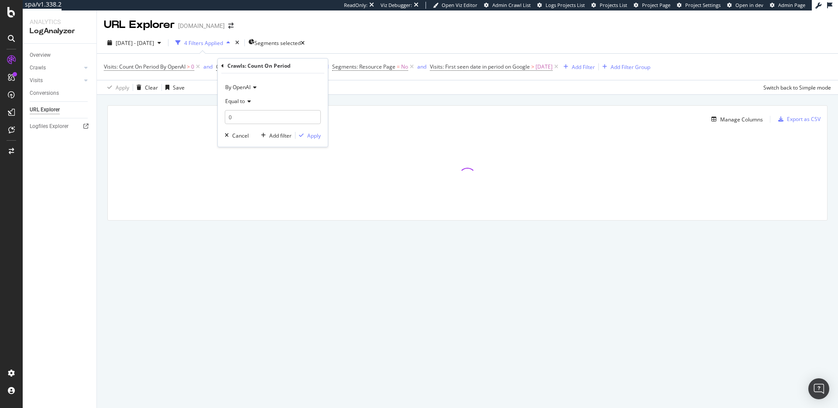
click at [251, 87] on icon at bounding box center [253, 87] width 6 height 5
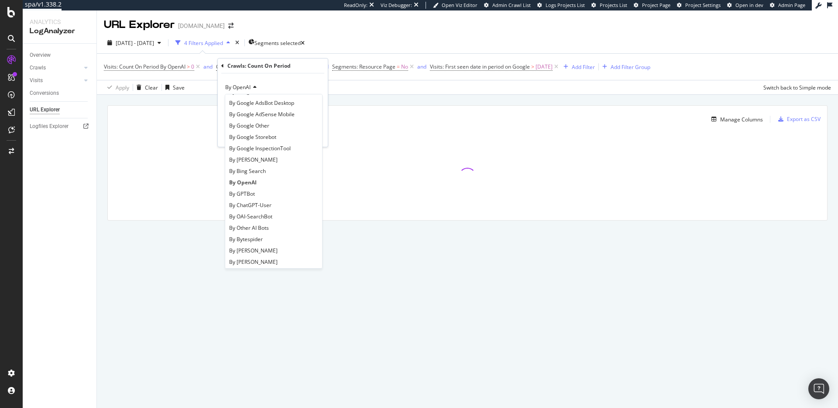
scroll to position [74, 0]
click at [262, 171] on div "By Bing" at bounding box center [273, 167] width 93 height 11
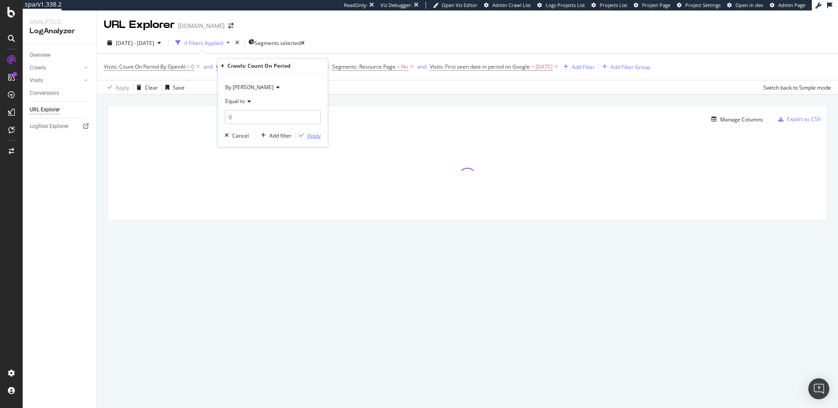
click at [313, 138] on div "Apply" at bounding box center [314, 135] width 14 height 7
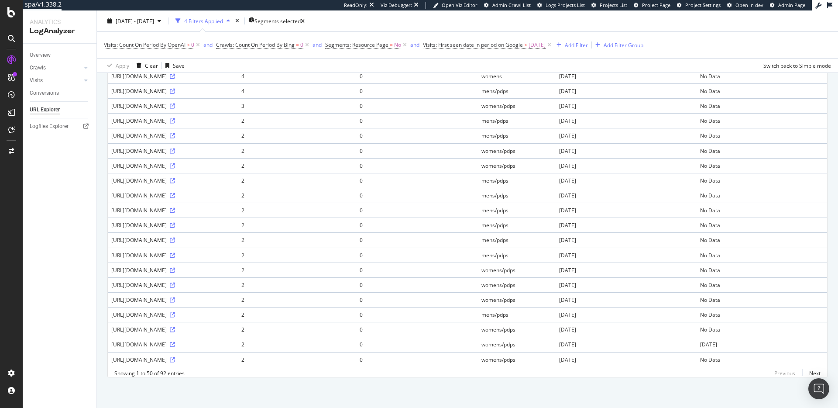
scroll to position [902, 0]
click at [816, 370] on link "Next" at bounding box center [811, 373] width 18 height 13
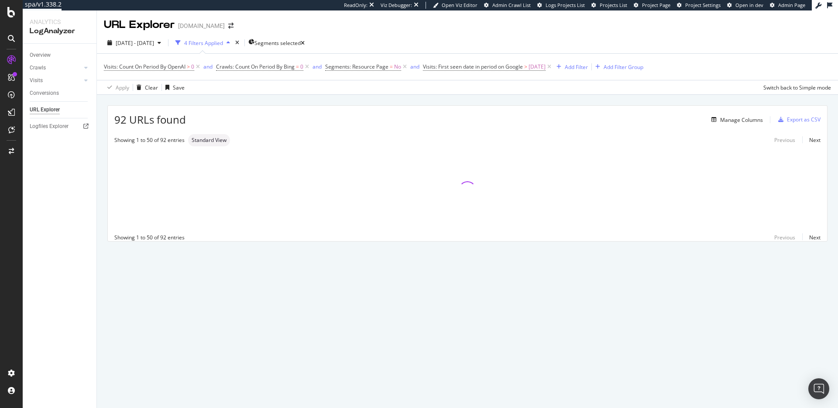
click at [783, 238] on div "Previous Next" at bounding box center [793, 236] width 53 height 7
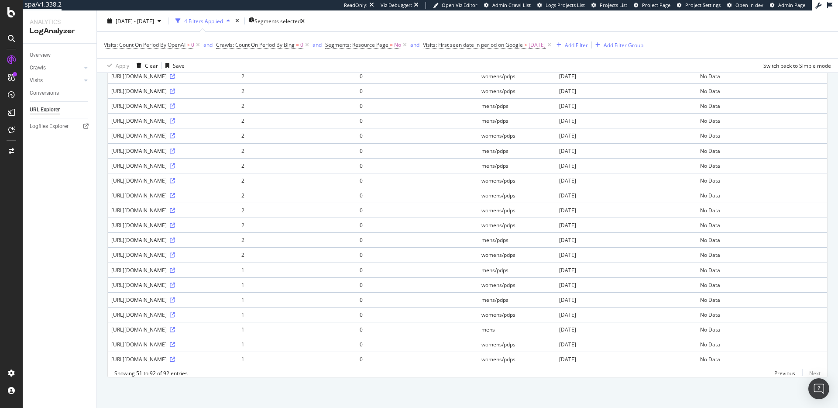
scroll to position [731, 0]
click at [784, 371] on link "Previous" at bounding box center [784, 373] width 35 height 13
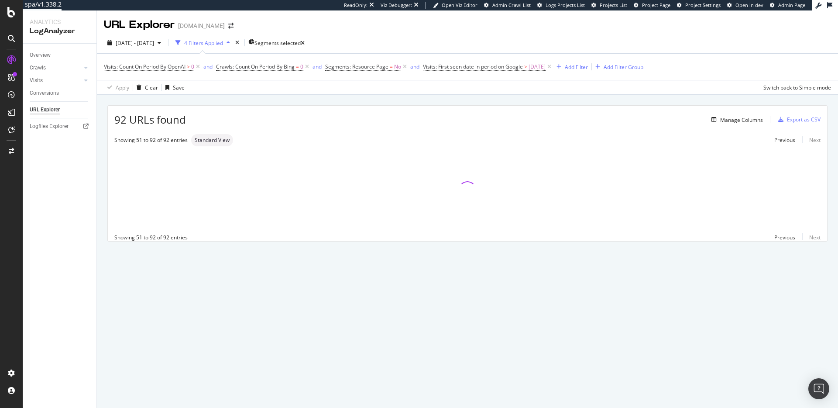
scroll to position [0, 0]
click at [249, 63] on span "Crawls: Count On Period By Bing" at bounding box center [255, 66] width 79 height 7
click at [274, 88] on icon at bounding box center [277, 87] width 6 height 5
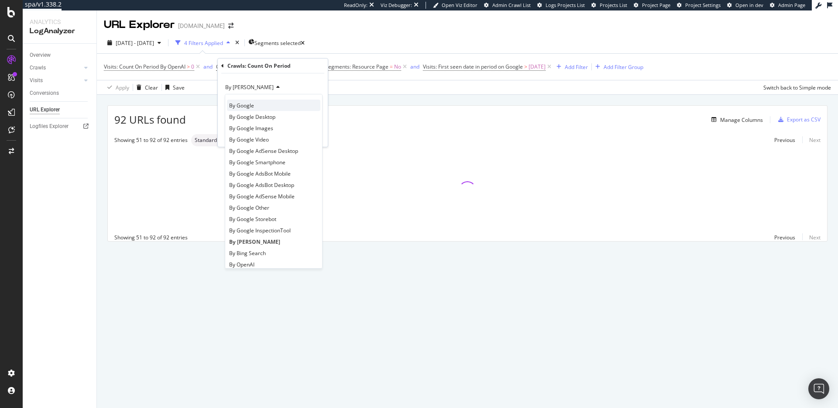
click at [257, 105] on div "By Google" at bounding box center [273, 104] width 93 height 11
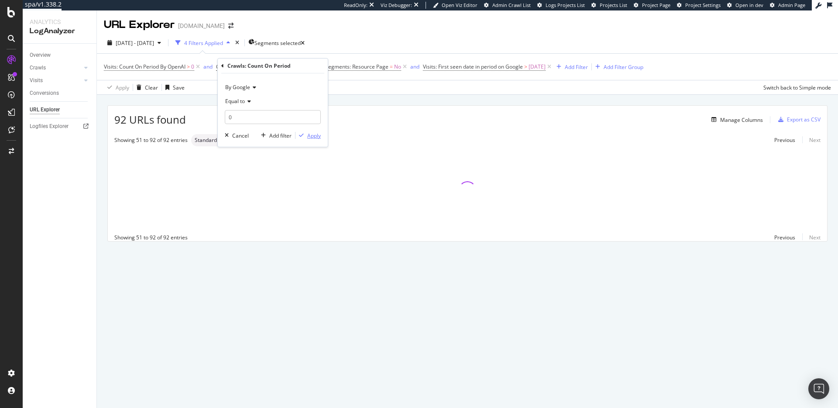
click at [313, 134] on div "Apply" at bounding box center [314, 135] width 14 height 7
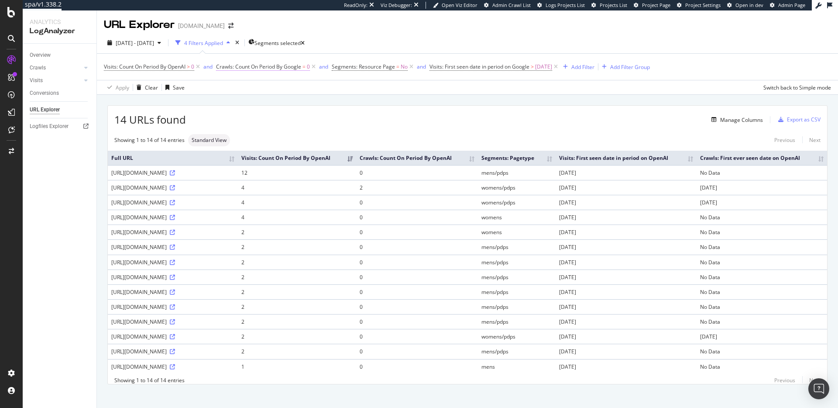
click at [287, 67] on span "Crawls: Count On Period By Google" at bounding box center [258, 66] width 85 height 7
click at [254, 85] on icon at bounding box center [253, 87] width 6 height 5
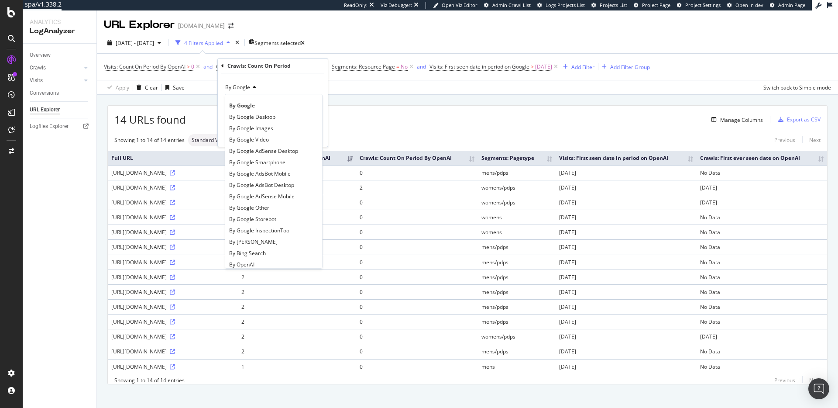
click at [305, 261] on div "By OpenAI" at bounding box center [273, 263] width 93 height 11
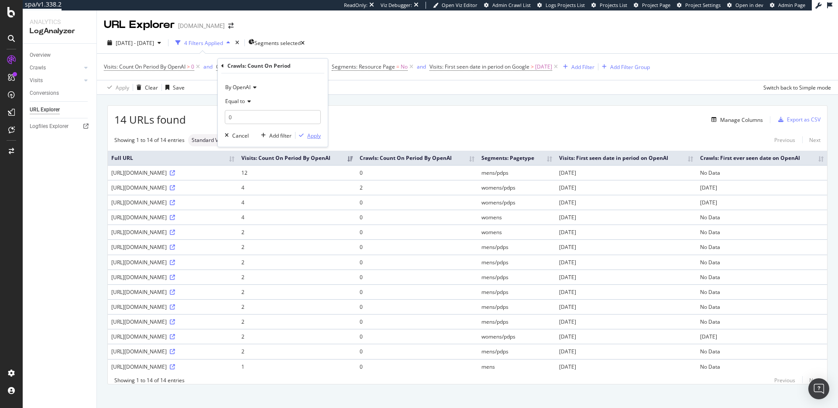
click at [318, 134] on div "Apply" at bounding box center [314, 135] width 14 height 7
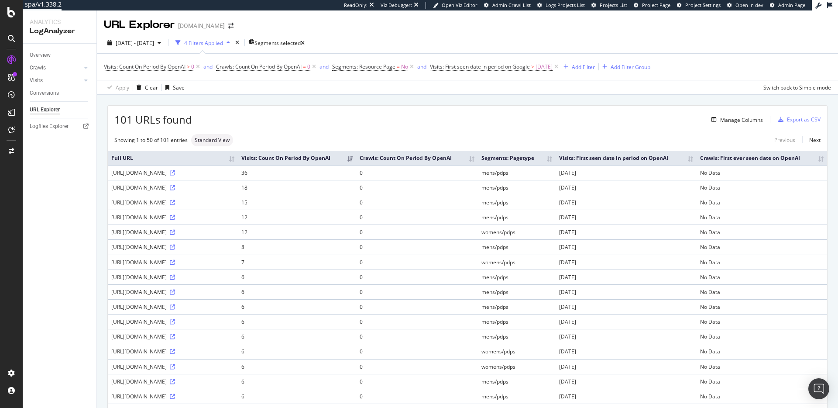
click at [134, 176] on div "https://www.davidyurman.com/mens/bracelets/spiritual-beads-evil-eye-bracelet-in…" at bounding box center [172, 172] width 123 height 7
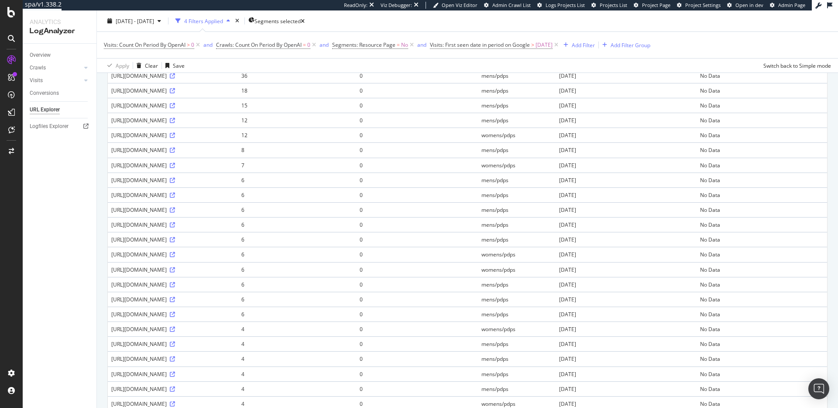
scroll to position [910, 0]
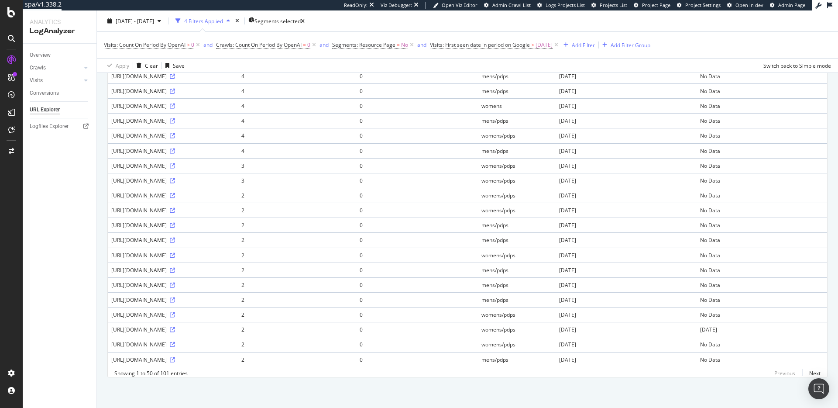
click at [770, 322] on td "2025-06-26" at bounding box center [761, 329] width 130 height 15
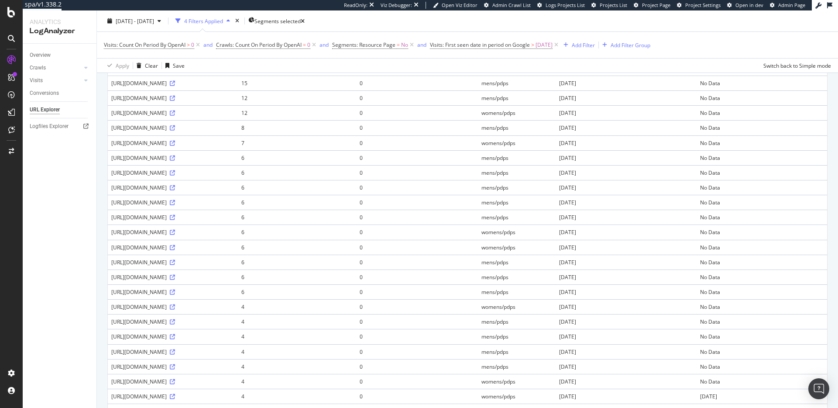
scroll to position [0, 0]
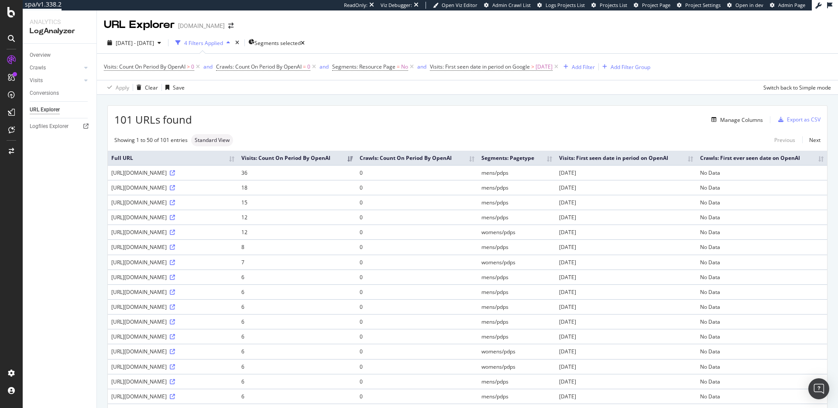
click at [765, 180] on td "No Data" at bounding box center [761, 172] width 130 height 15
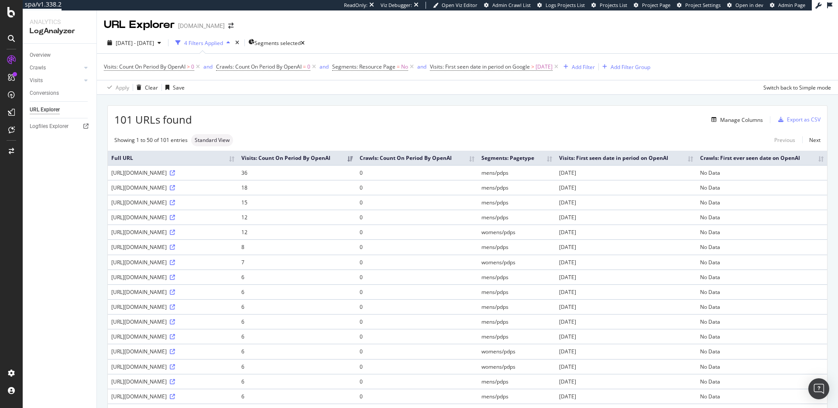
click at [555, 112] on div "101 URLs found Manage Columns Export as CSV" at bounding box center [467, 116] width 719 height 21
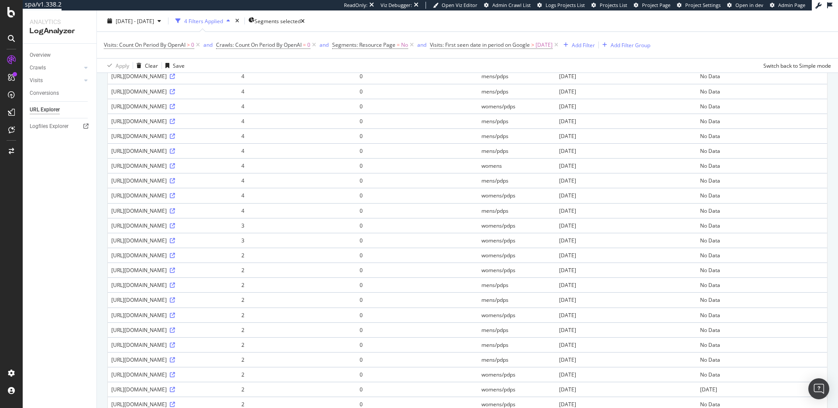
scroll to position [910, 0]
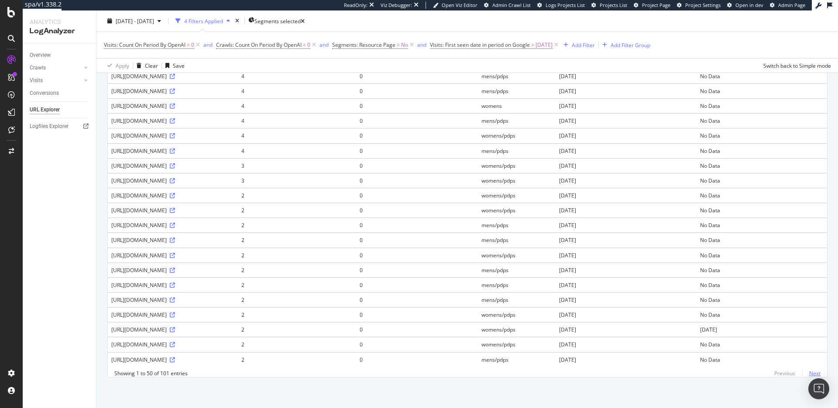
click at [815, 373] on link "Next" at bounding box center [811, 373] width 18 height 13
click at [782, 372] on link "Previous" at bounding box center [784, 373] width 35 height 13
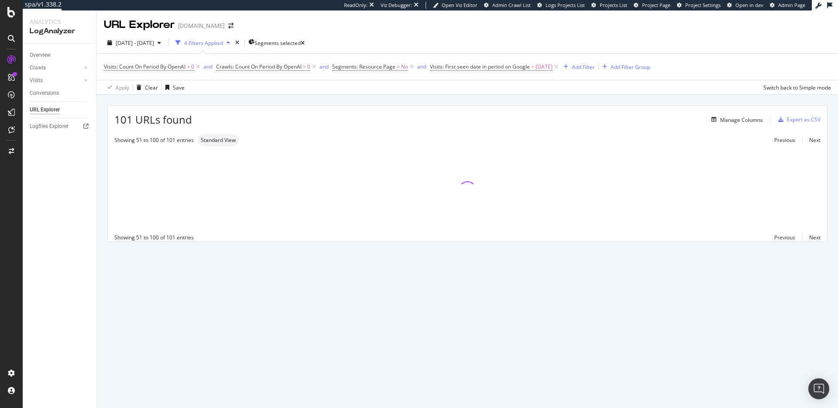
scroll to position [0, 0]
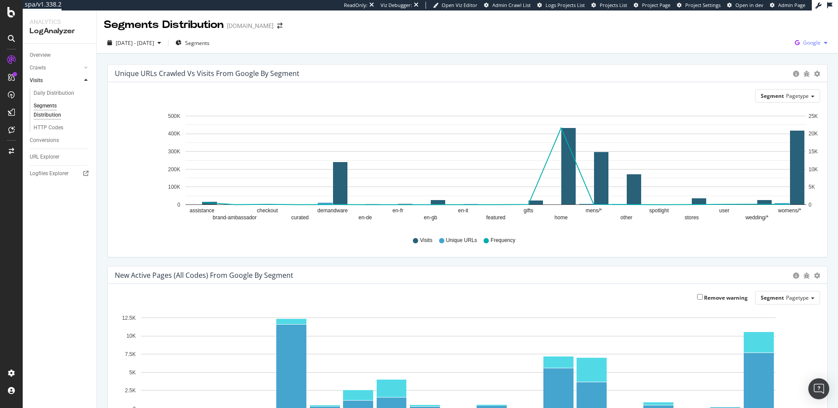
click at [804, 44] on span "Google" at bounding box center [811, 42] width 17 height 7
click at [764, 52] on span "OpenAI" at bounding box center [768, 51] width 32 height 8
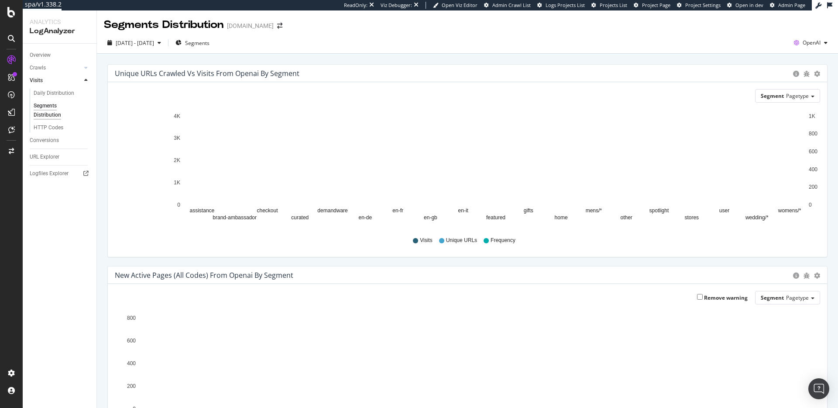
scroll to position [90, 0]
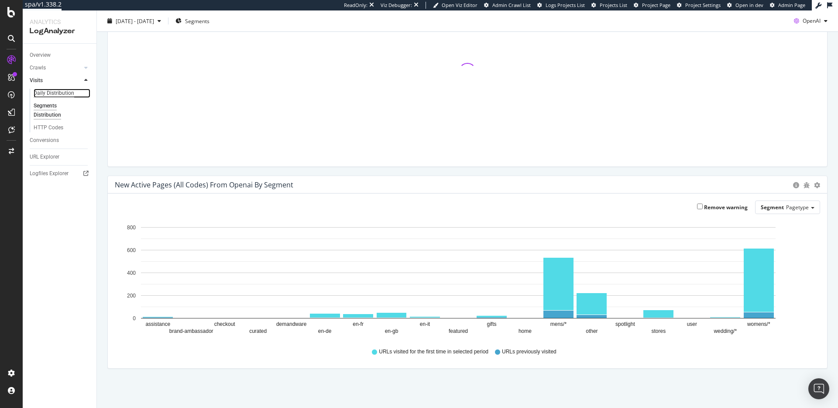
click at [42, 97] on div "Daily Distribution" at bounding box center [54, 93] width 41 height 9
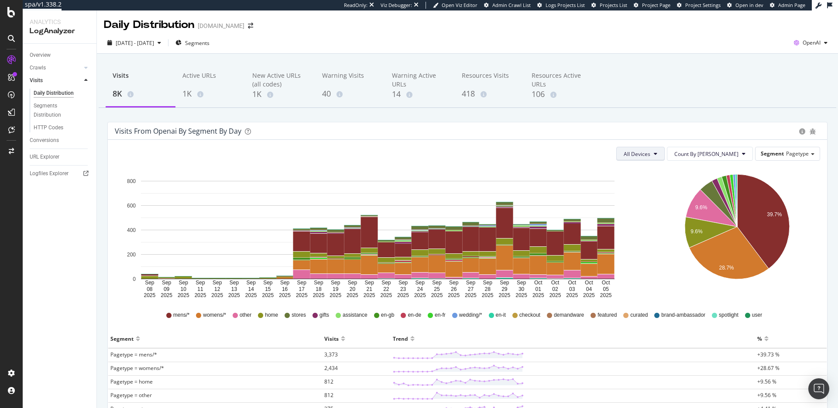
click at [650, 154] on span "All Devices" at bounding box center [637, 153] width 27 height 7
click at [625, 128] on div "Visits from openai by Segment by Day" at bounding box center [455, 131] width 680 height 9
click at [186, 90] on div "1K" at bounding box center [210, 93] width 56 height 11
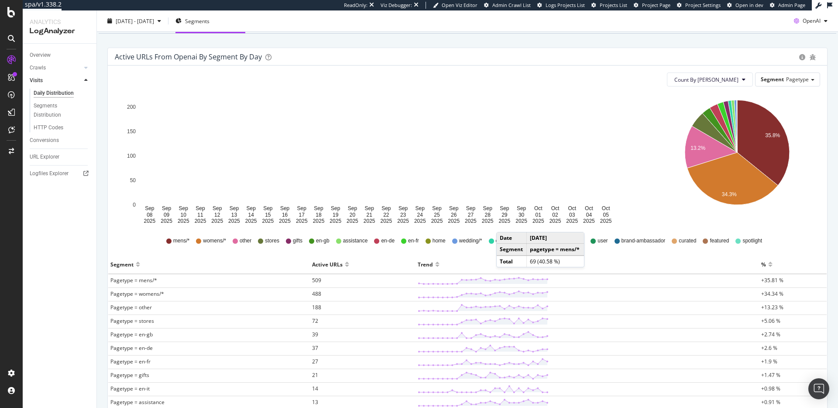
scroll to position [75, 0]
